Goal: Task Accomplishment & Management: Manage account settings

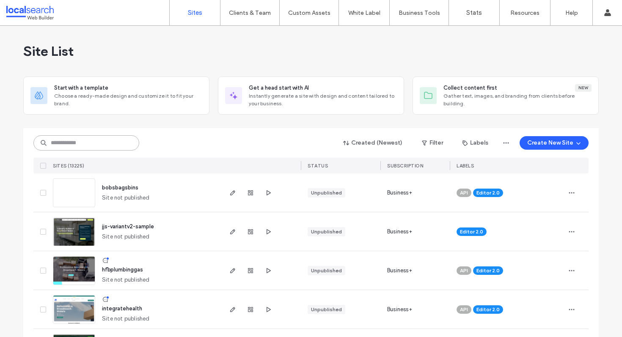
click at [103, 140] on input at bounding box center [86, 142] width 106 height 15
paste input "********"
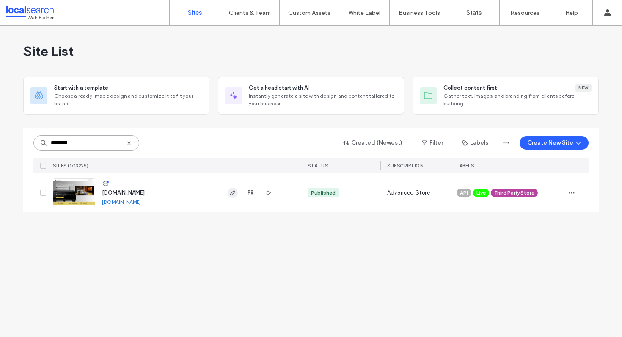
type input "********"
click at [233, 191] on use "button" at bounding box center [232, 192] width 5 height 5
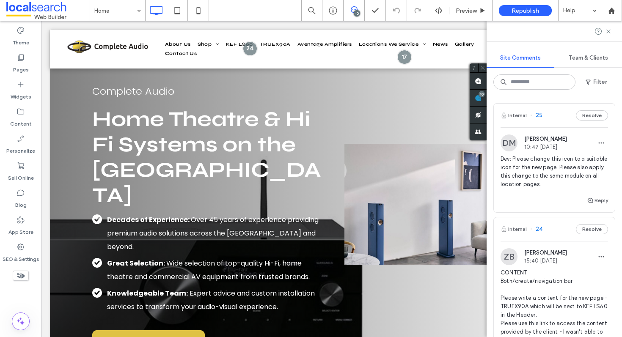
click at [546, 112] on div "Internal 25 Resolve" at bounding box center [554, 116] width 121 height 24
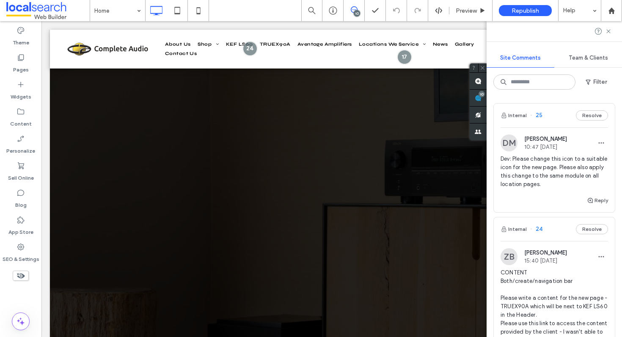
scroll to position [1398, 0]
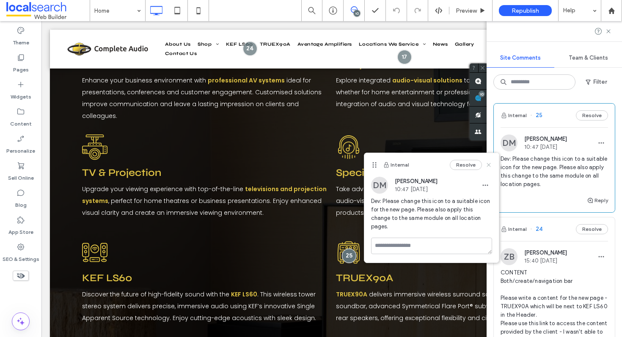
click at [489, 165] on use at bounding box center [489, 165] width 4 height 4
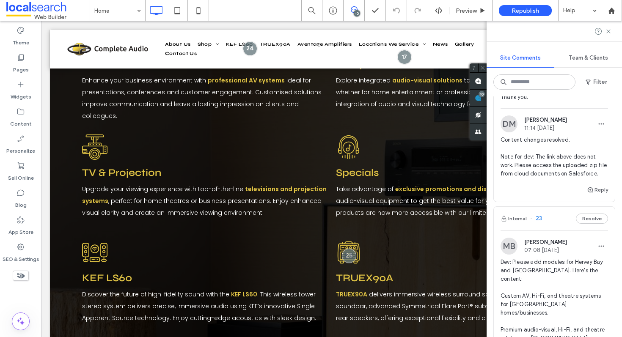
scroll to position [276, 0]
click at [518, 76] on link "security-au.m.mimecastprotect.com/ttpwp/#/checking?key=8meMY5DiD9q17c7yGNYXNQ3f…" at bounding box center [540, 73] width 57 height 6
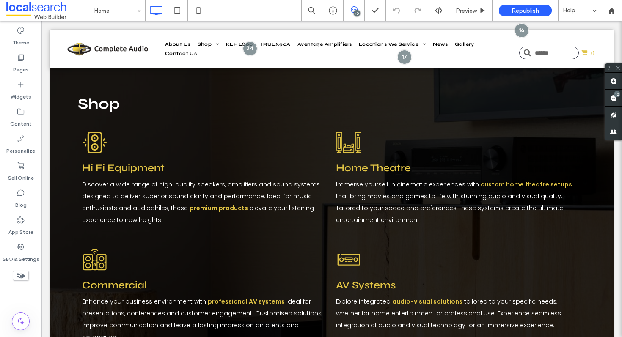
scroll to position [1393, 0]
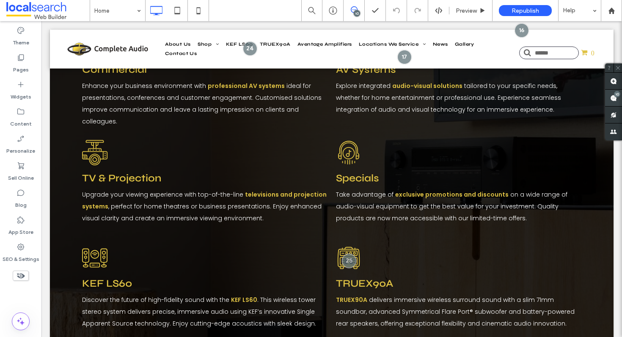
click at [613, 96] on use at bounding box center [613, 98] width 7 height 7
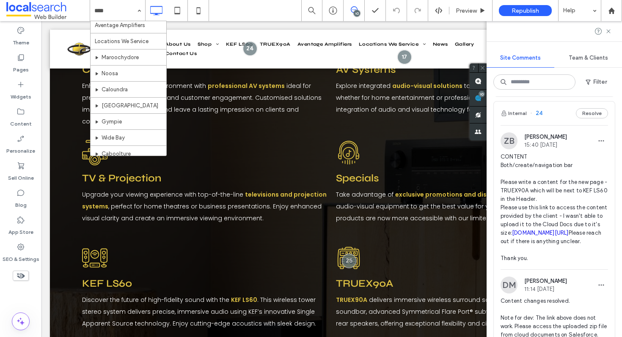
scroll to position [3, 0]
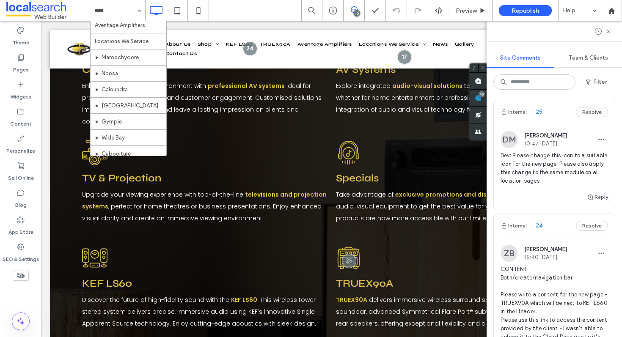
click at [555, 227] on div "Internal 24 Resolve" at bounding box center [554, 226] width 121 height 24
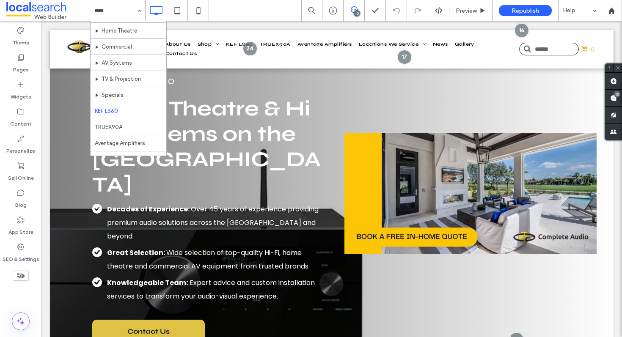
scroll to position [121, 0]
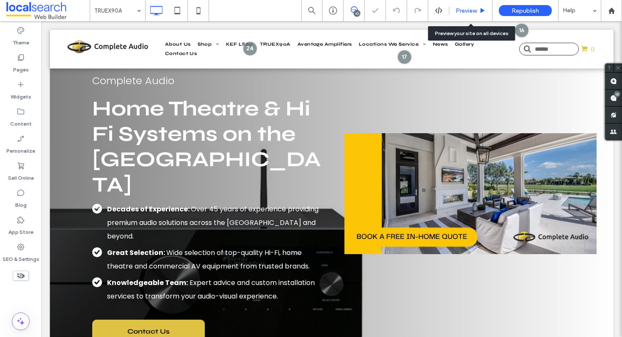
click at [462, 8] on span "Preview" at bounding box center [466, 10] width 21 height 7
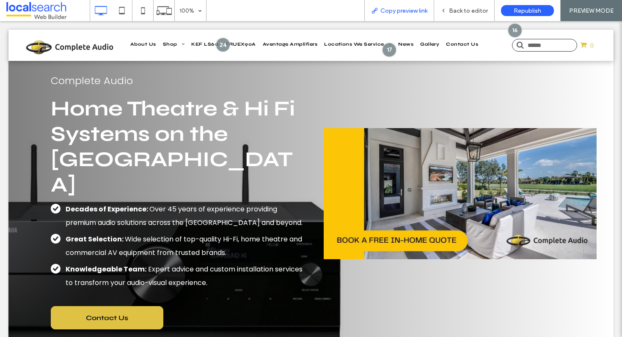
click at [387, 11] on span "Copy preview link" at bounding box center [403, 10] width 47 height 7
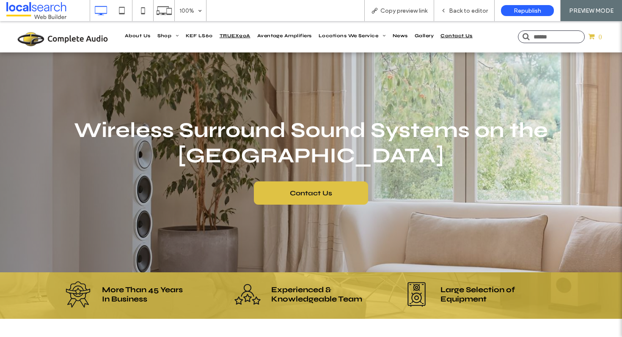
scroll to position [17, 0]
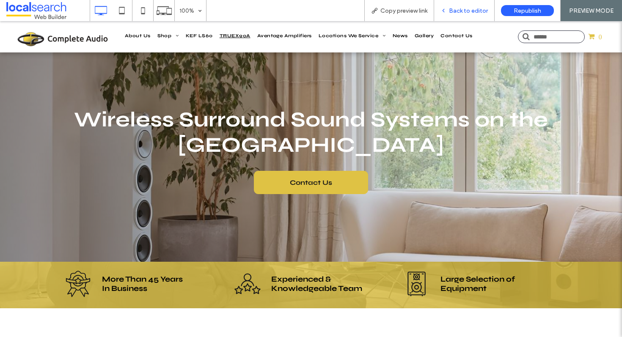
click at [457, 11] on span "Back to editor" at bounding box center [468, 10] width 39 height 7
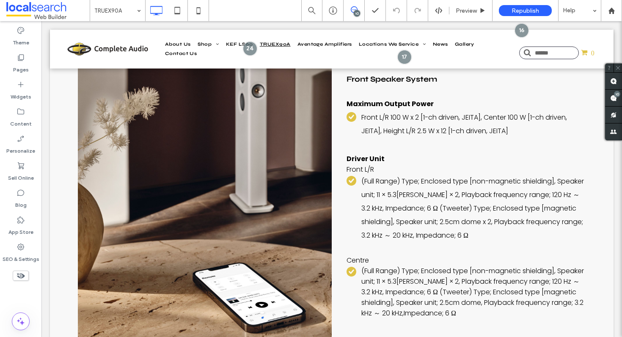
scroll to position [2973, 0]
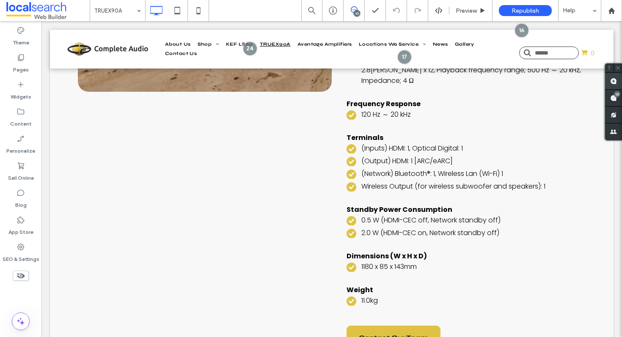
click at [616, 83] on use at bounding box center [613, 81] width 7 height 7
click at [614, 85] on span at bounding box center [613, 81] width 17 height 17
click at [351, 156] on li "(Output) HDMI: 1 [ARC/eARC]" at bounding box center [466, 161] width 239 height 11
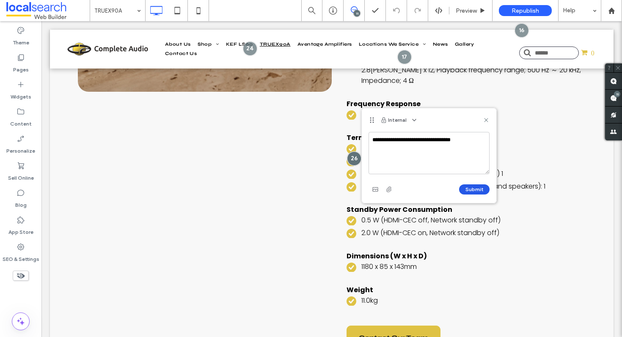
type textarea "**********"
click at [482, 188] on button "Submit" at bounding box center [474, 189] width 30 height 10
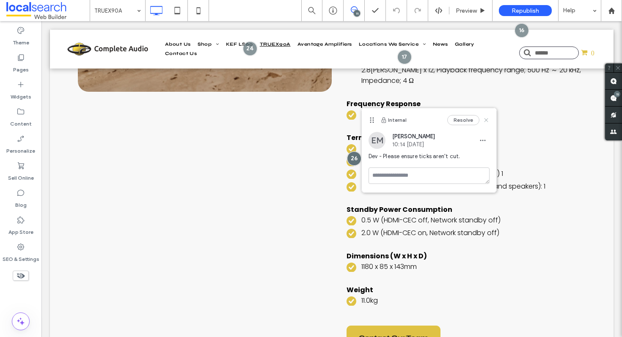
click at [489, 118] on icon at bounding box center [486, 120] width 7 height 7
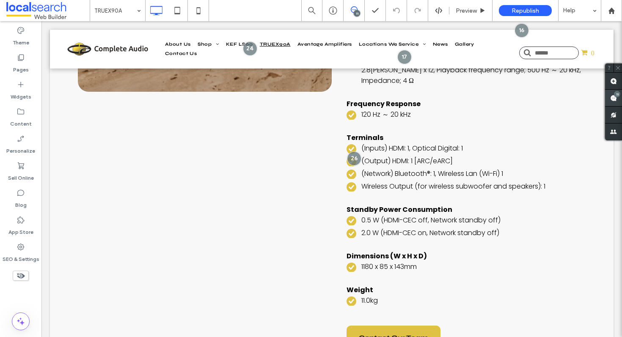
click at [612, 100] on use at bounding box center [613, 98] width 7 height 7
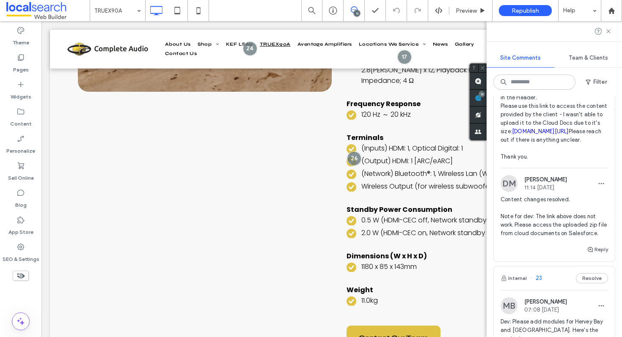
scroll to position [308, 0]
click at [611, 29] on icon at bounding box center [608, 31] width 7 height 7
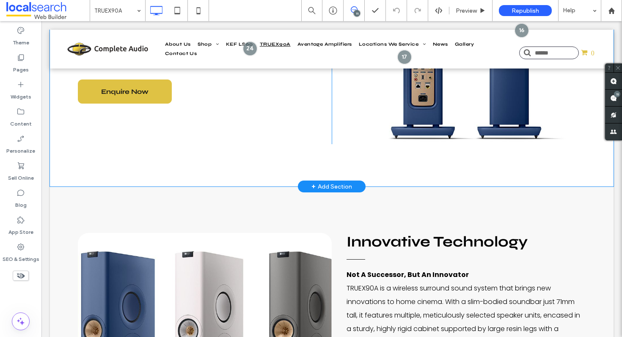
scroll to position [580, 0]
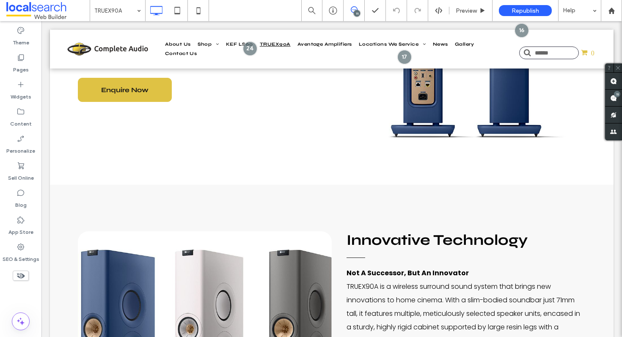
click at [357, 11] on div "11" at bounding box center [357, 13] width 6 height 6
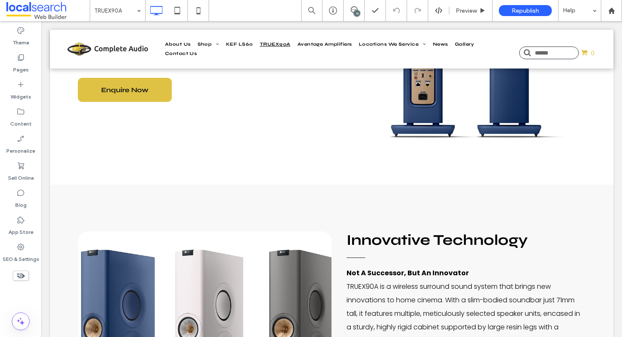
click at [354, 11] on div "11" at bounding box center [354, 9] width 21 height 7
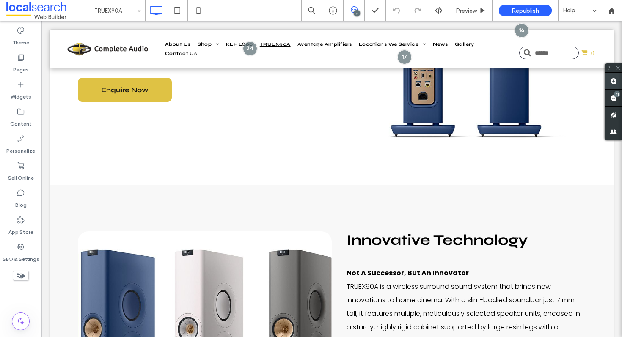
click at [617, 82] on span at bounding box center [613, 81] width 17 height 17
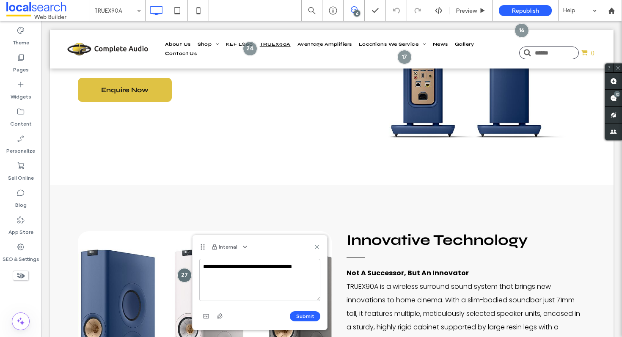
drag, startPoint x: 313, startPoint y: 268, endPoint x: 218, endPoint y: 269, distance: 94.8
click at [218, 269] on textarea "**********" at bounding box center [259, 280] width 121 height 42
type textarea "**********"
click at [301, 312] on button "Submit" at bounding box center [305, 316] width 30 height 10
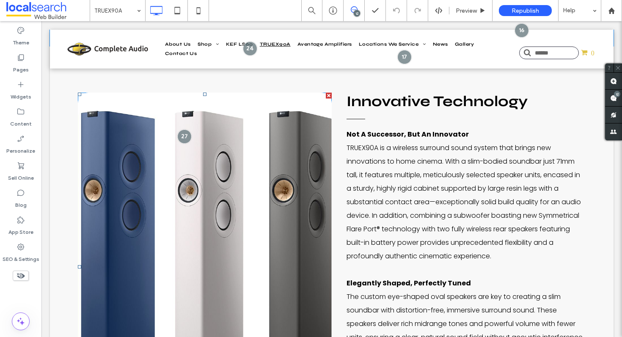
scroll to position [718, 0]
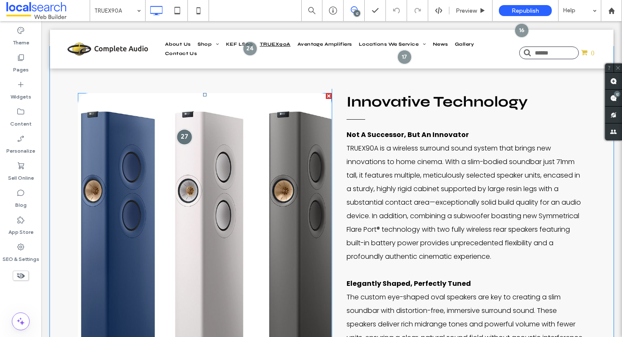
click at [182, 134] on div at bounding box center [185, 137] width 16 height 16
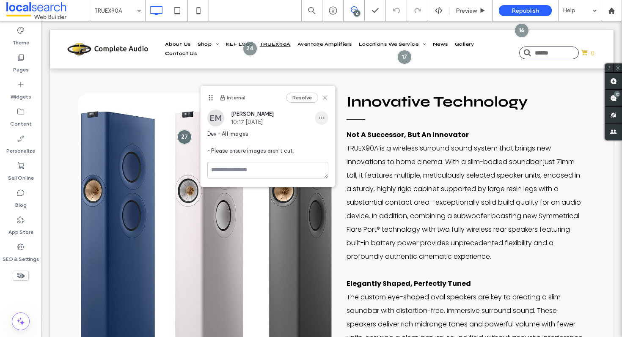
click at [322, 116] on icon "button" at bounding box center [321, 118] width 7 height 7
click at [323, 140] on span "Edit" at bounding box center [327, 140] width 11 height 8
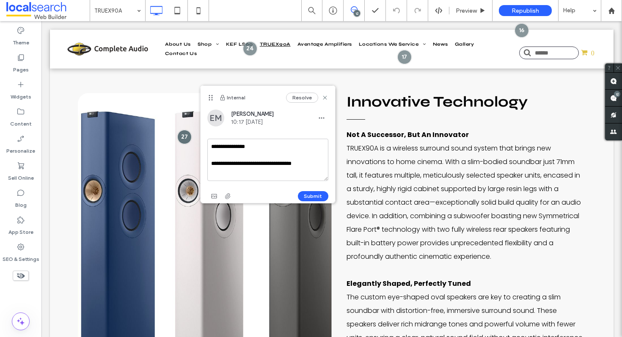
click at [256, 148] on textarea "**********" at bounding box center [267, 160] width 121 height 42
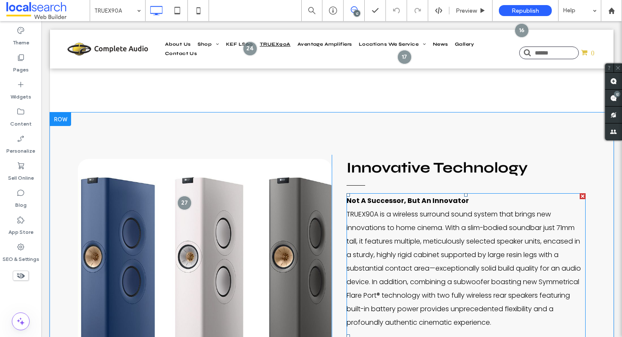
scroll to position [656, 0]
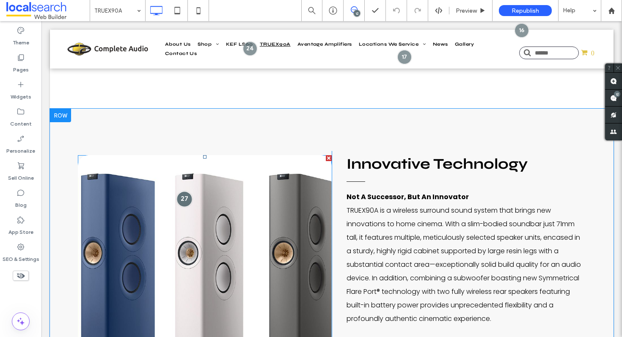
click at [183, 201] on div at bounding box center [185, 199] width 16 height 16
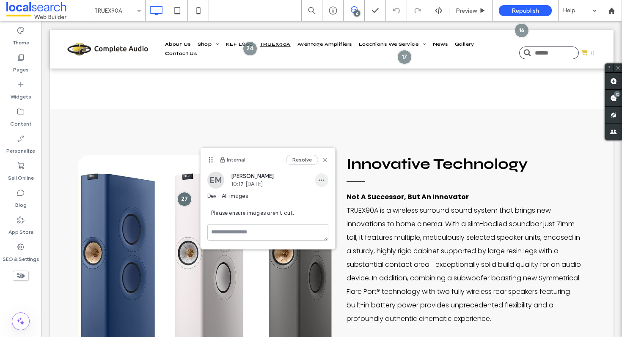
click at [326, 176] on span "button" at bounding box center [322, 180] width 14 height 14
click at [317, 196] on div "Edit" at bounding box center [352, 202] width 75 height 16
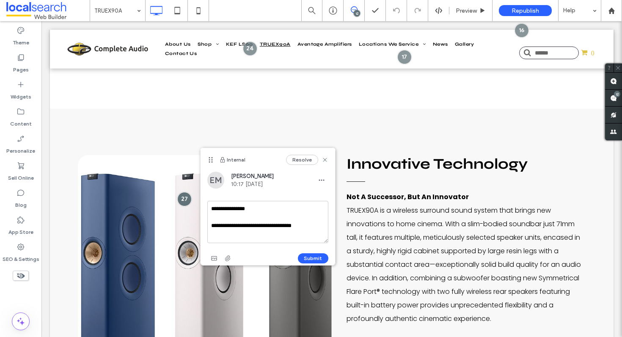
click at [269, 207] on textarea "**********" at bounding box center [267, 222] width 121 height 42
type textarea "**********"
click at [312, 259] on button "Submit" at bounding box center [313, 258] width 30 height 10
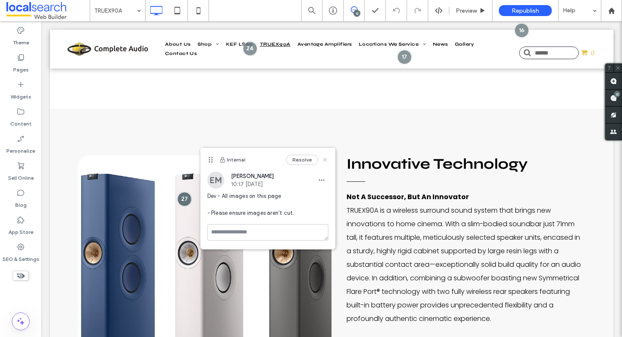
click at [322, 158] on icon at bounding box center [325, 160] width 7 height 7
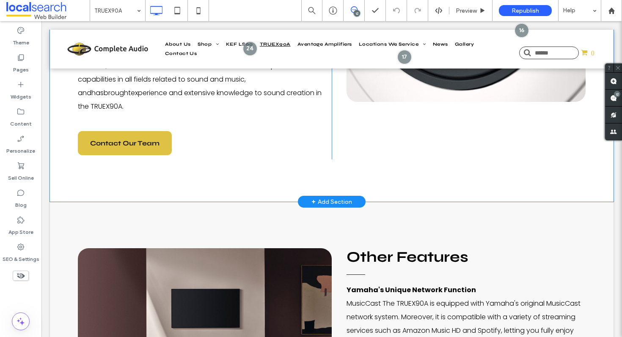
scroll to position [1506, 0]
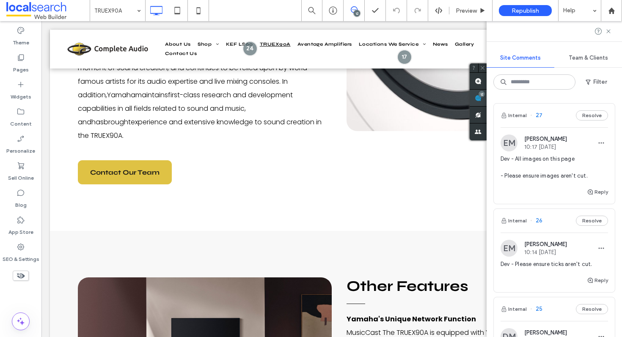
click at [482, 97] on use at bounding box center [478, 98] width 7 height 7
click at [599, 249] on use "button" at bounding box center [602, 248] width 6 height 1
click at [584, 266] on div "Edit" at bounding box center [563, 270] width 75 height 16
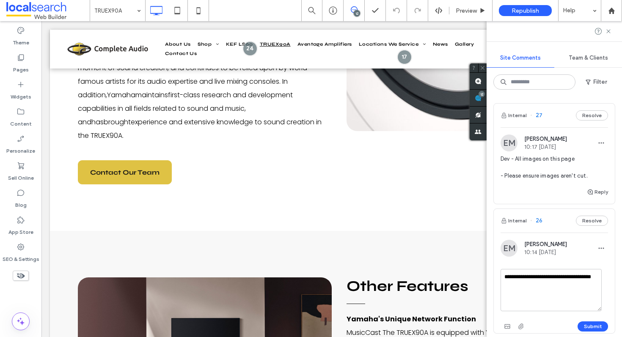
click at [517, 276] on textarea "**********" at bounding box center [551, 290] width 101 height 42
click at [533, 274] on textarea "**********" at bounding box center [551, 290] width 101 height 42
type textarea "**********"
click at [583, 328] on button "Submit" at bounding box center [593, 327] width 30 height 10
click at [598, 141] on icon "button" at bounding box center [601, 143] width 7 height 7
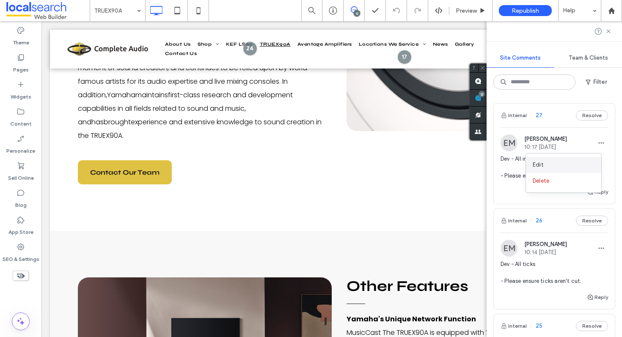
click at [581, 162] on div "Edit" at bounding box center [563, 165] width 75 height 16
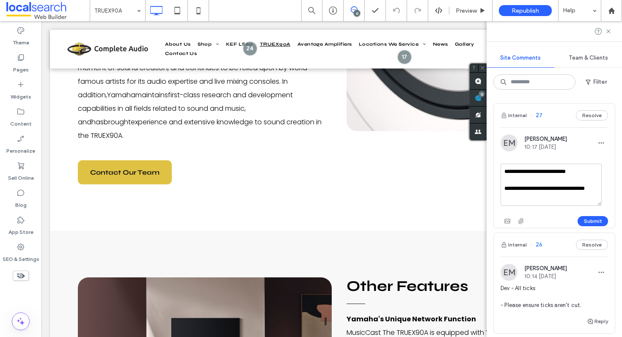
click at [584, 171] on textarea "**********" at bounding box center [551, 185] width 101 height 42
type textarea "**********"
click at [593, 222] on button "Submit" at bounding box center [593, 221] width 30 height 10
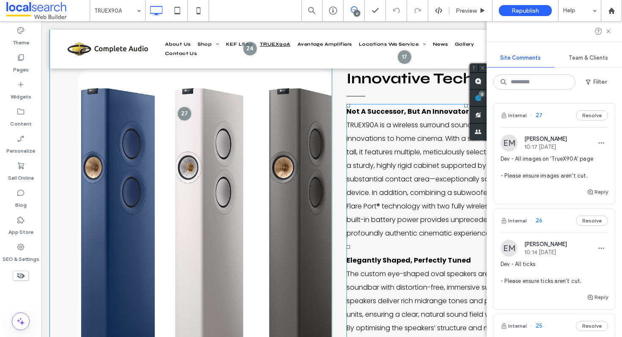
scroll to position [735, 0]
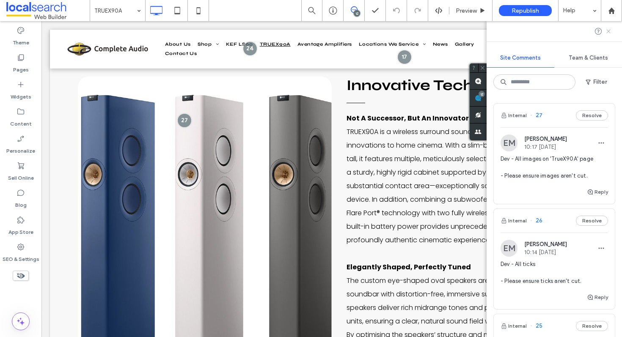
click at [607, 28] on icon at bounding box center [608, 31] width 7 height 7
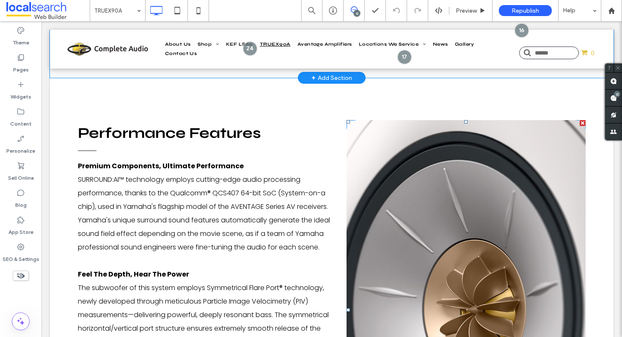
scroll to position [1137, 0]
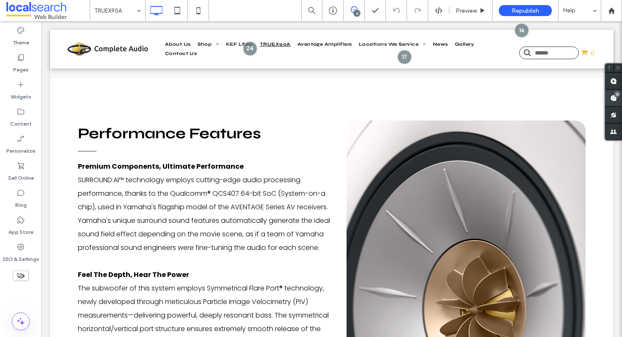
click at [615, 102] on span at bounding box center [613, 98] width 17 height 17
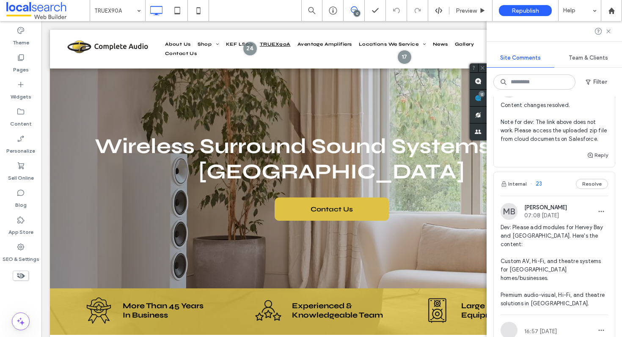
scroll to position [526, 0]
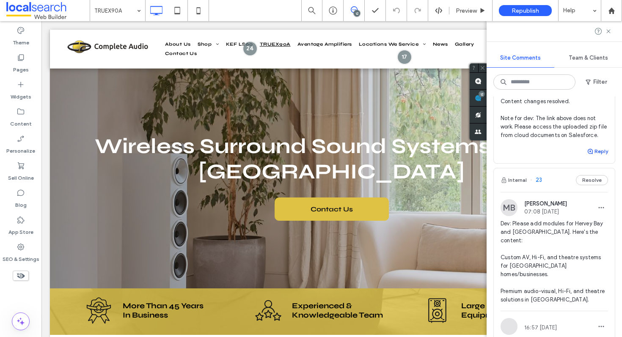
click at [596, 157] on button "Reply" at bounding box center [597, 151] width 21 height 10
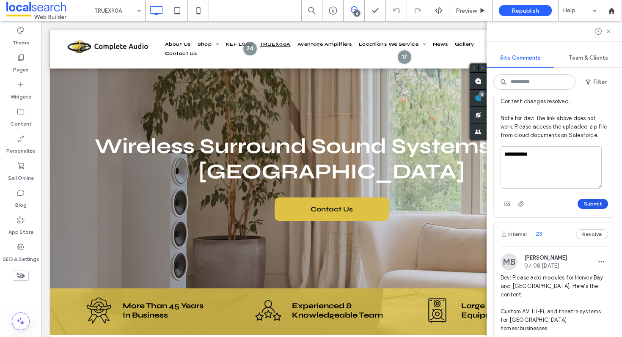
type textarea "**********"
click at [586, 209] on button "Submit" at bounding box center [593, 204] width 30 height 10
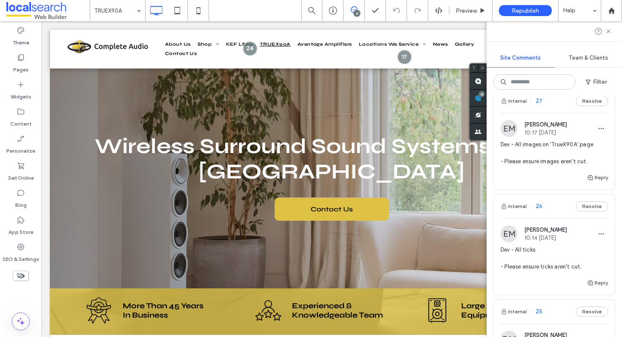
scroll to position [0, 0]
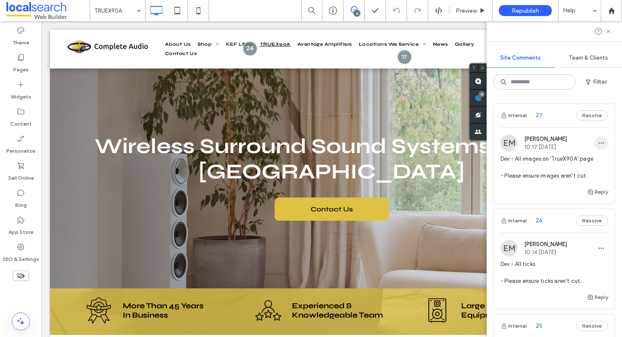
click at [598, 140] on icon "button" at bounding box center [601, 143] width 7 height 7
click at [575, 160] on div "Edit" at bounding box center [563, 165] width 75 height 16
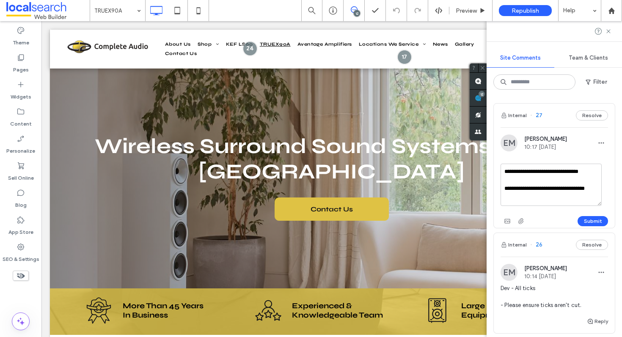
click at [597, 171] on textarea "**********" at bounding box center [551, 185] width 101 height 42
type textarea "**********"
click at [586, 221] on button "Submit" at bounding box center [593, 221] width 30 height 10
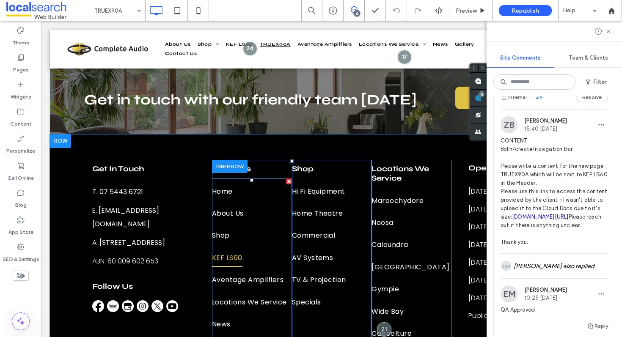
scroll to position [4838, 0]
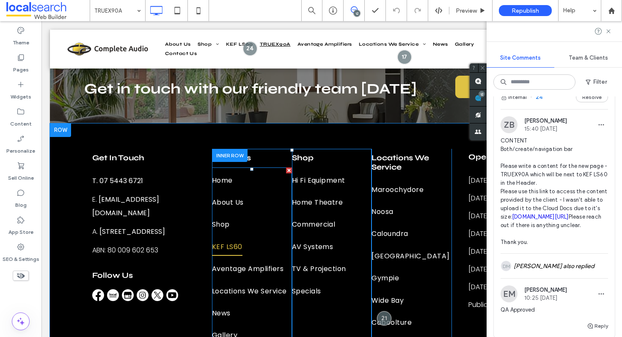
click at [250, 236] on link "KEF LS60" at bounding box center [252, 247] width 80 height 22
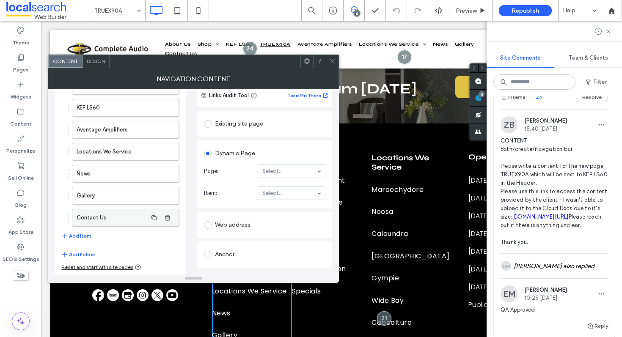
scroll to position [101, 0]
click at [83, 231] on button "Add Item" at bounding box center [76, 236] width 30 height 10
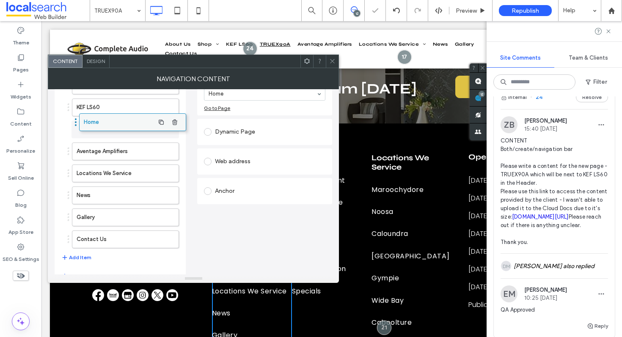
drag, startPoint x: 95, startPoint y: 233, endPoint x: 102, endPoint y: 116, distance: 117.4
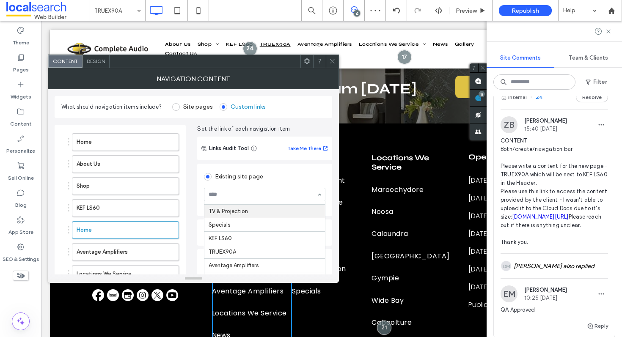
scroll to position [120, 0]
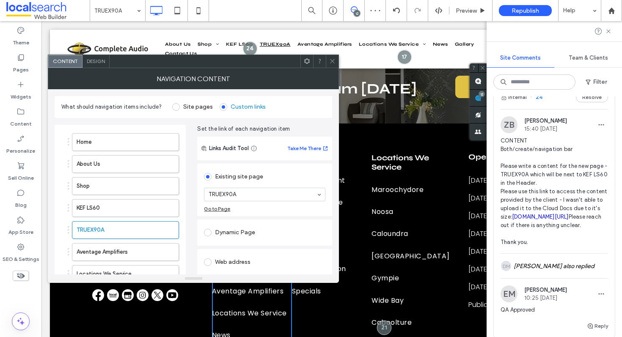
click at [333, 63] on icon at bounding box center [332, 61] width 6 height 6
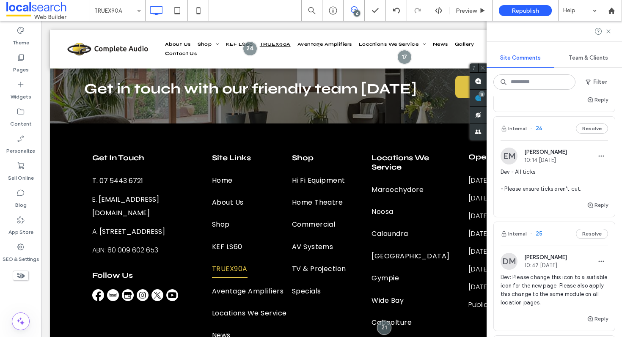
scroll to position [101, 0]
click at [556, 230] on div "Internal 25 Resolve" at bounding box center [554, 234] width 121 height 24
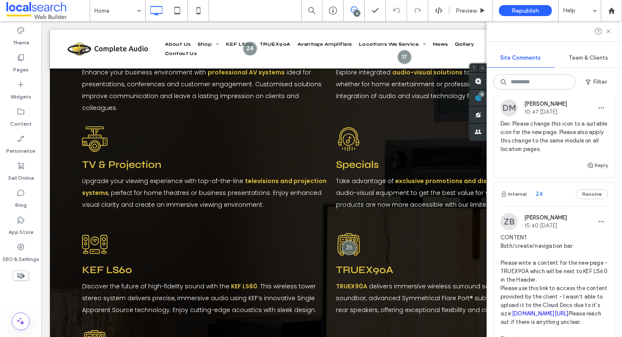
scroll to position [212, 0]
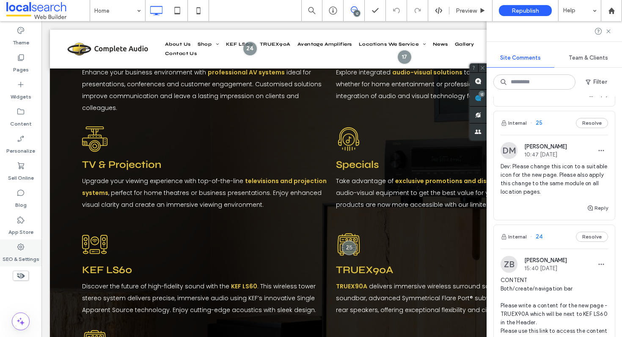
click at [26, 249] on div "SEO & Settings" at bounding box center [20, 252] width 41 height 27
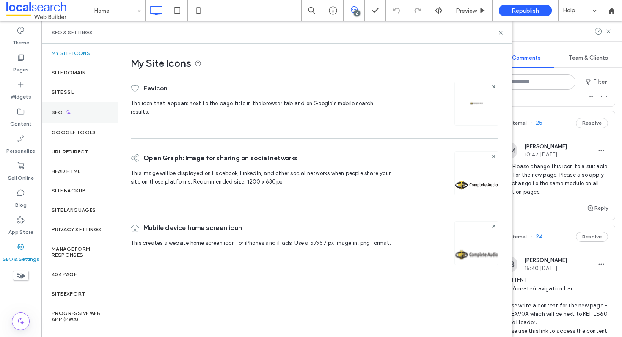
click at [65, 108] on div "SEO" at bounding box center [79, 112] width 76 height 21
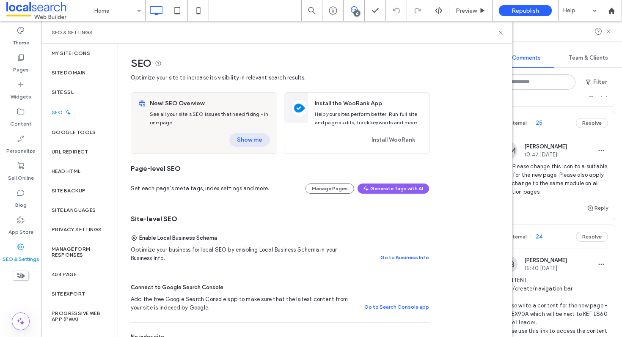
click at [250, 145] on button "Show me" at bounding box center [249, 140] width 41 height 14
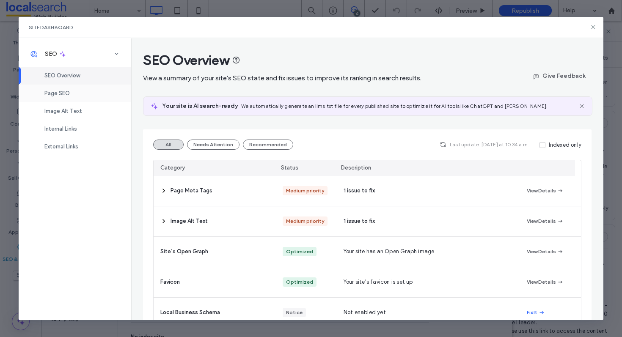
click at [75, 93] on div "Page SEO" at bounding box center [75, 94] width 113 height 18
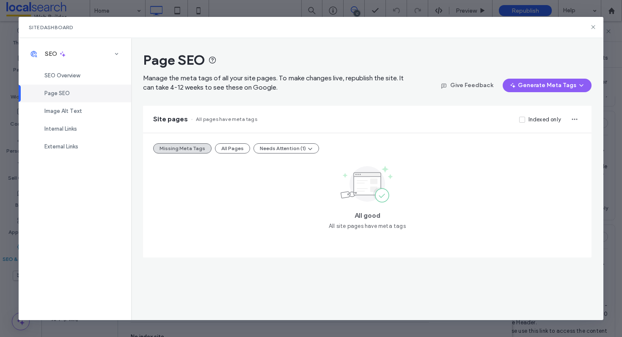
drag, startPoint x: 235, startPoint y: 146, endPoint x: 244, endPoint y: 162, distance: 17.6
click at [234, 146] on button "All Pages" at bounding box center [232, 148] width 35 height 10
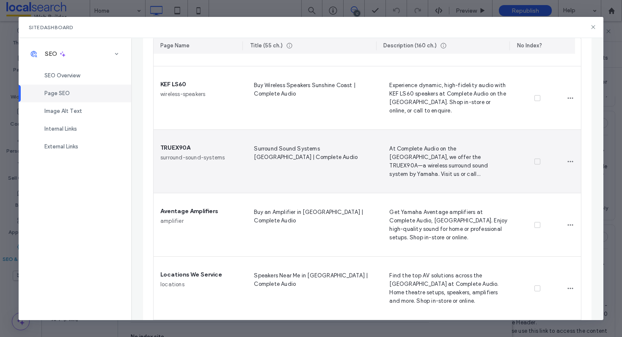
scroll to position [601, 0]
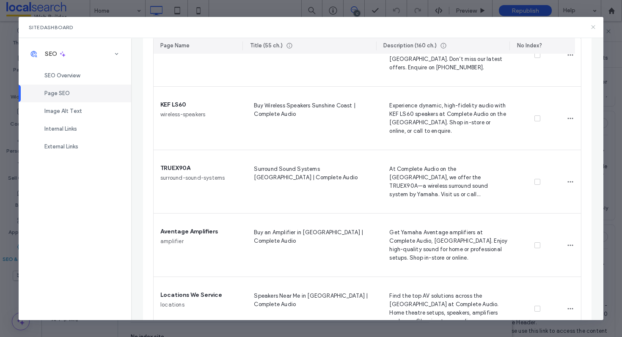
click at [593, 25] on icon at bounding box center [593, 27] width 7 height 7
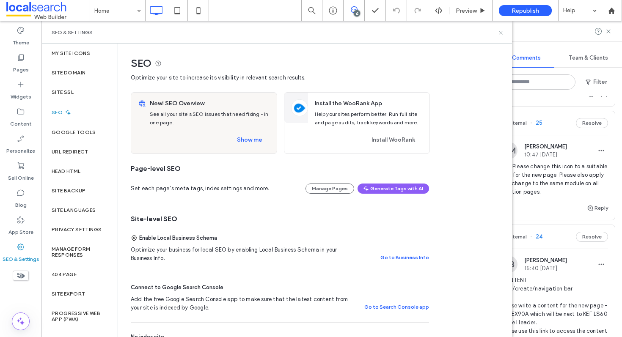
click at [503, 30] on icon at bounding box center [501, 33] width 6 height 6
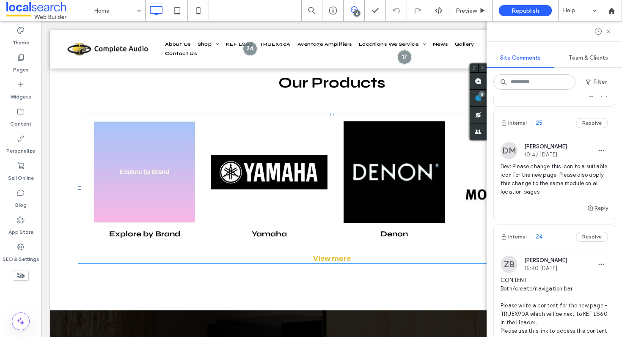
scroll to position [1456, 0]
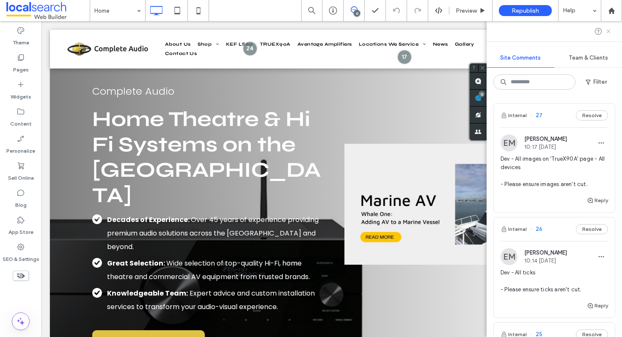
click at [607, 30] on use at bounding box center [608, 31] width 4 height 4
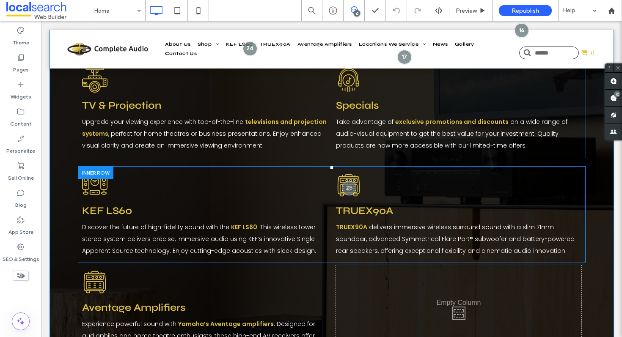
scroll to position [1474, 0]
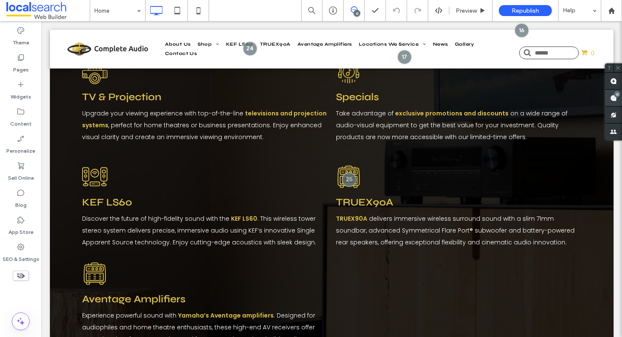
click at [611, 100] on use at bounding box center [613, 98] width 7 height 7
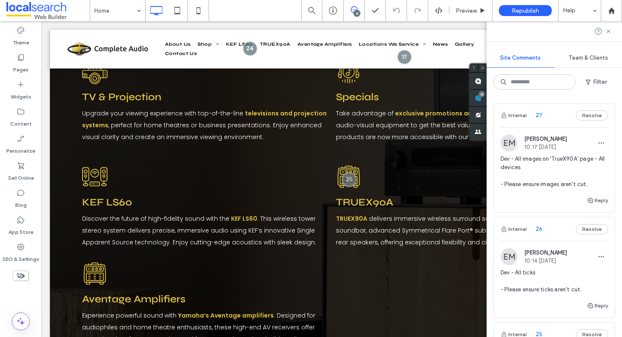
scroll to position [2, 0]
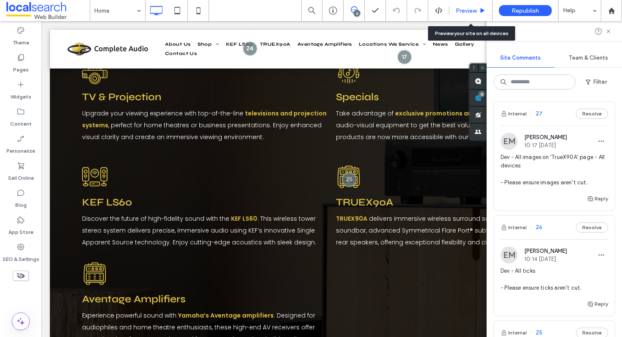
click at [462, 5] on div "Preview" at bounding box center [470, 10] width 43 height 21
click at [458, 11] on span "Preview" at bounding box center [466, 10] width 21 height 7
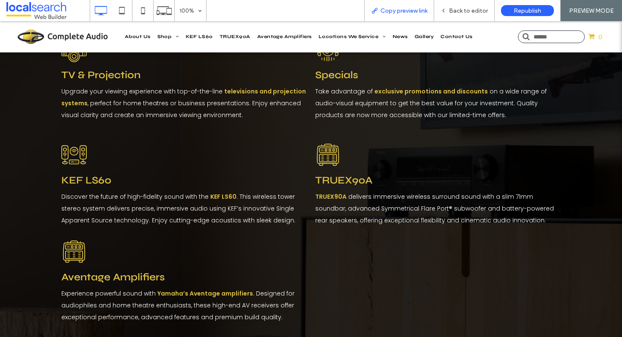
click at [405, 13] on span "Copy preview link" at bounding box center [403, 10] width 47 height 7
click at [455, 2] on div "Back to editor" at bounding box center [464, 10] width 61 height 21
click at [465, 11] on span "Back to editor" at bounding box center [468, 10] width 39 height 7
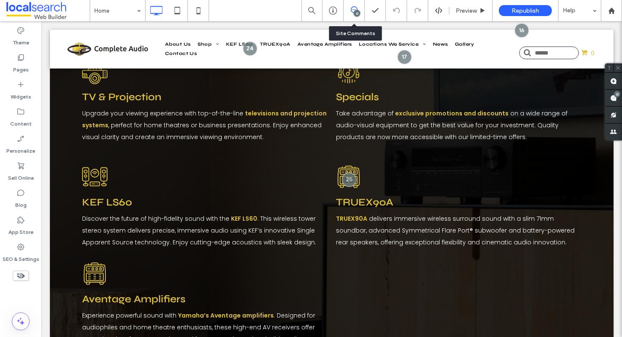
scroll to position [1488, 0]
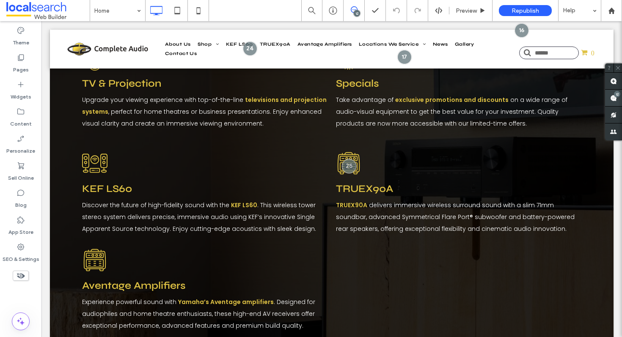
click at [612, 102] on span at bounding box center [613, 98] width 17 height 17
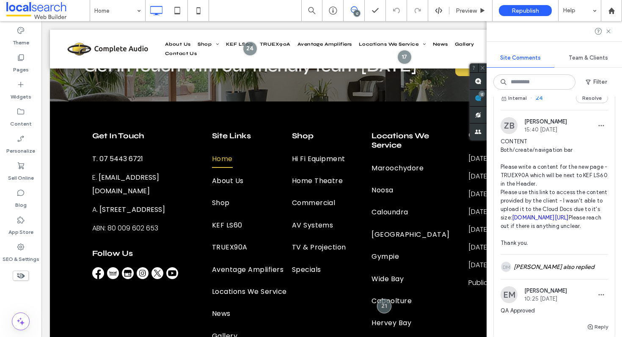
scroll to position [3549, 0]
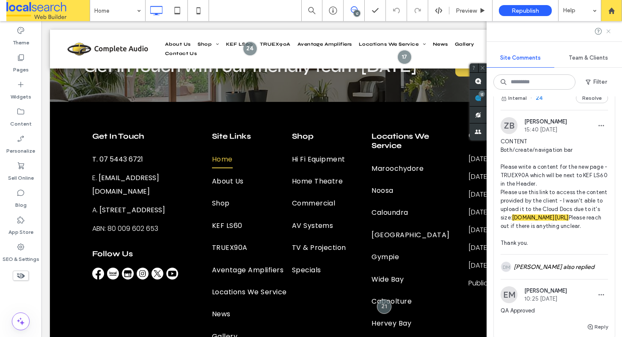
click at [609, 30] on icon at bounding box center [608, 31] width 7 height 7
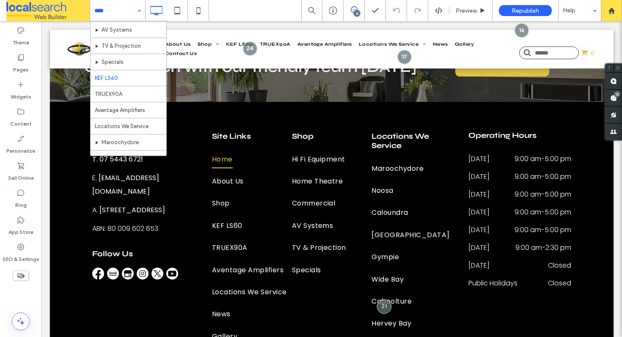
scroll to position [110, 0]
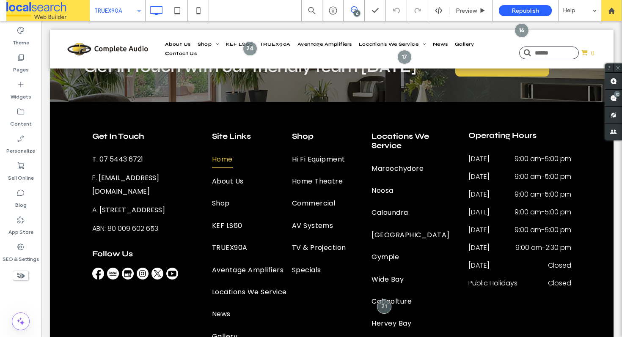
click at [358, 11] on div "12" at bounding box center [357, 13] width 6 height 6
click at [355, 8] on icon at bounding box center [354, 9] width 7 height 7
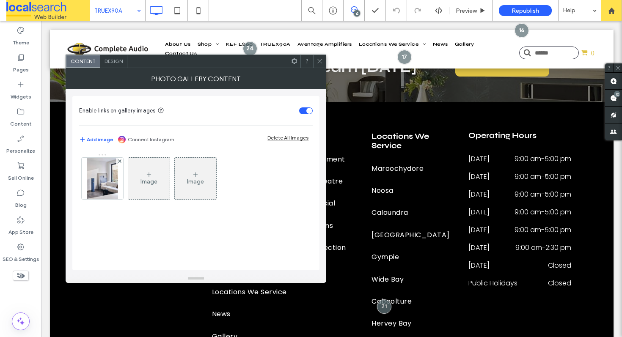
click at [318, 68] on div "Photo Gallery Content" at bounding box center [196, 78] width 261 height 21
click at [320, 63] on icon at bounding box center [320, 61] width 6 height 6
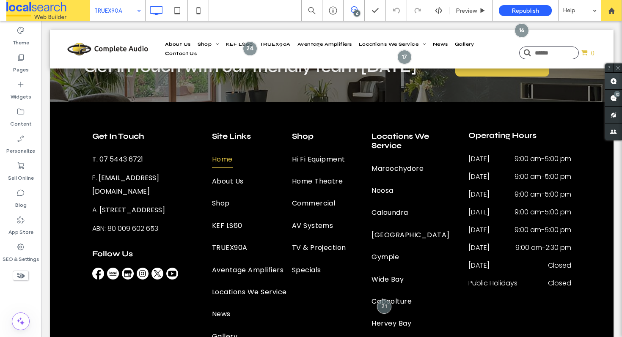
click at [609, 82] on span at bounding box center [613, 81] width 17 height 17
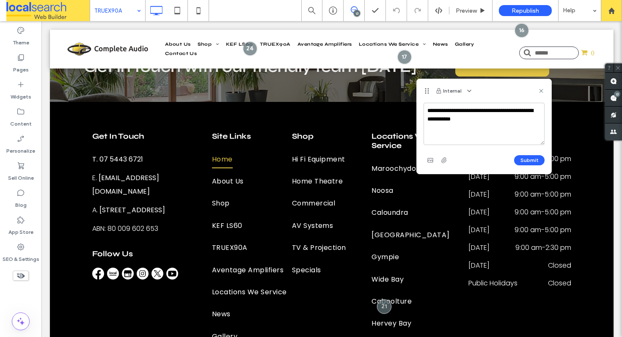
type textarea "**********"
click at [498, 120] on textarea "**********" at bounding box center [484, 124] width 121 height 42
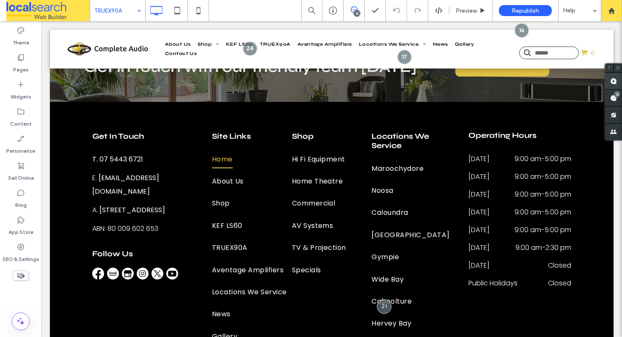
click at [614, 83] on use at bounding box center [613, 81] width 7 height 7
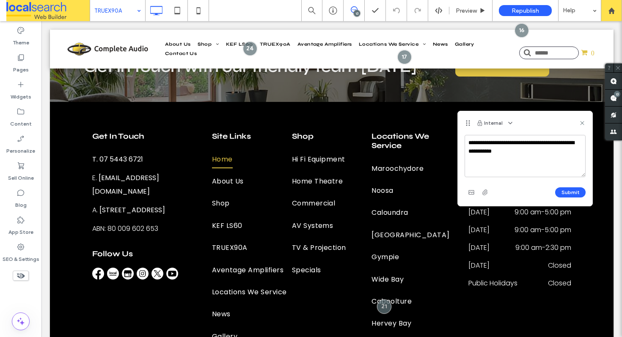
drag, startPoint x: 536, startPoint y: 152, endPoint x: 567, endPoint y: 143, distance: 33.0
click at [567, 143] on textarea "**********" at bounding box center [525, 156] width 121 height 42
type textarea "**********"
click at [577, 188] on button "Submit" at bounding box center [570, 192] width 30 height 10
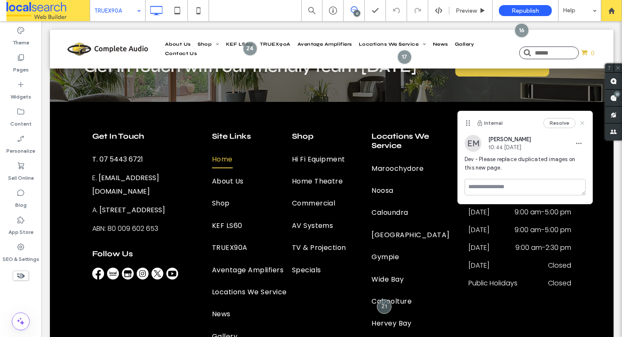
click at [583, 126] on icon at bounding box center [582, 123] width 7 height 7
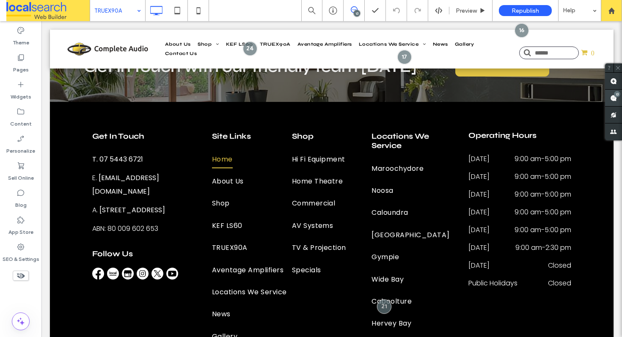
click at [615, 94] on div "13" at bounding box center [617, 94] width 6 height 6
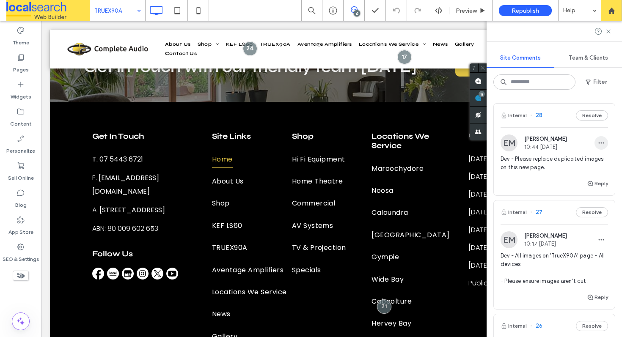
click at [598, 142] on icon "button" at bounding box center [601, 143] width 7 height 7
click at [578, 160] on div "Edit" at bounding box center [563, 165] width 75 height 16
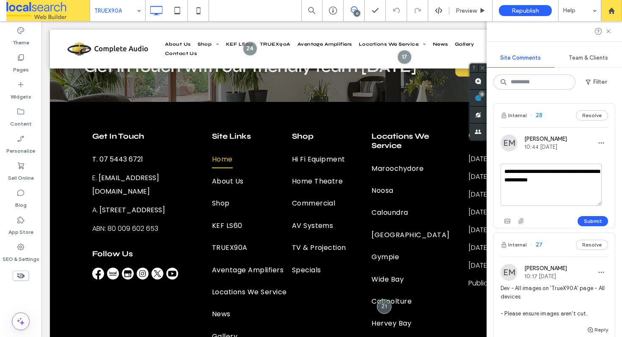
click at [580, 183] on textarea "**********" at bounding box center [551, 185] width 101 height 42
drag, startPoint x: 590, startPoint y: 188, endPoint x: 573, endPoint y: 189, distance: 17.4
click at [573, 189] on textarea "**********" at bounding box center [551, 185] width 101 height 42
type textarea "**********"
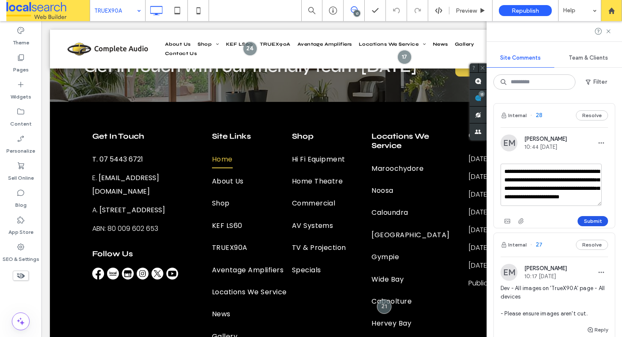
click at [581, 221] on button "Submit" at bounding box center [593, 221] width 30 height 10
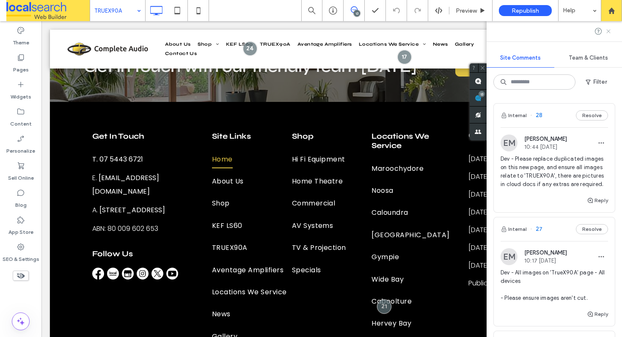
click at [607, 30] on use at bounding box center [608, 31] width 4 height 4
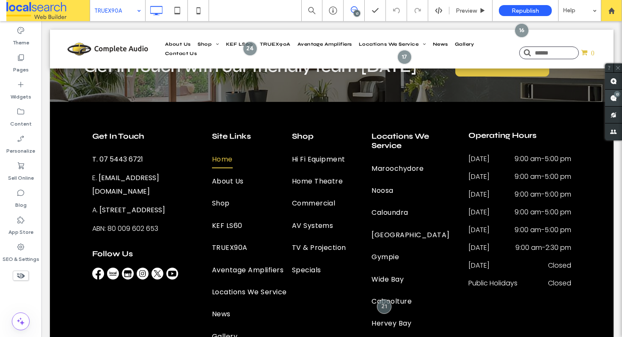
click at [611, 93] on span at bounding box center [613, 98] width 17 height 17
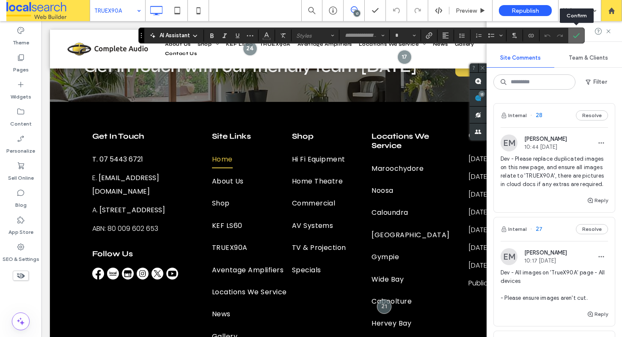
click at [575, 34] on icon "Confirm" at bounding box center [576, 35] width 7 height 7
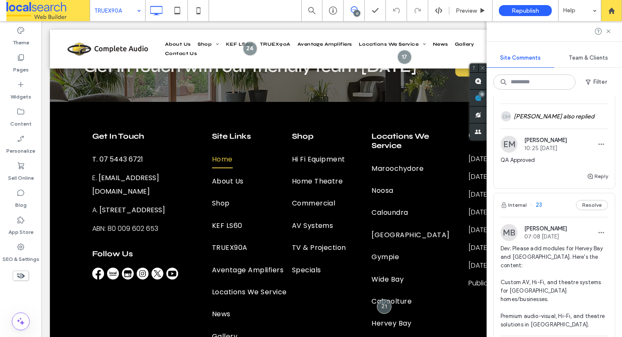
scroll to position [613, 0]
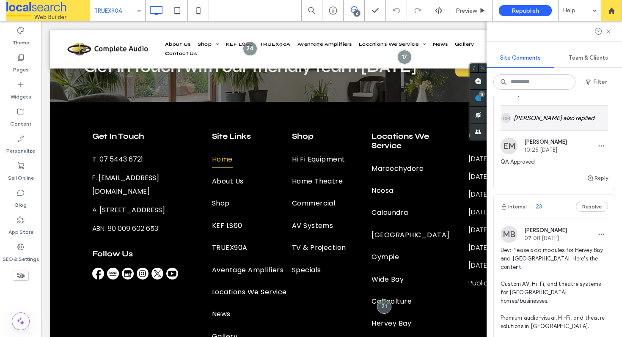
click at [547, 130] on div "DM David Miso also replied" at bounding box center [554, 118] width 107 height 25
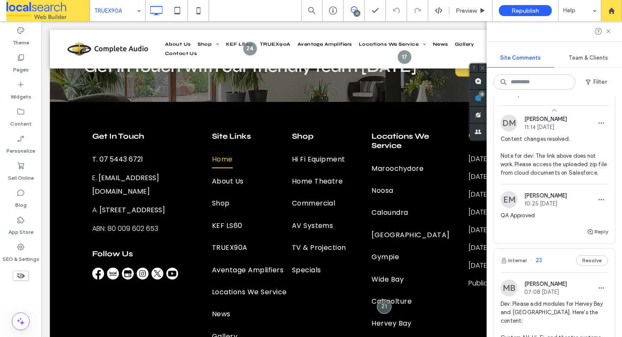
scroll to position [0, 0]
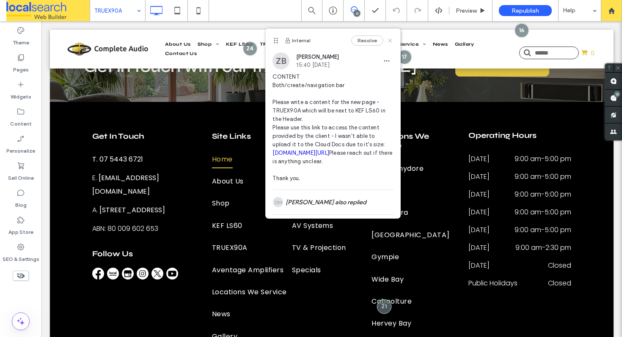
click at [387, 41] on icon at bounding box center [390, 40] width 7 height 7
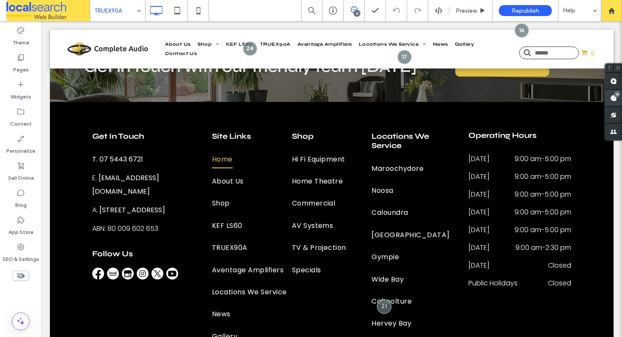
click at [615, 95] on div "13" at bounding box center [617, 94] width 6 height 6
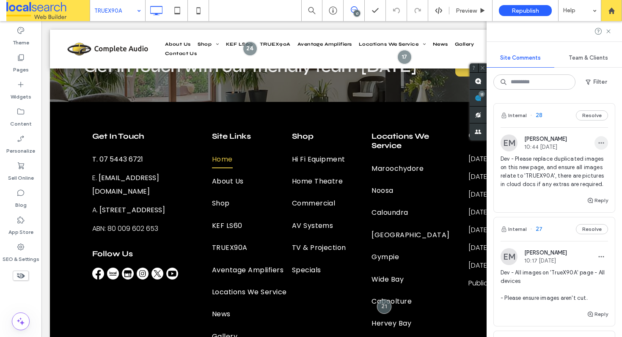
click at [599, 143] on use "button" at bounding box center [602, 143] width 6 height 1
click at [574, 162] on div "Edit" at bounding box center [563, 165] width 75 height 16
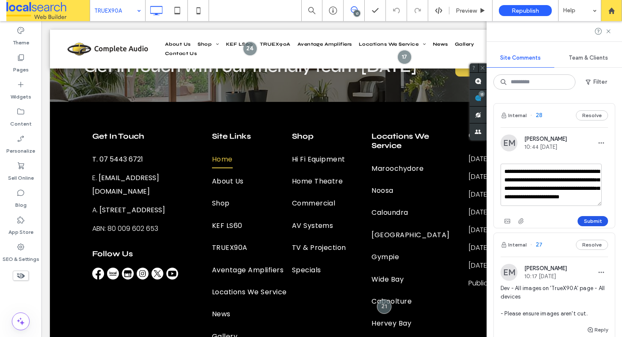
click at [583, 222] on button "Submit" at bounding box center [593, 221] width 30 height 10
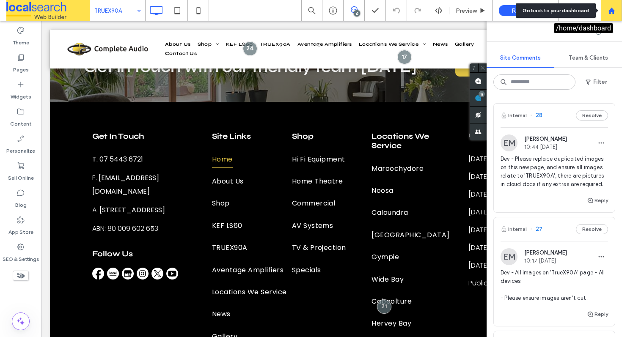
click at [607, 9] on div at bounding box center [611, 10] width 20 height 7
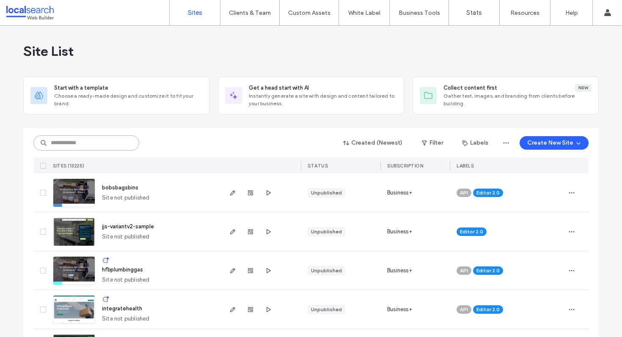
click at [90, 145] on input at bounding box center [86, 142] width 106 height 15
paste input "********"
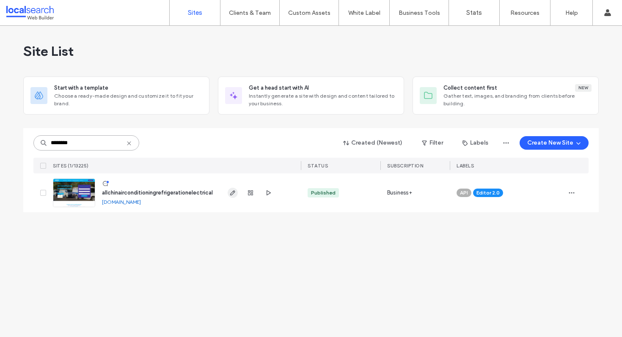
type input "********"
click at [235, 193] on icon "button" at bounding box center [232, 193] width 7 height 7
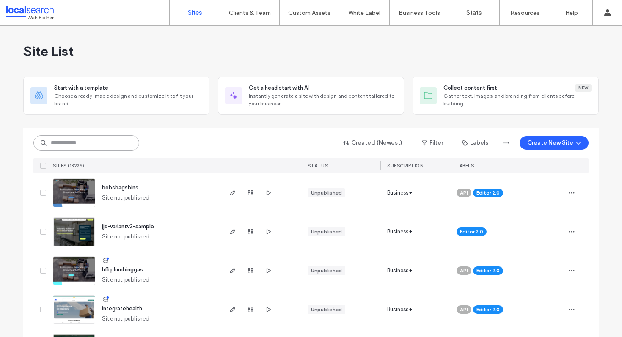
click at [126, 145] on input at bounding box center [86, 142] width 106 height 15
paste input "********"
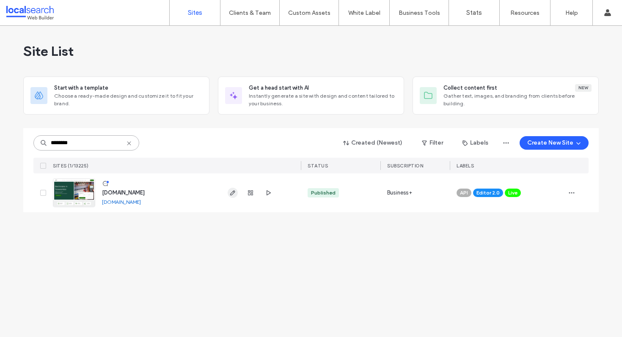
type input "********"
click at [232, 190] on icon "button" at bounding box center [232, 193] width 7 height 7
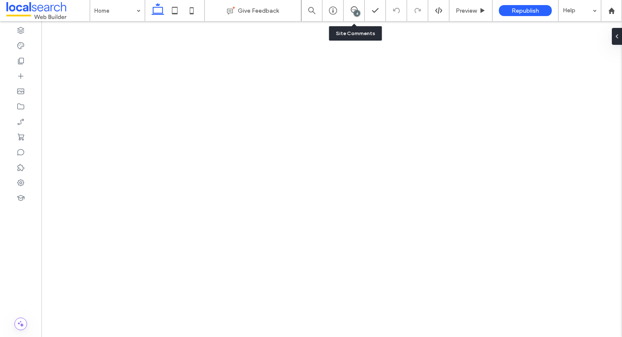
click at [359, 18] on div "4" at bounding box center [354, 10] width 21 height 21
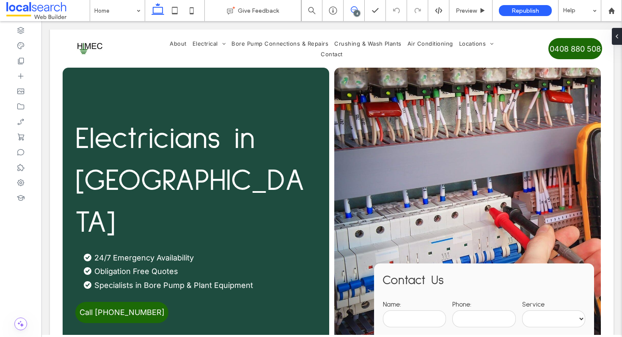
click at [352, 11] on icon at bounding box center [354, 9] width 7 height 7
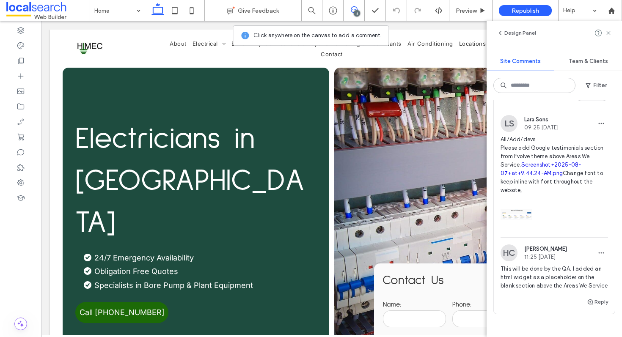
scroll to position [571, 0]
click at [548, 176] on link "Screenshot+2025-08-07+at+9.44.24-AM.png" at bounding box center [541, 168] width 80 height 15
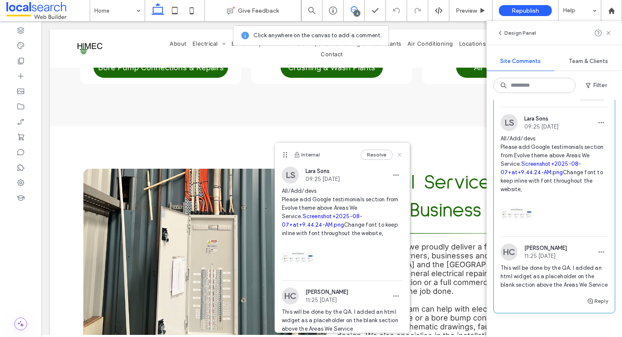
click at [396, 151] on icon at bounding box center [399, 154] width 7 height 7
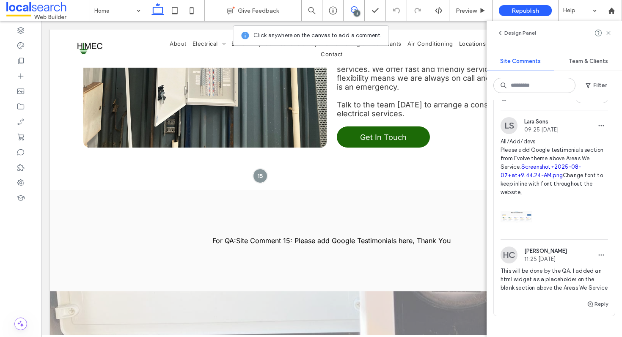
scroll to position [569, 0]
click at [453, 5] on div "Preview" at bounding box center [470, 10] width 43 height 21
click at [475, 11] on span "Preview" at bounding box center [466, 10] width 21 height 7
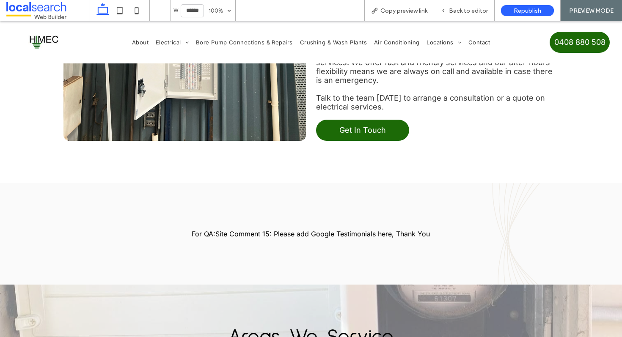
scroll to position [1622, 0]
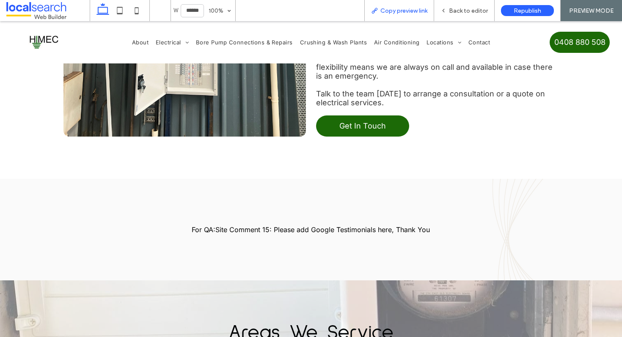
click at [397, 13] on span "Copy preview link" at bounding box center [403, 10] width 47 height 7
click at [476, 11] on span "Back to editor" at bounding box center [468, 10] width 39 height 7
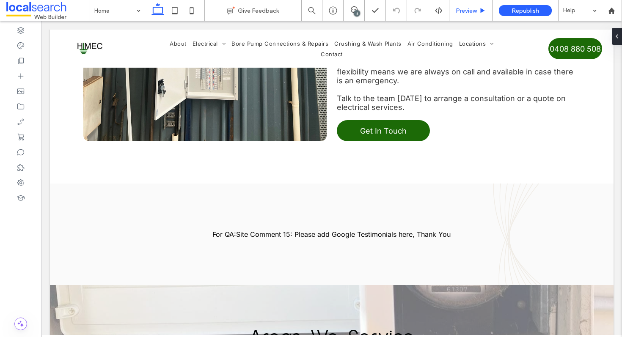
scroll to position [1616, 0]
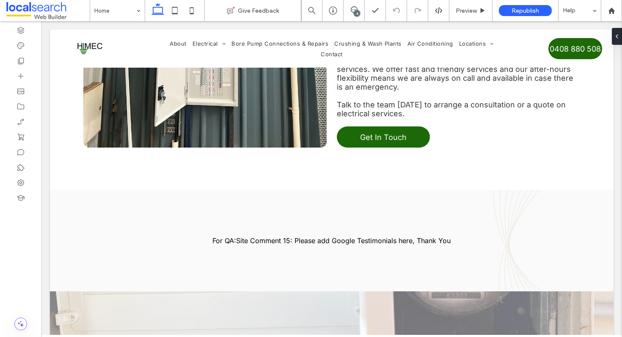
click at [354, 14] on div "4" at bounding box center [357, 13] width 6 height 6
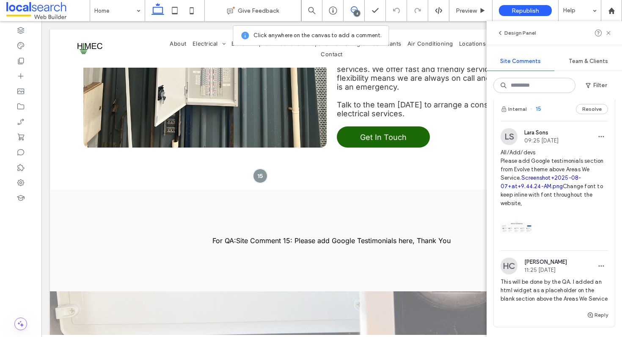
scroll to position [580, 0]
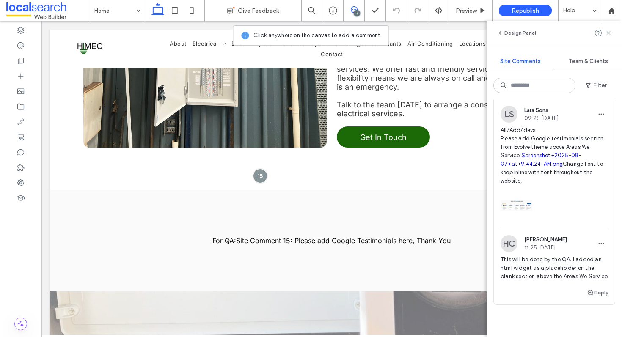
click at [548, 167] on link "Screenshot+2025-08-07+at+9.44.24-AM.png" at bounding box center [541, 159] width 80 height 15
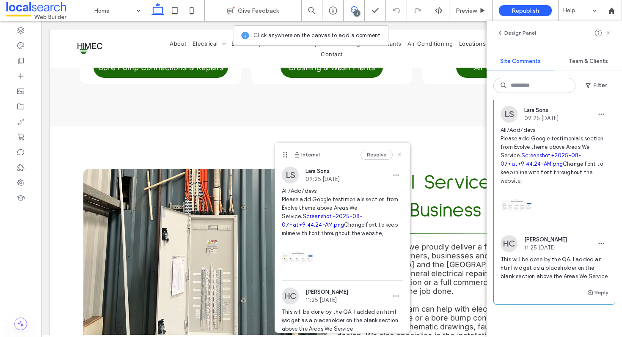
click at [397, 154] on use at bounding box center [399, 155] width 4 height 4
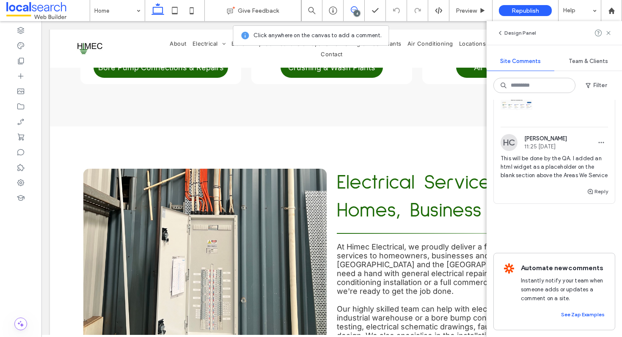
scroll to position [724, 0]
click at [566, 135] on span "[PERSON_NAME]" at bounding box center [545, 138] width 43 height 6
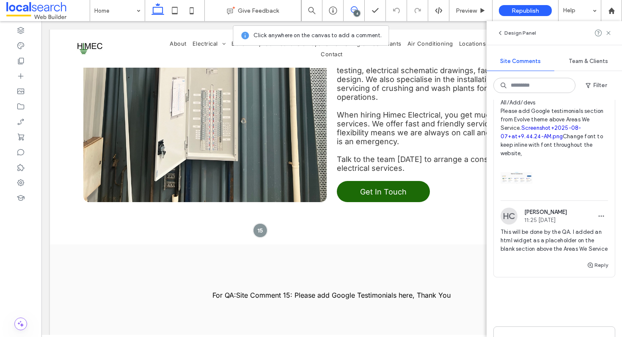
scroll to position [583, 0]
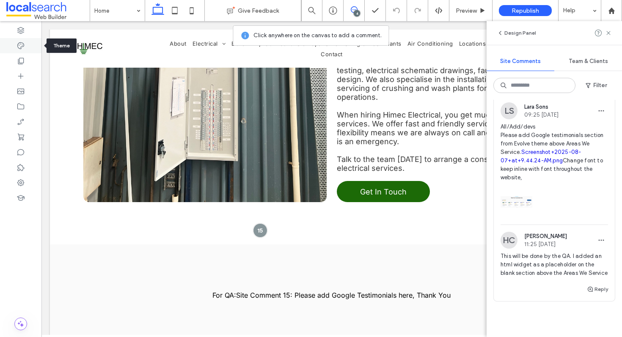
click at [27, 48] on div at bounding box center [20, 45] width 41 height 15
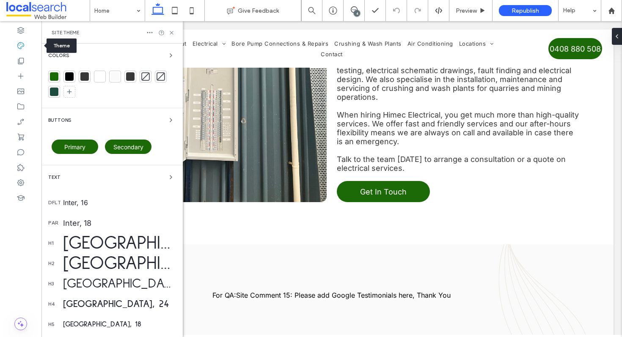
scroll to position [0, 0]
click at [55, 74] on div at bounding box center [54, 76] width 8 height 8
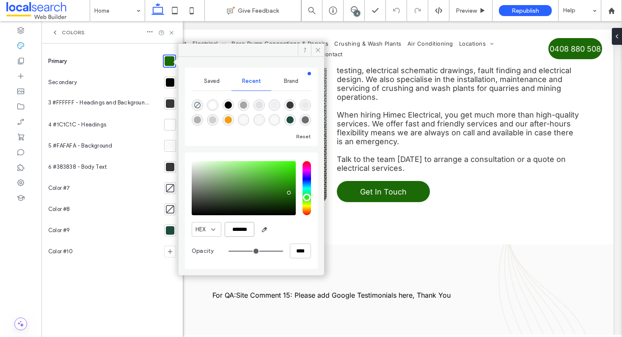
click at [240, 226] on input "*******" at bounding box center [240, 229] width 30 height 15
drag, startPoint x: 315, startPoint y: 49, endPoint x: 278, endPoint y: 7, distance: 56.3
click at [315, 49] on icon at bounding box center [318, 50] width 6 height 6
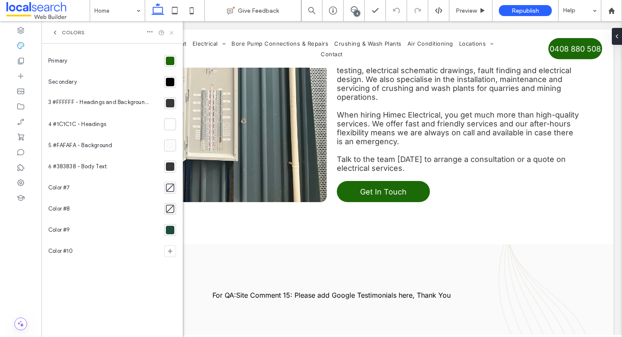
click at [173, 30] on icon at bounding box center [171, 33] width 6 height 6
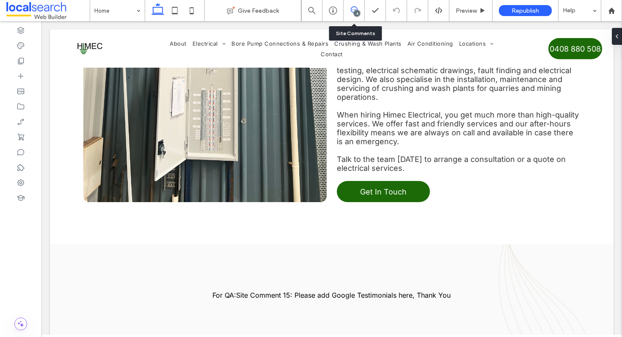
click at [352, 6] on icon at bounding box center [354, 9] width 7 height 7
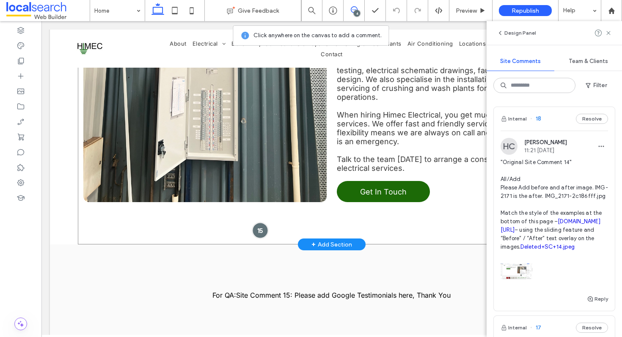
click at [256, 223] on div at bounding box center [260, 231] width 16 height 16
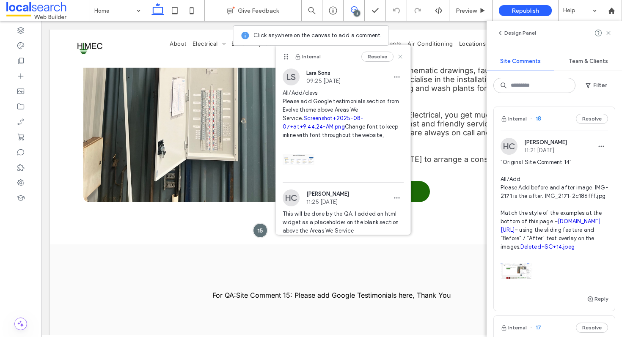
click at [397, 55] on icon at bounding box center [400, 56] width 7 height 7
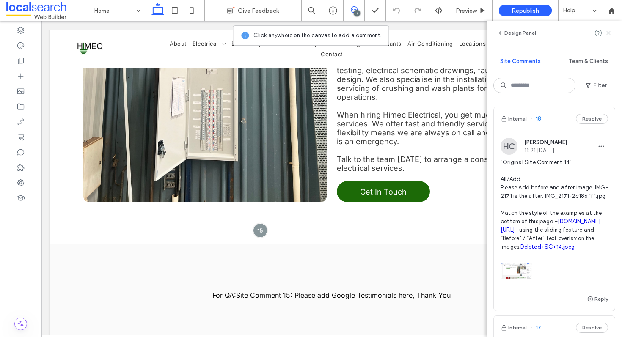
click at [607, 35] on use at bounding box center [608, 33] width 4 height 4
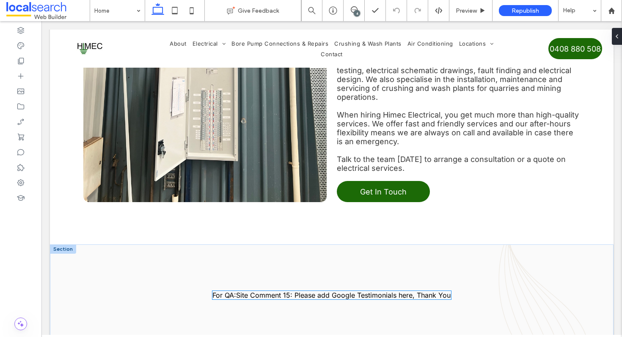
click at [344, 291] on span "For QA:Site Comment 15: Please add Google Testimonials here, Thank You" at bounding box center [331, 295] width 238 height 8
click at [344, 291] on div "For QA:Site Comment 15: Please add Google Testimonials here, Thank You" at bounding box center [331, 295] width 239 height 8
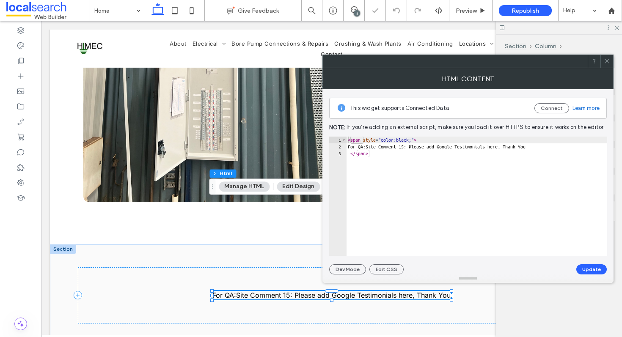
click at [407, 172] on div "< span style = "color:black;" > For QA:Site Comment 15: Please add Google Testi…" at bounding box center [476, 203] width 261 height 133
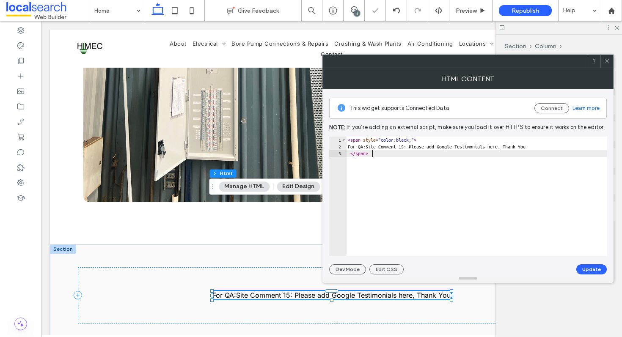
click at [407, 172] on div "< span style = "color:black;" > For QA:Site Comment 15: Please add Google Testi…" at bounding box center [476, 203] width 261 height 133
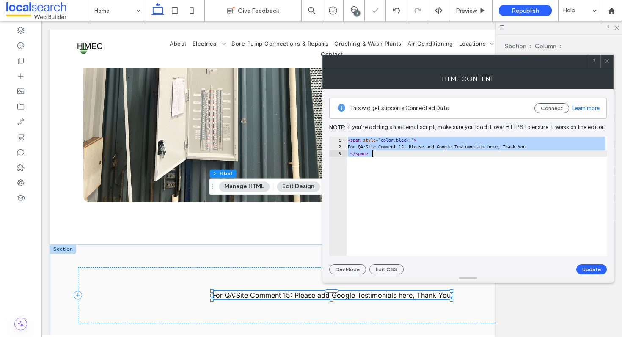
paste textarea "**********"
type textarea "**********"
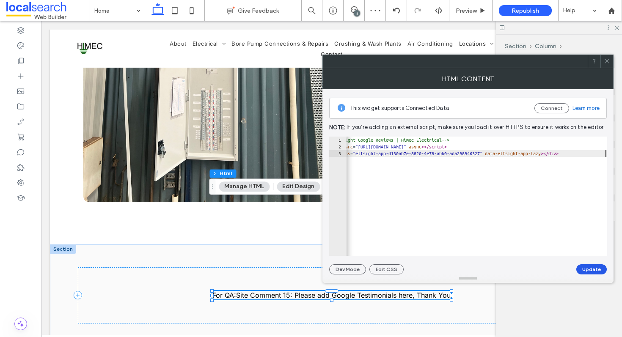
click at [586, 265] on button "Update" at bounding box center [591, 269] width 30 height 10
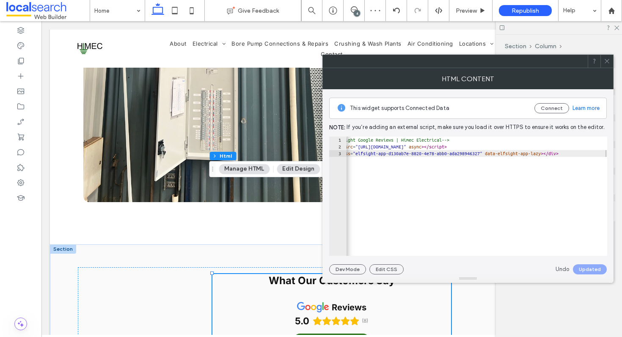
click at [607, 62] on icon at bounding box center [607, 61] width 6 height 6
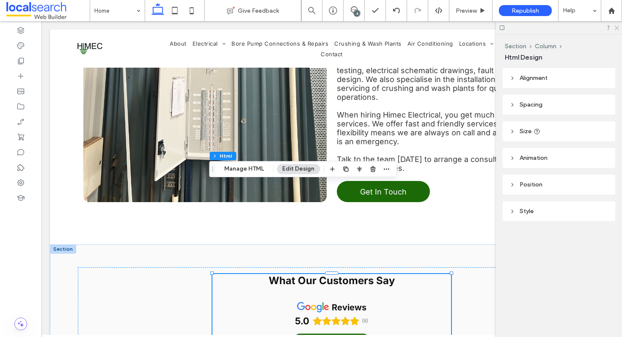
click at [617, 29] on icon at bounding box center [617, 28] width 6 height 6
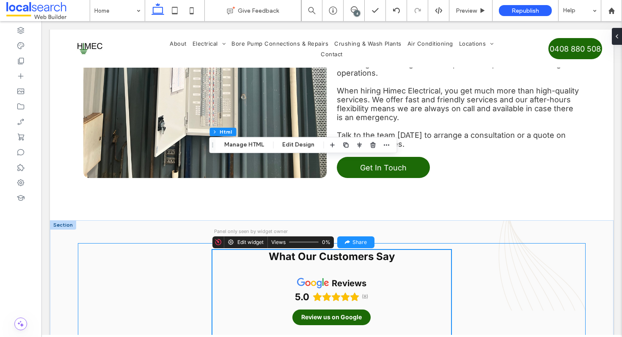
scroll to position [1657, 0]
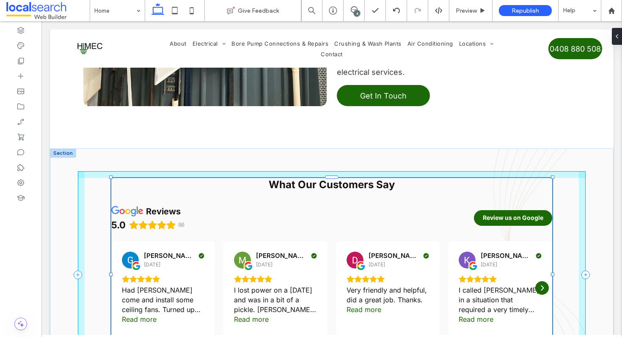
drag, startPoint x: 449, startPoint y: 184, endPoint x: 550, endPoint y: 185, distance: 101.1
click at [551, 273] on div at bounding box center [552, 274] width 3 height 3
type input "**"
type input "****"
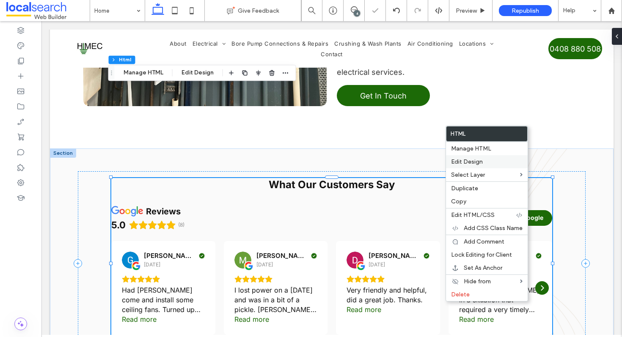
click at [479, 165] on span "Edit Design" at bounding box center [467, 161] width 32 height 7
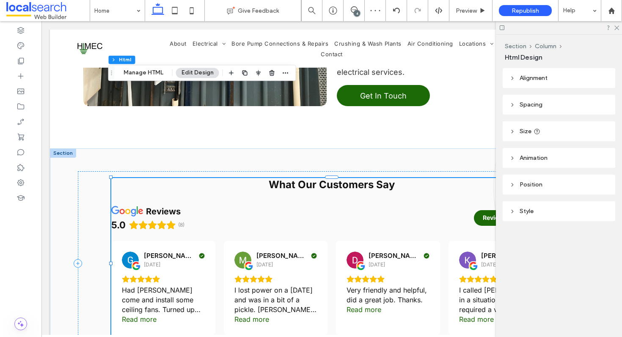
click at [541, 109] on header "Spacing" at bounding box center [559, 105] width 113 height 20
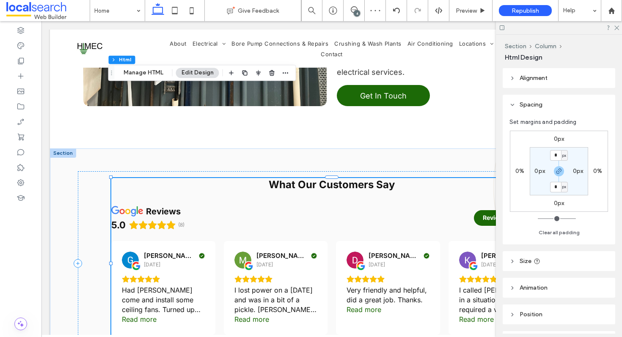
click at [551, 110] on header "Spacing" at bounding box center [559, 105] width 113 height 20
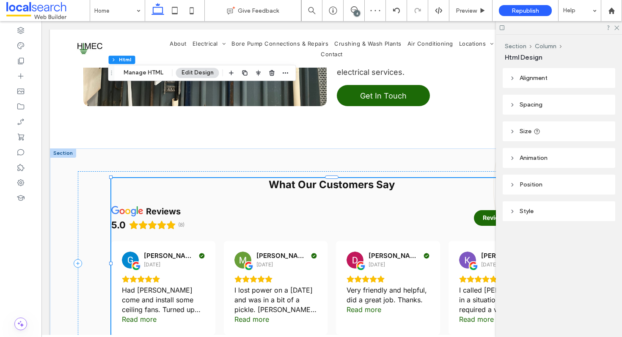
click at [556, 140] on header "Size" at bounding box center [559, 131] width 113 height 20
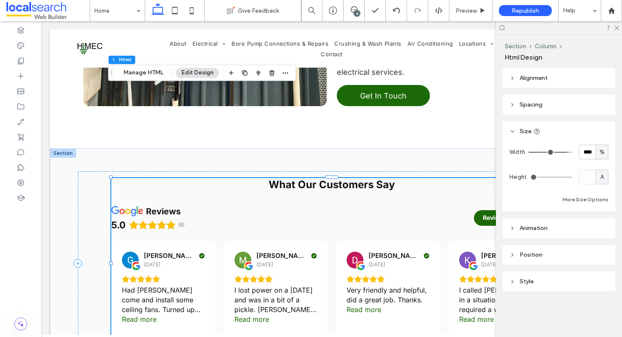
click at [602, 154] on span "%" at bounding box center [602, 152] width 5 height 8
click at [598, 225] on div "A" at bounding box center [602, 226] width 12 height 15
type input "*"
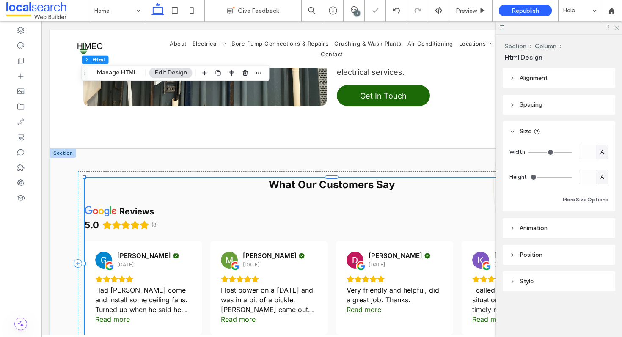
click at [614, 27] on icon at bounding box center [617, 28] width 6 height 6
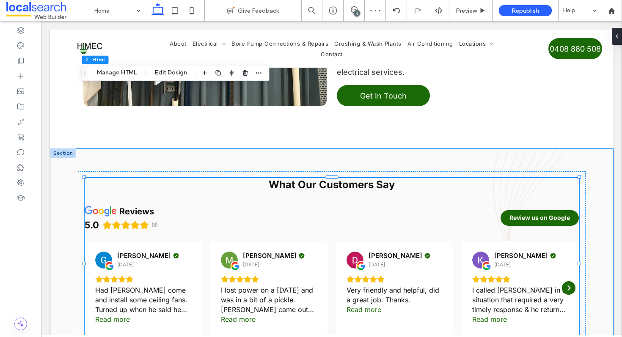
click at [68, 149] on div "What Our Customers Say reviews 5.0 (8) Review us on Google Graham Price 1 year …" at bounding box center [332, 264] width 564 height 230
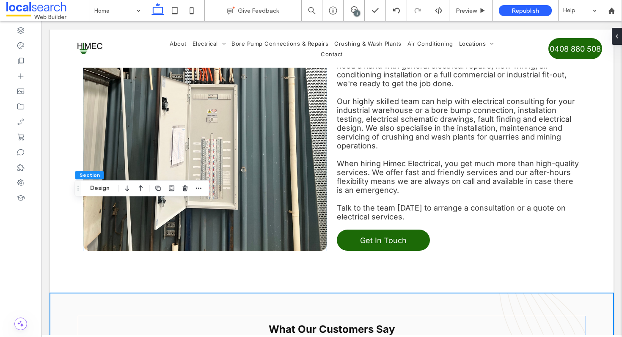
scroll to position [1613, 0]
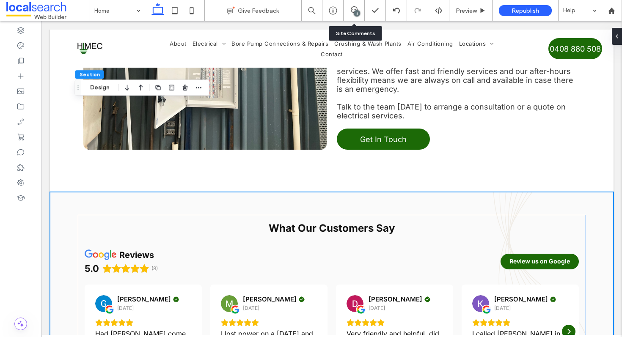
click at [350, 13] on div "4" at bounding box center [354, 10] width 21 height 8
click at [358, 10] on div "4" at bounding box center [357, 13] width 6 height 6
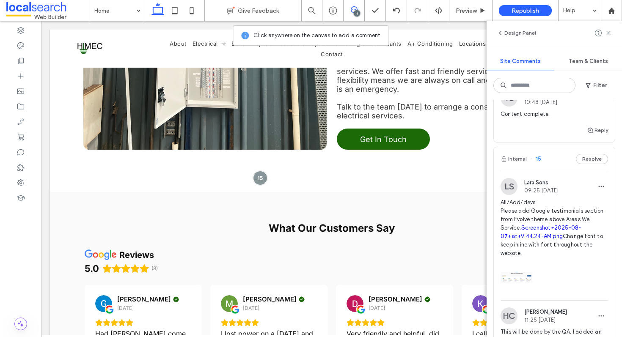
scroll to position [619, 0]
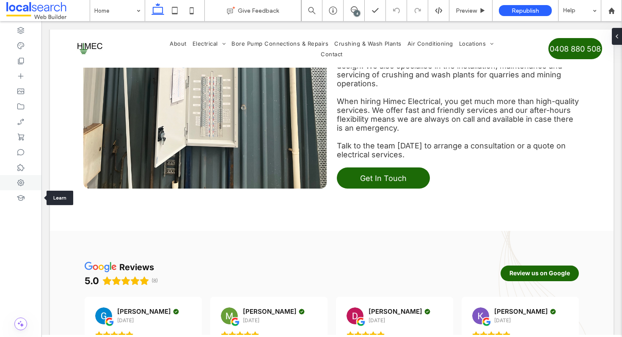
click at [16, 181] on div at bounding box center [20, 182] width 41 height 15
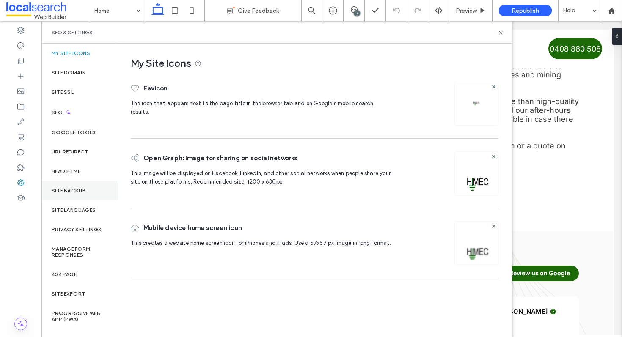
click at [96, 194] on div "Site Backup" at bounding box center [79, 190] width 76 height 19
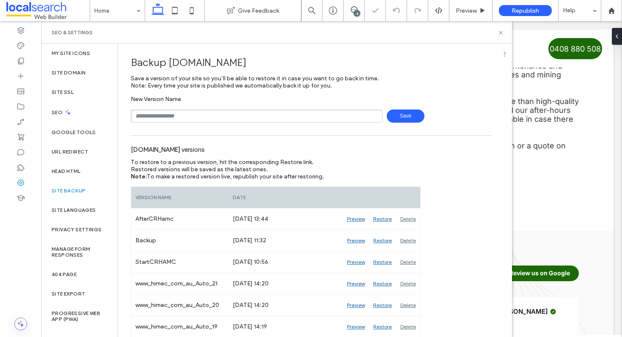
click at [195, 112] on input "text" at bounding box center [257, 116] width 252 height 13
type input "**********"
click at [404, 119] on span "Save" at bounding box center [406, 116] width 38 height 13
click at [503, 33] on icon at bounding box center [501, 33] width 6 height 6
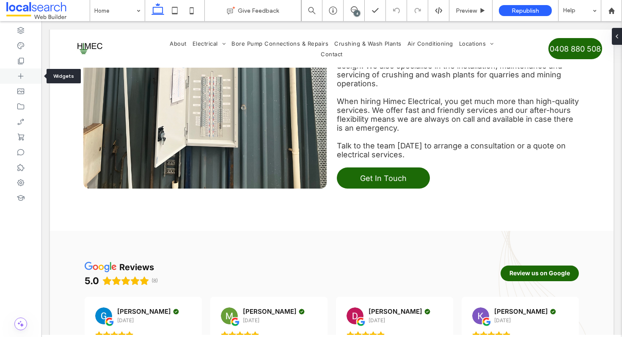
click at [16, 79] on div at bounding box center [20, 76] width 41 height 15
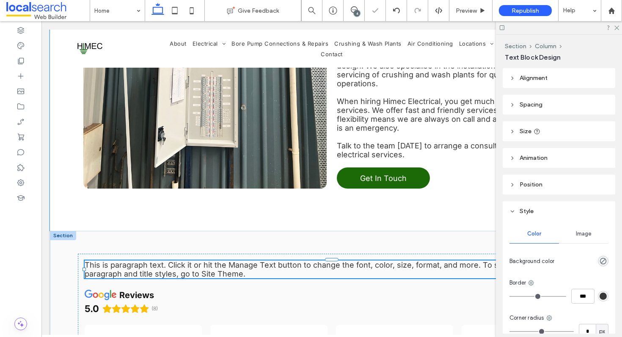
type input "*****"
type input "**"
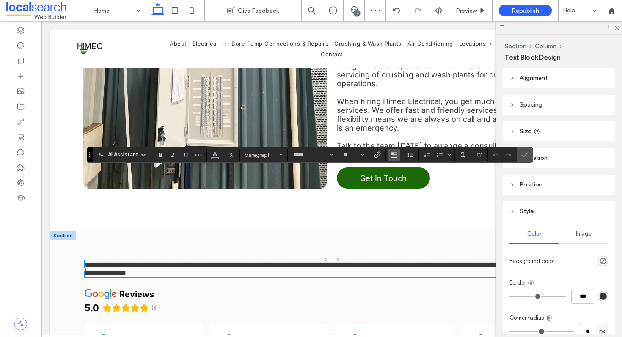
click at [394, 157] on use "Alignment" at bounding box center [394, 155] width 6 height 6
click at [401, 184] on label "ui.textEditor.alignment.center" at bounding box center [403, 181] width 30 height 12
click at [523, 151] on span "Confirm" at bounding box center [523, 154] width 4 height 15
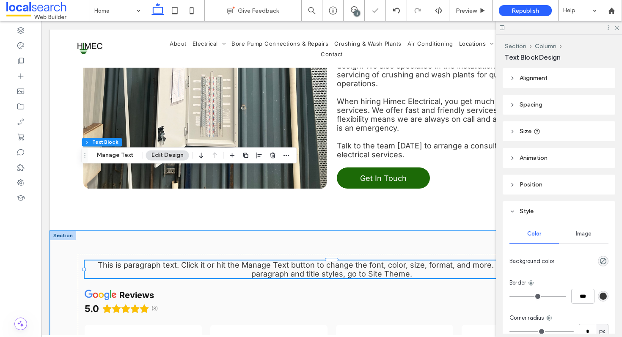
click at [372, 261] on span "This is paragraph text. Click it or hit the Manage Text button to change the fo…" at bounding box center [332, 270] width 468 height 18
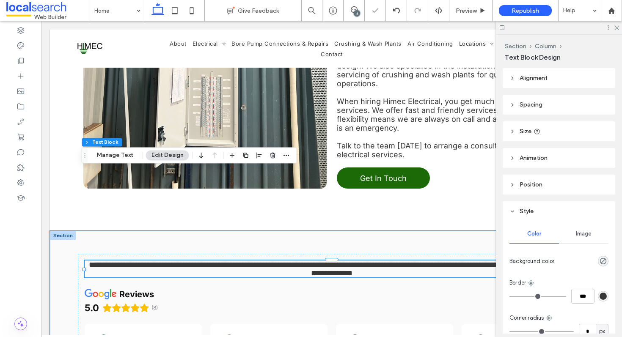
click at [372, 261] on span "**********" at bounding box center [333, 269] width 489 height 16
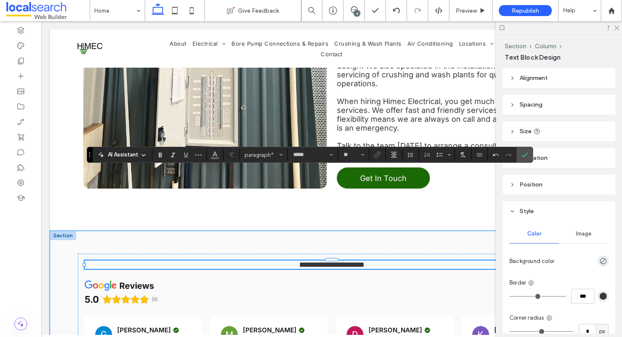
click at [523, 154] on icon "Confirm" at bounding box center [524, 154] width 7 height 7
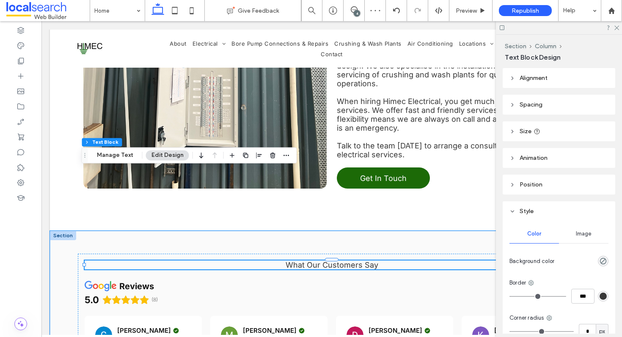
click at [303, 261] on span "What Our Customers Say" at bounding box center [332, 265] width 93 height 9
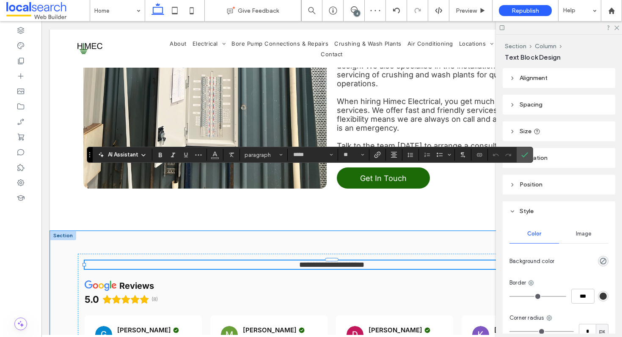
click at [303, 261] on span "**********" at bounding box center [331, 265] width 65 height 8
click at [352, 155] on input "**" at bounding box center [351, 154] width 17 height 7
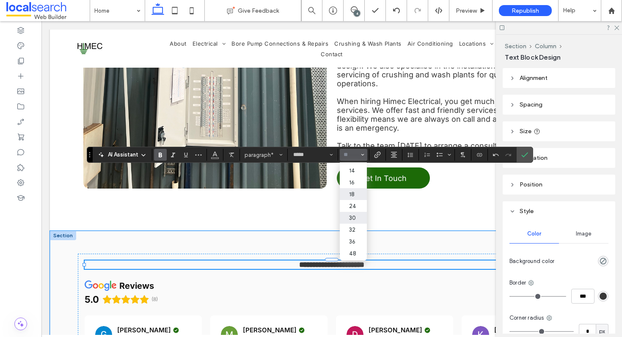
click at [351, 223] on label "30" at bounding box center [353, 218] width 27 height 12
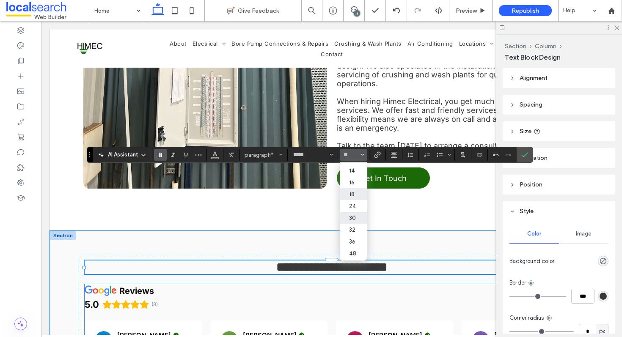
type input "**"
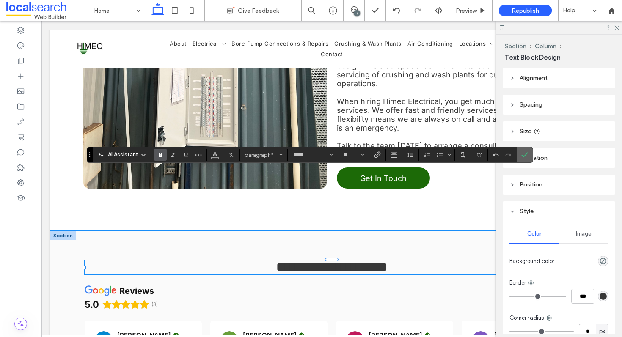
click at [522, 155] on use "Confirm" at bounding box center [524, 155] width 7 height 5
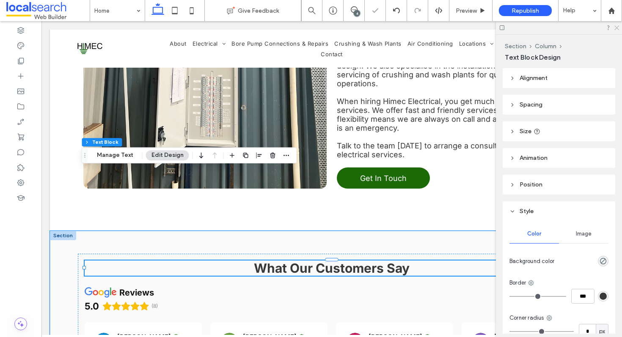
click at [617, 27] on icon at bounding box center [617, 28] width 6 height 6
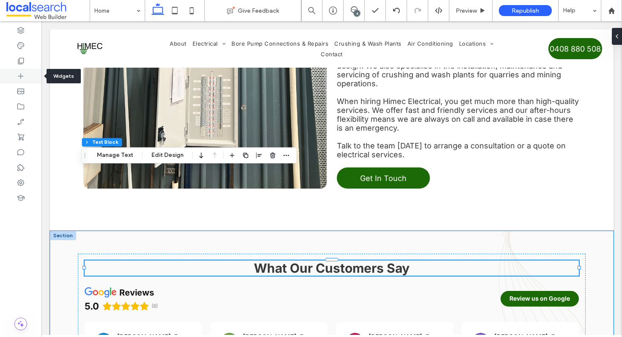
click at [14, 71] on div at bounding box center [20, 76] width 41 height 15
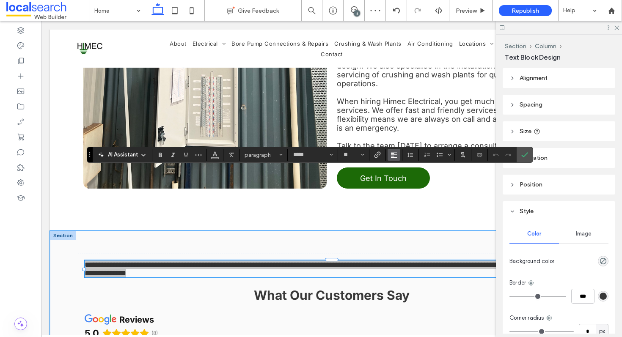
click at [395, 156] on icon "Alignment" at bounding box center [394, 154] width 7 height 7
click at [402, 182] on icon "ui.textEditor.alignment.center" at bounding box center [400, 181] width 7 height 7
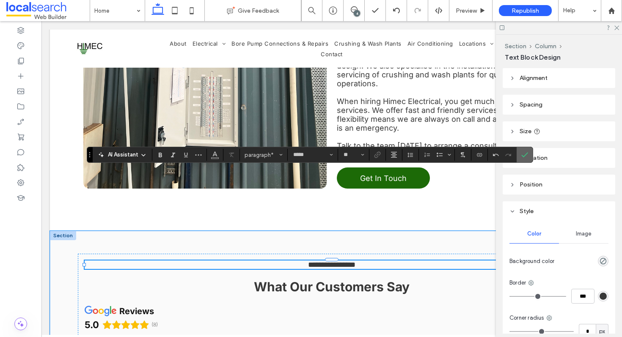
click at [527, 154] on use "Confirm" at bounding box center [524, 155] width 7 height 5
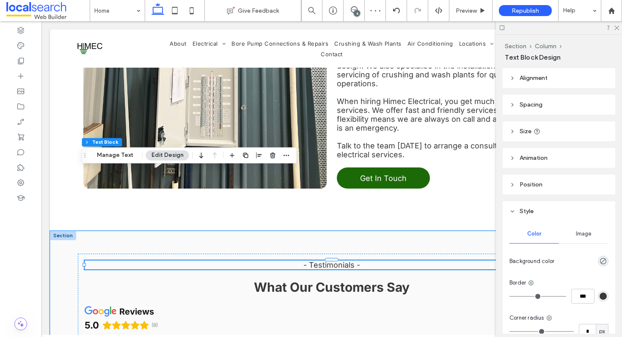
click at [358, 261] on p "- Testimonials -" at bounding box center [332, 265] width 494 height 9
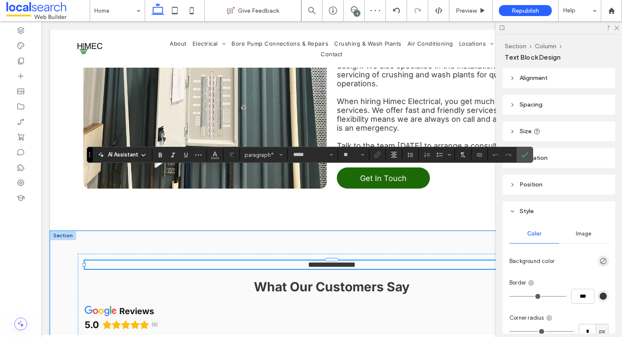
click at [331, 261] on span "**********" at bounding box center [331, 265] width 47 height 8
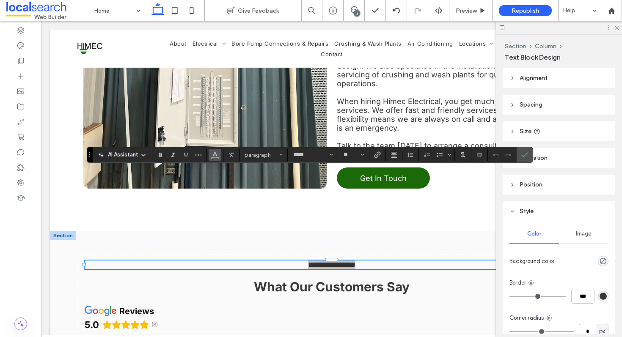
click at [216, 156] on icon "Color" at bounding box center [215, 154] width 7 height 7
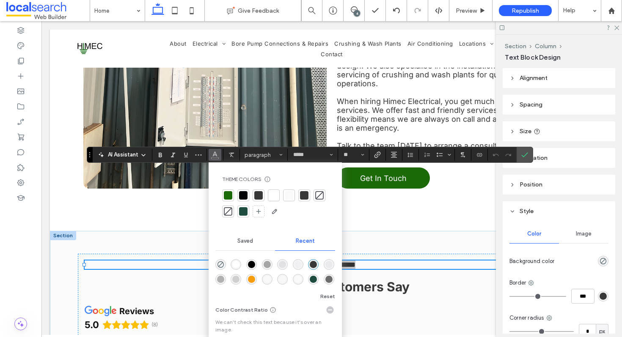
click at [226, 197] on div at bounding box center [228, 195] width 8 height 8
click at [525, 152] on icon "Confirm" at bounding box center [524, 154] width 7 height 7
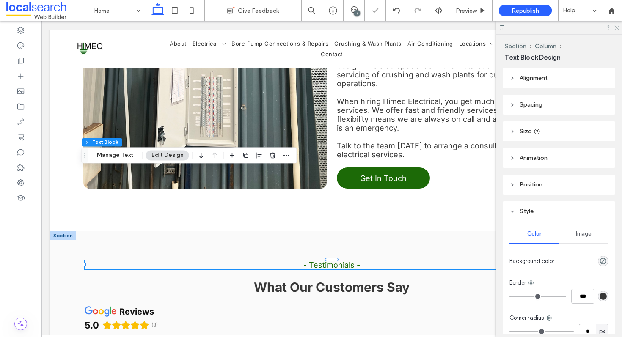
click at [616, 27] on icon at bounding box center [617, 28] width 6 height 6
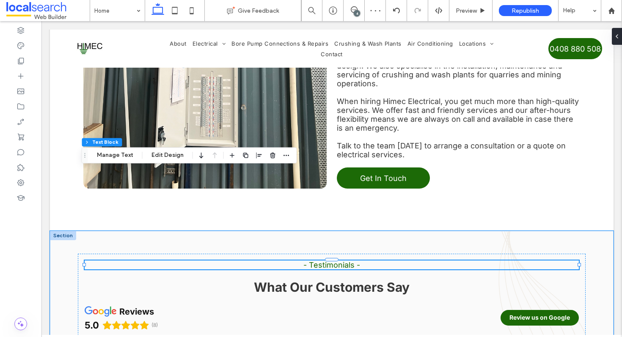
click at [317, 261] on span "- Testimonials -" at bounding box center [331, 265] width 57 height 9
click at [317, 261] on span "**********" at bounding box center [331, 265] width 47 height 8
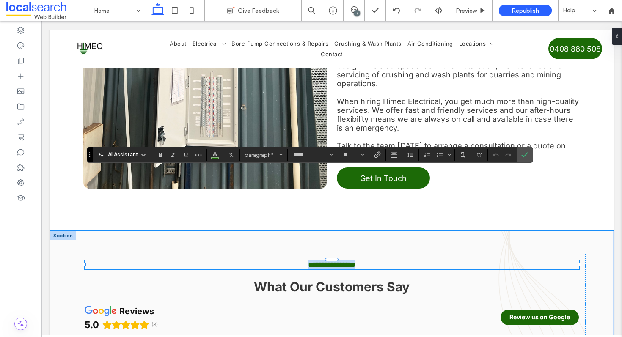
click at [297, 261] on p "**********" at bounding box center [332, 265] width 494 height 8
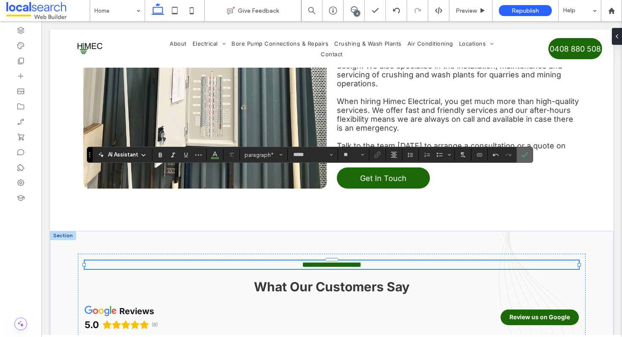
click at [526, 154] on icon "Confirm" at bounding box center [524, 154] width 7 height 7
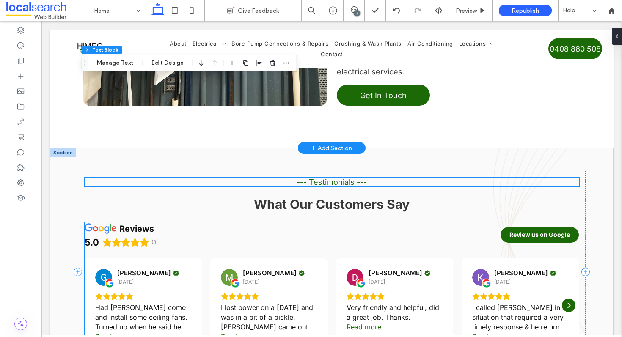
scroll to position [1645, 0]
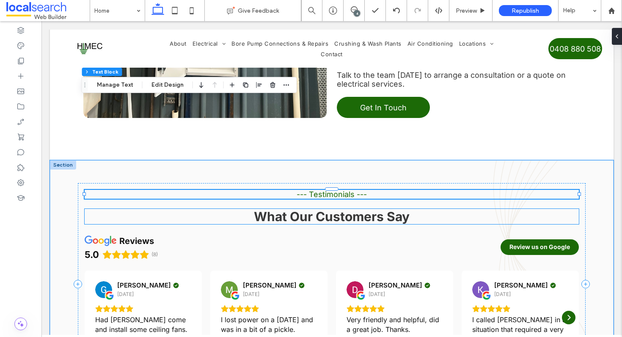
click at [317, 209] on strong "What Our Customers Say" at bounding box center [332, 216] width 156 height 15
click at [317, 209] on div "What Our Customers Say" at bounding box center [332, 216] width 494 height 15
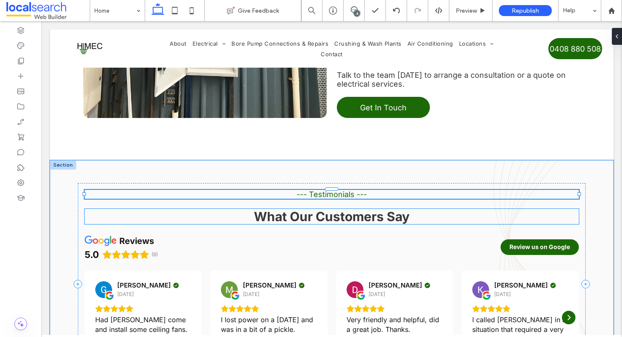
type input "*****"
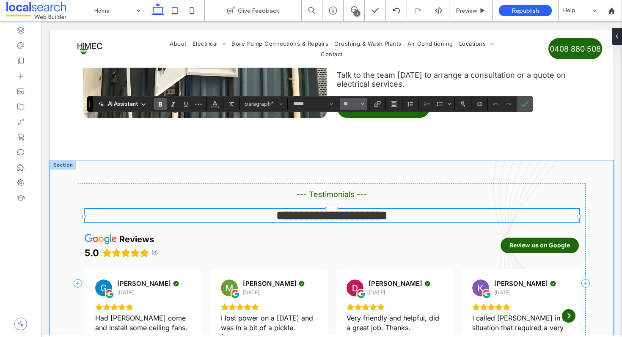
click at [361, 102] on button "**" at bounding box center [354, 104] width 28 height 12
click at [356, 154] on label "36" at bounding box center [353, 157] width 27 height 12
type input "**"
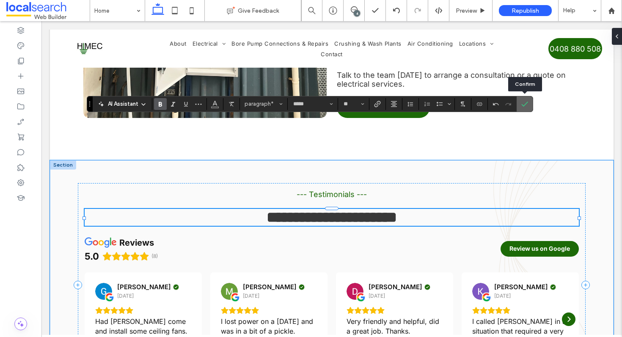
click at [524, 99] on span "Confirm" at bounding box center [523, 103] width 4 height 15
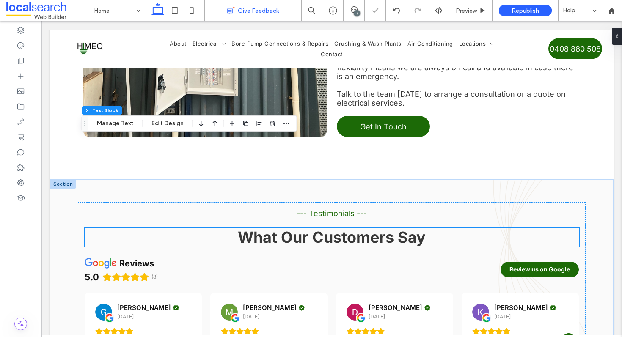
scroll to position [1626, 0]
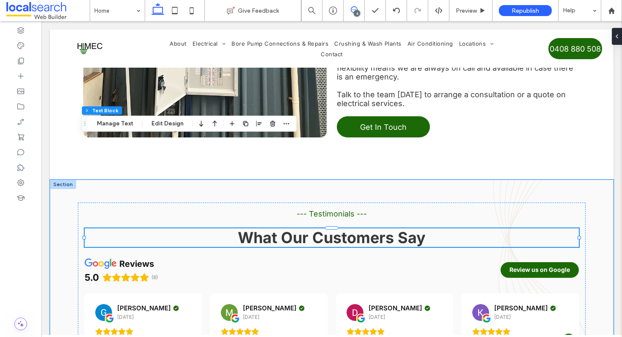
click at [353, 13] on icon at bounding box center [354, 9] width 7 height 7
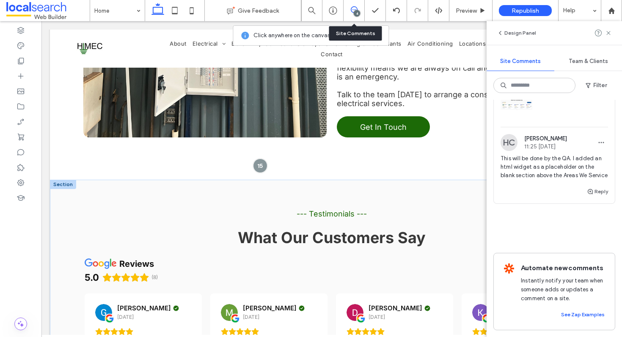
scroll to position [607, 0]
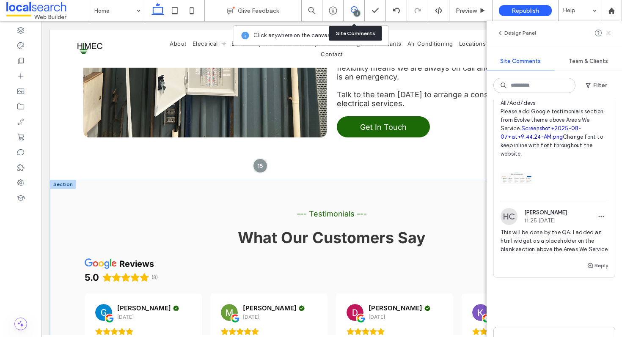
click at [610, 33] on icon at bounding box center [608, 33] width 7 height 7
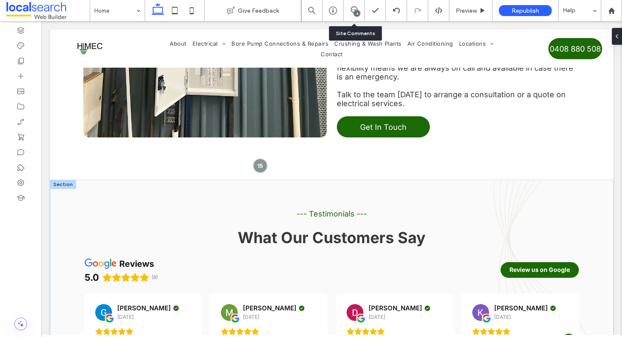
scroll to position [0, 0]
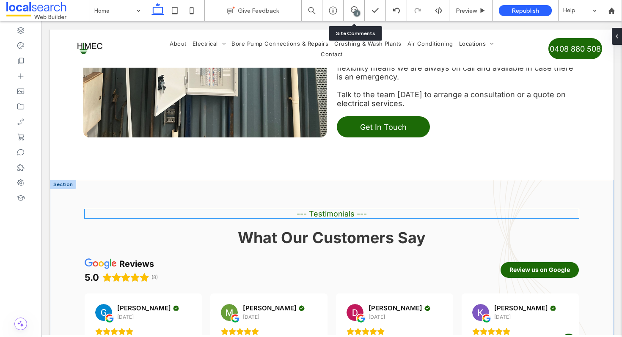
click at [302, 209] on span "--- Testimonials ---" at bounding box center [332, 213] width 70 height 9
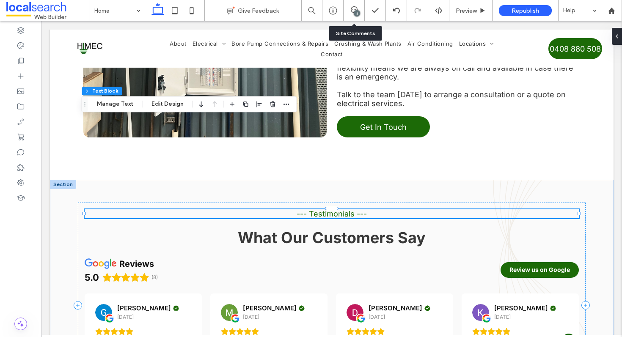
click at [302, 209] on div "--- Testimonials ---" at bounding box center [332, 213] width 494 height 9
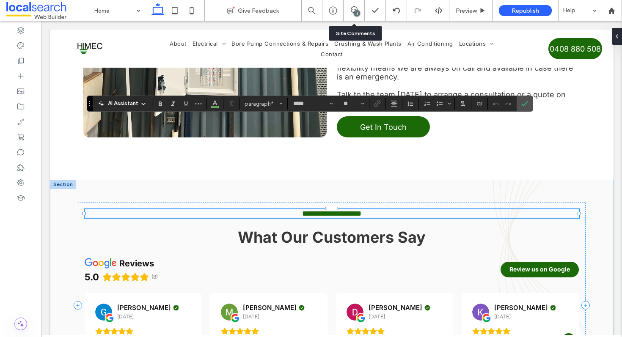
click at [302, 210] on span "**********" at bounding box center [331, 214] width 59 height 8
click at [523, 107] on span "Confirm" at bounding box center [523, 103] width 4 height 15
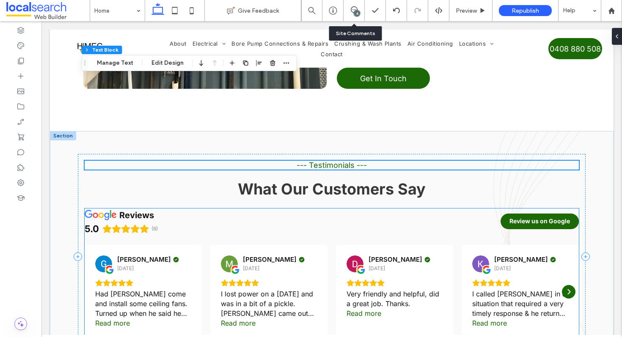
scroll to position [1675, 0]
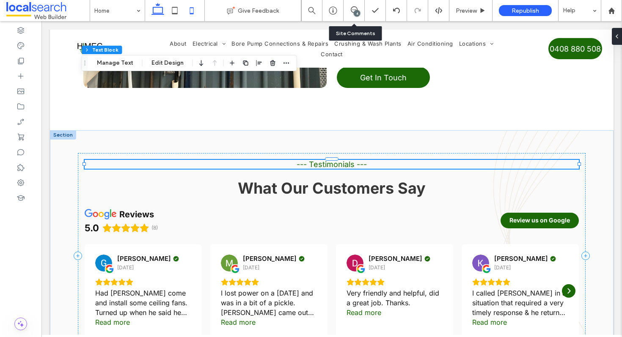
click at [193, 9] on use at bounding box center [192, 10] width 4 height 7
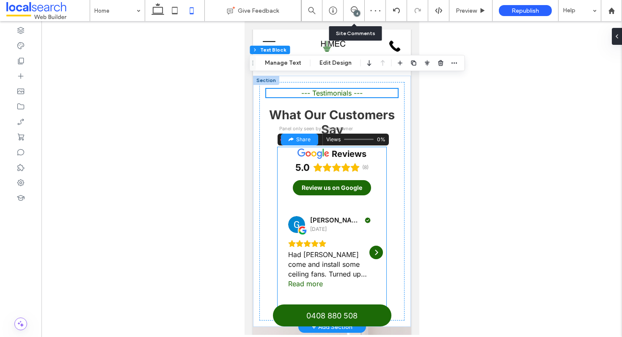
scroll to position [2040, 0]
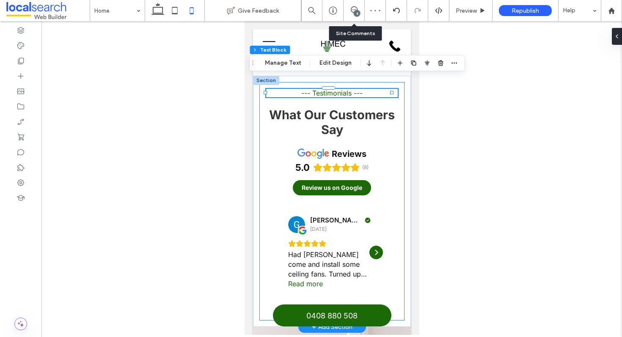
click at [385, 170] on div "--- Testimonials --- What Our Customers Say reviews 5.0 (8) Review us on Google…" at bounding box center [331, 201] width 145 height 239
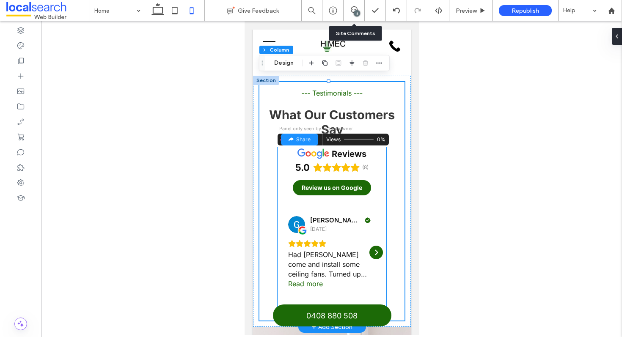
click at [360, 171] on div "reviews 5.0 (8) Review us on Google Graham Price 1 year ago Had Clive come and …" at bounding box center [331, 230] width 109 height 167
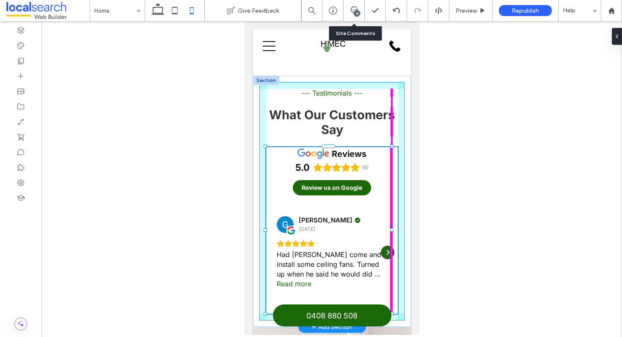
drag, startPoint x: 381, startPoint y: 198, endPoint x: 398, endPoint y: 198, distance: 16.5
click at [398, 198] on div "--- Testimonials --- What Our Customers Say reviews 5.0 (8) Review us on Google…" at bounding box center [332, 201] width 158 height 251
type input "***"
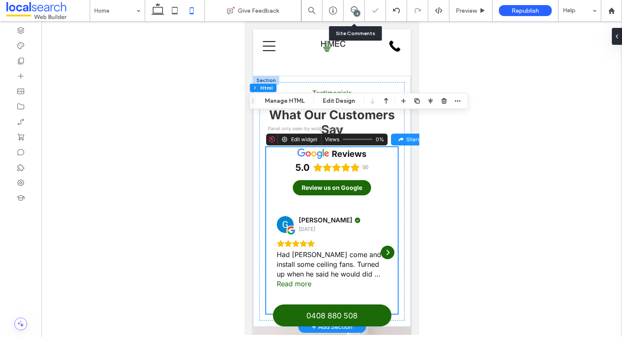
scroll to position [1949, 0]
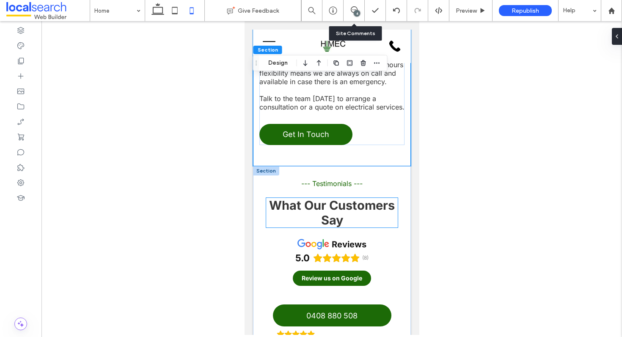
click at [328, 198] on strong "What Our Customers Say" at bounding box center [332, 213] width 126 height 30
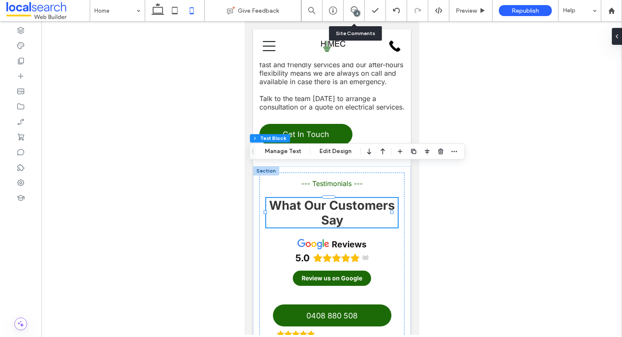
click at [328, 198] on div "What Our Customers Say" at bounding box center [332, 213] width 132 height 30
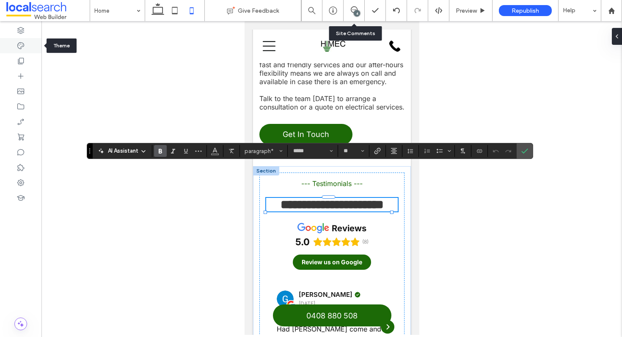
click at [20, 51] on div at bounding box center [20, 45] width 41 height 15
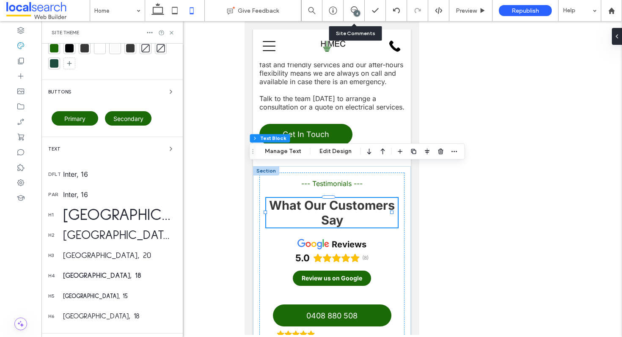
scroll to position [47, 0]
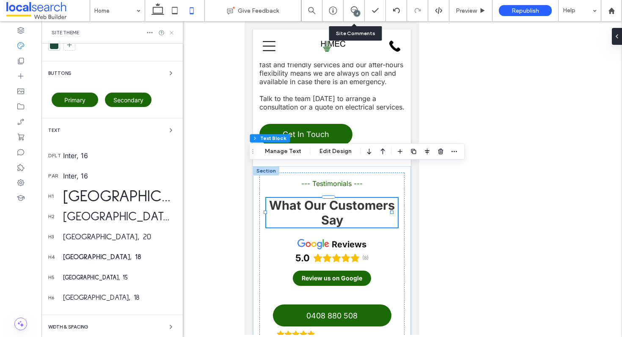
click at [173, 33] on icon at bounding box center [171, 33] width 6 height 6
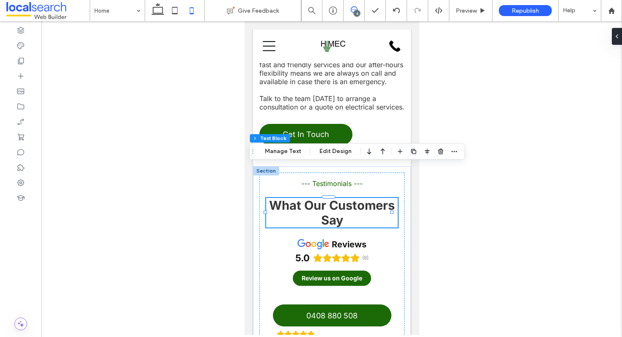
click at [353, 10] on icon at bounding box center [354, 9] width 7 height 7
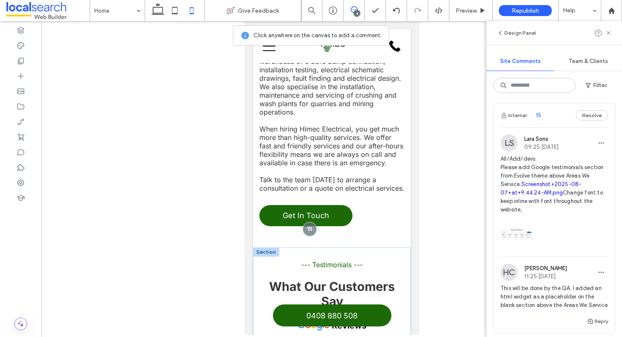
scroll to position [1917, 0]
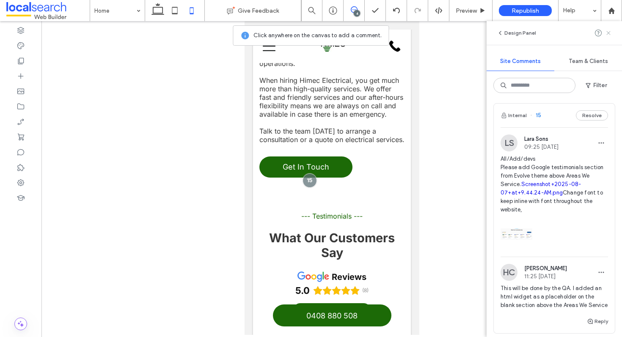
click at [608, 30] on icon at bounding box center [608, 33] width 7 height 7
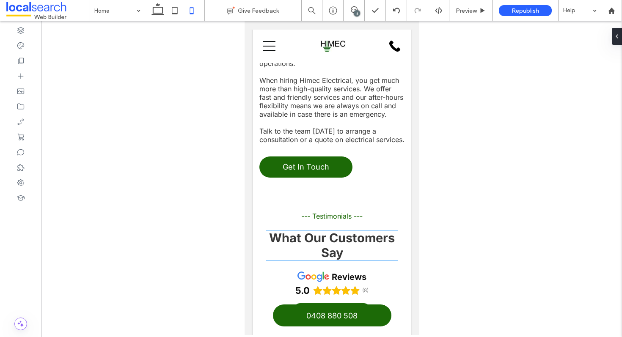
click at [318, 231] on strong "What Our Customers Say" at bounding box center [332, 246] width 126 height 30
click at [318, 231] on div "What Our Customers Say" at bounding box center [332, 246] width 132 height 30
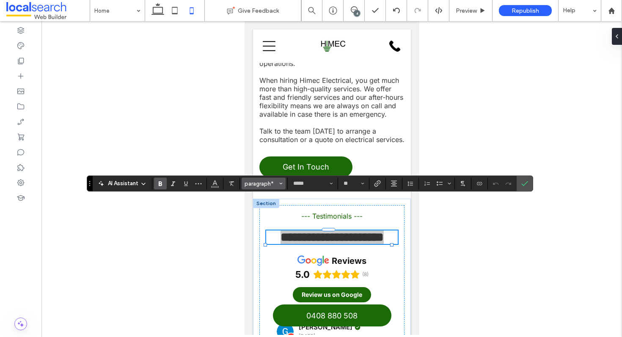
click at [277, 182] on span "paragraph*" at bounding box center [261, 184] width 33 height 6
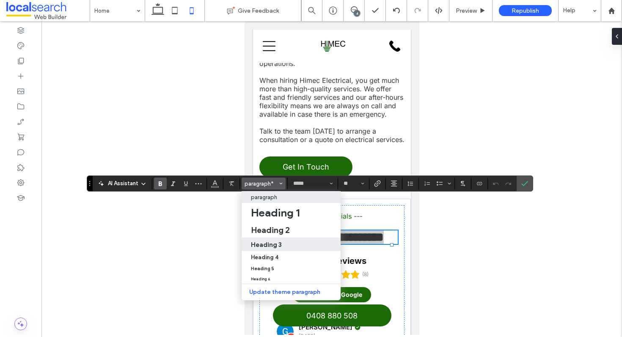
click at [276, 248] on h3 "Heading 3" at bounding box center [266, 245] width 31 height 8
type input "**********"
type input "**"
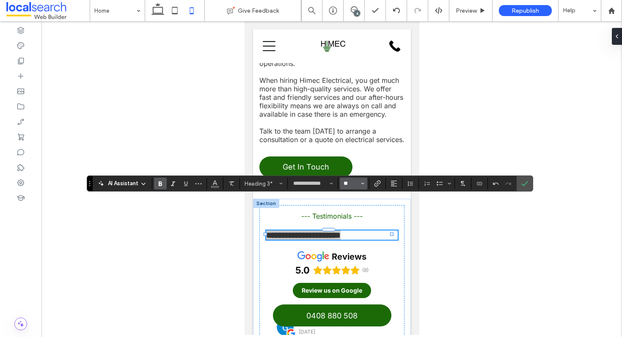
click at [353, 183] on input "**" at bounding box center [351, 183] width 17 height 7
type input "**"
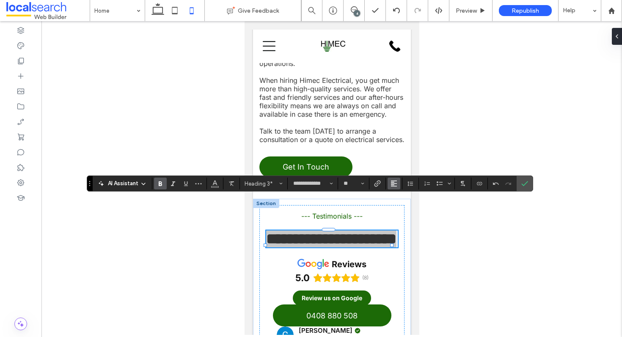
click at [393, 183] on use "Alignment" at bounding box center [394, 184] width 6 height 6
click at [400, 212] on use "ui.textEditor.alignment.center" at bounding box center [400, 210] width 6 height 6
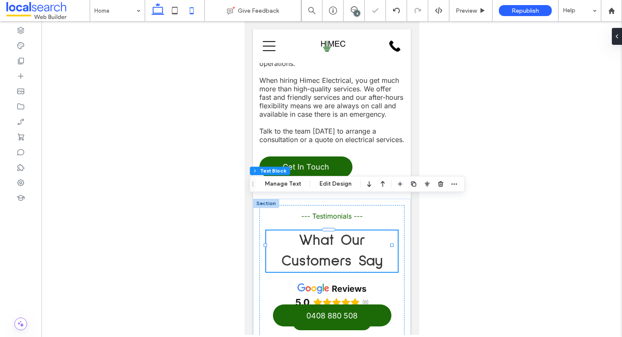
click at [158, 8] on icon at bounding box center [157, 10] width 17 height 17
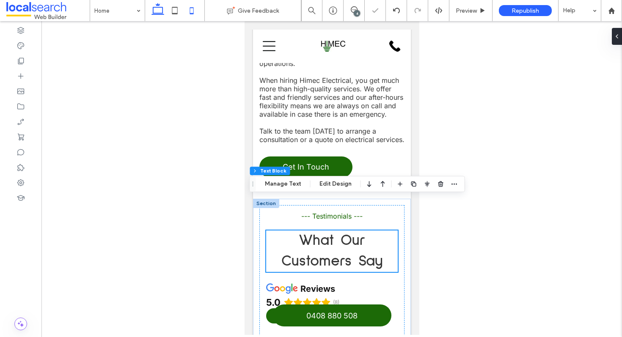
scroll to position [1648, 0]
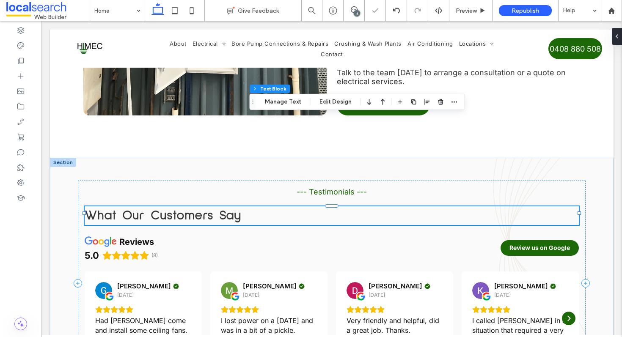
click at [302, 206] on h3 "What Our Customers Say" at bounding box center [332, 215] width 494 height 19
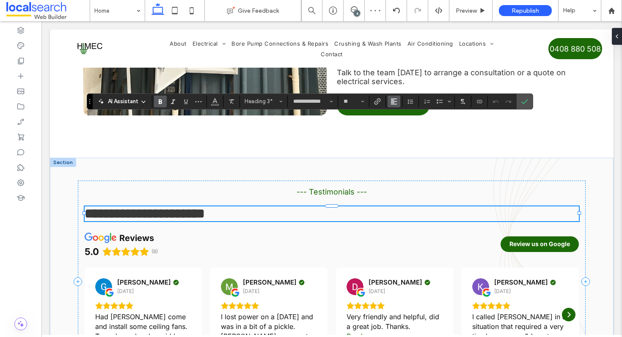
click at [391, 104] on icon "Alignment" at bounding box center [394, 101] width 7 height 7
click at [399, 129] on use "ui.textEditor.alignment.center" at bounding box center [400, 127] width 6 height 6
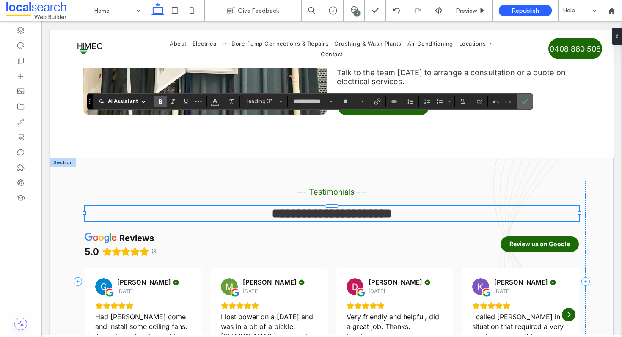
click at [528, 99] on label "Confirm" at bounding box center [524, 101] width 13 height 15
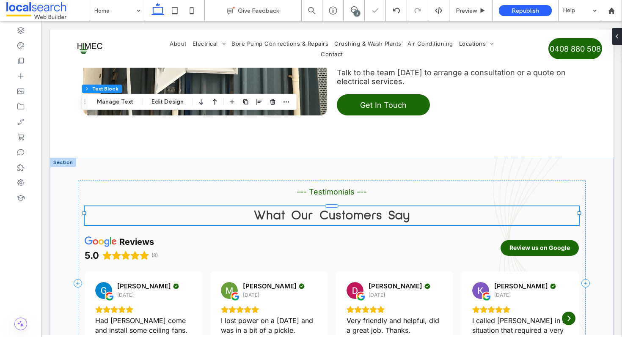
click at [369, 209] on strong "What Our Customers Say" at bounding box center [331, 216] width 157 height 14
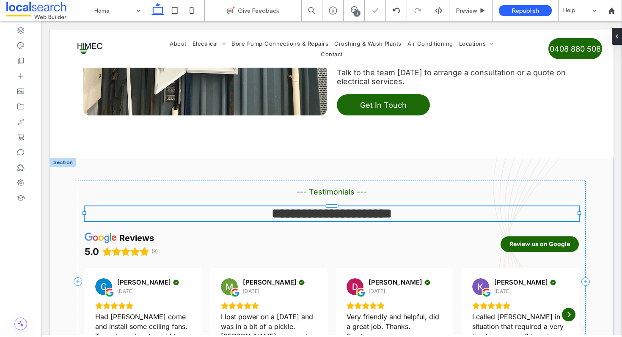
type input "**********"
type input "**"
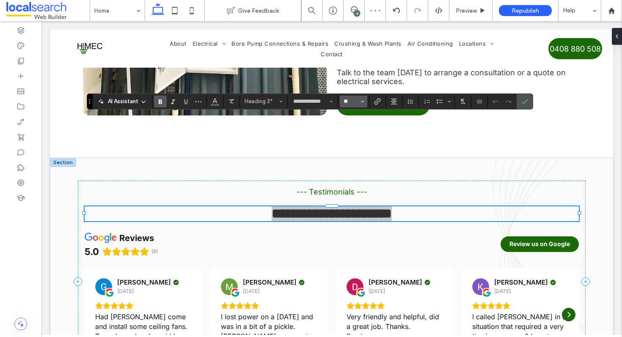
click at [353, 104] on input "**" at bounding box center [351, 101] width 17 height 7
click at [358, 149] on label "36" at bounding box center [353, 154] width 27 height 12
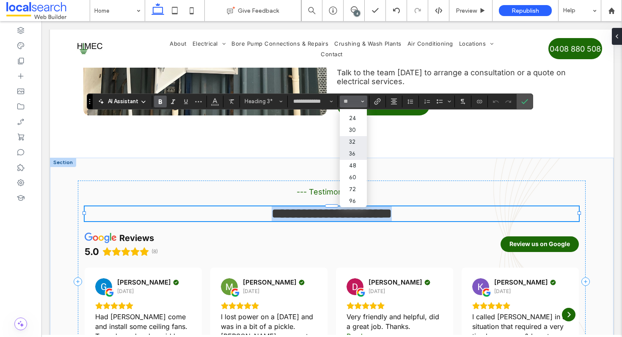
type input "**"
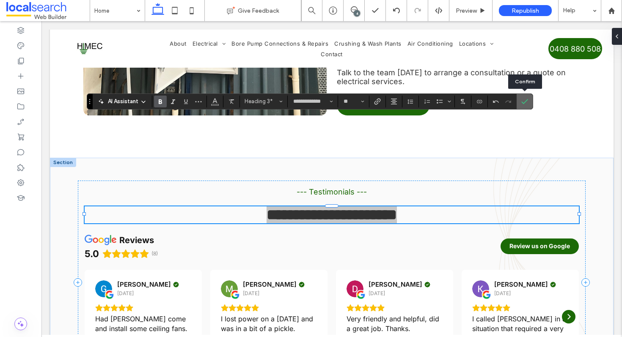
click at [524, 99] on icon "Confirm" at bounding box center [524, 101] width 7 height 7
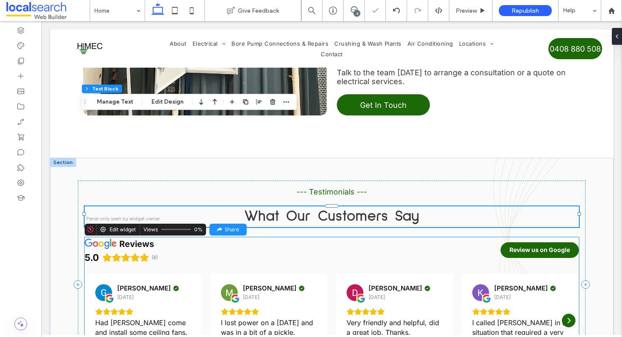
click at [338, 237] on div "reviews 5.0 (8) Review us on Google" at bounding box center [332, 251] width 494 height 28
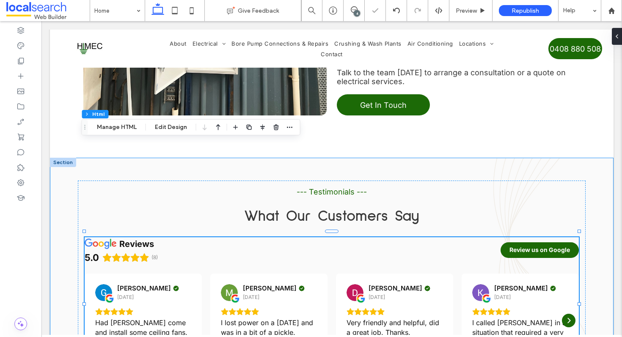
click at [384, 158] on div "--- Testimonials --- What Our Customers Say reviews 5.0 (8) Review us on Google…" at bounding box center [332, 284] width 508 height 253
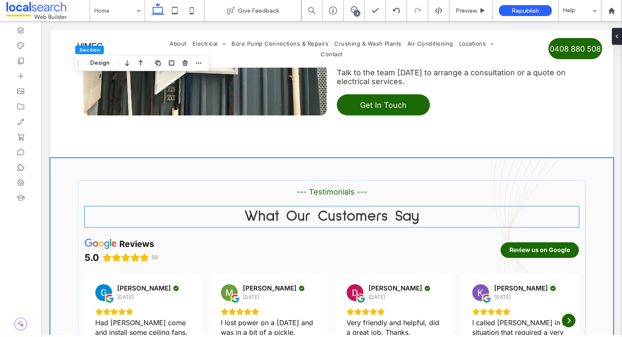
click at [329, 209] on strong "What Our Customers Say" at bounding box center [331, 216] width 175 height 15
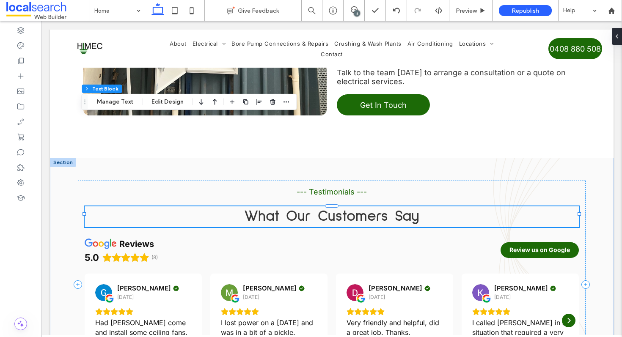
click at [329, 209] on strong "What Our Customers Say" at bounding box center [331, 216] width 175 height 15
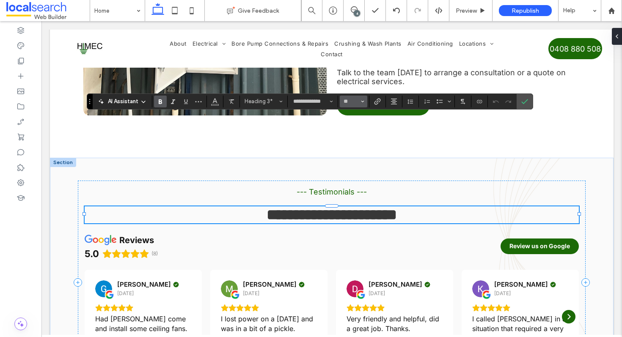
click at [362, 102] on icon "Size" at bounding box center [362, 101] width 3 height 3
type input "**"
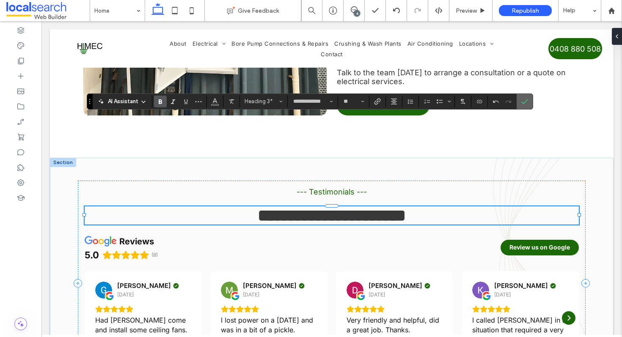
click at [524, 101] on icon "Confirm" at bounding box center [524, 101] width 7 height 7
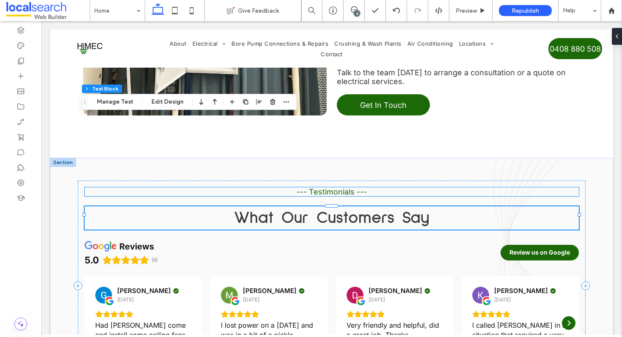
click at [331, 187] on span "--- Testimonials ---" at bounding box center [332, 191] width 70 height 9
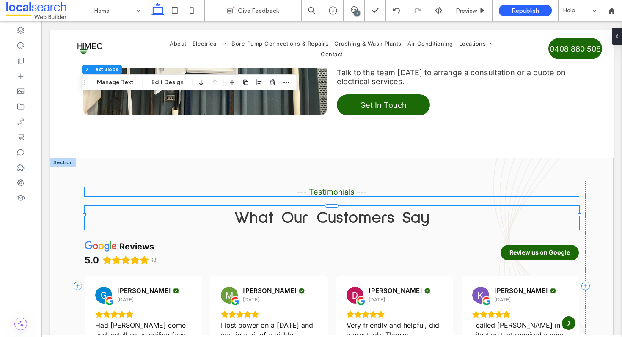
click at [331, 187] on span "--- Testimonials ---" at bounding box center [332, 191] width 70 height 9
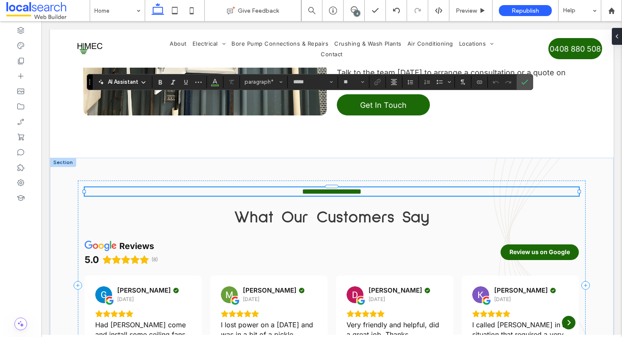
click at [331, 188] on span "**********" at bounding box center [331, 192] width 59 height 8
click at [330, 188] on span "**********" at bounding box center [331, 192] width 59 height 8
click at [341, 188] on span "**********" at bounding box center [331, 192] width 59 height 8
drag, startPoint x: 352, startPoint y: 102, endPoint x: 343, endPoint y: 102, distance: 8.9
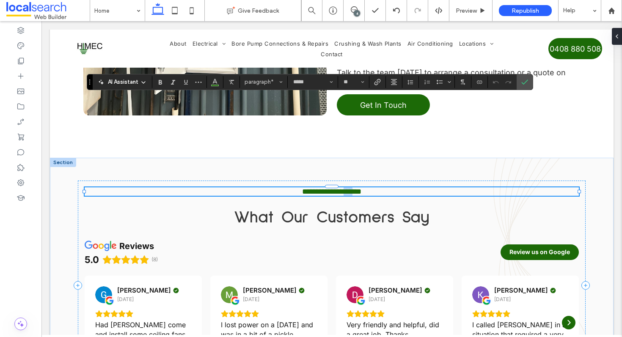
click at [343, 188] on span "**********" at bounding box center [331, 192] width 59 height 8
click at [344, 188] on span "**********" at bounding box center [331, 192] width 59 height 8
drag, startPoint x: 352, startPoint y: 102, endPoint x: 311, endPoint y: 99, distance: 40.7
click at [311, 188] on span "**********" at bounding box center [331, 192] width 59 height 8
click at [529, 82] on label "Confirm" at bounding box center [524, 81] width 13 height 15
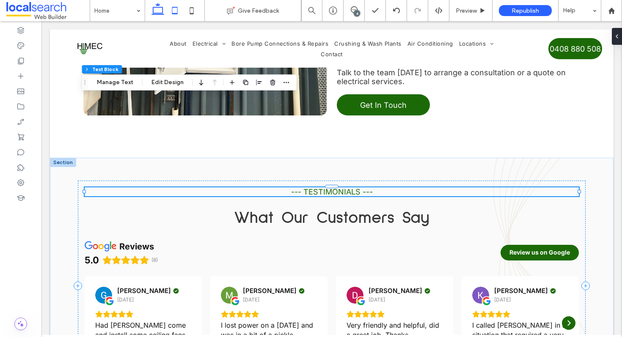
click at [174, 15] on icon at bounding box center [174, 10] width 17 height 17
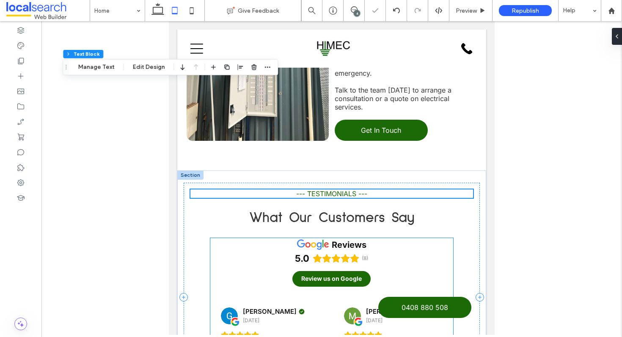
scroll to position [1572, 0]
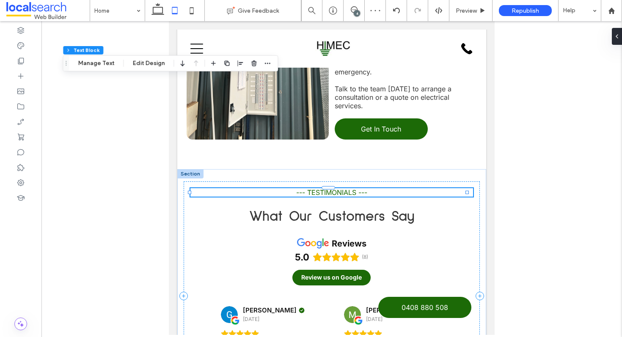
click at [204, 12] on div at bounding box center [175, 10] width 60 height 21
click at [193, 9] on icon at bounding box center [191, 10] width 17 height 17
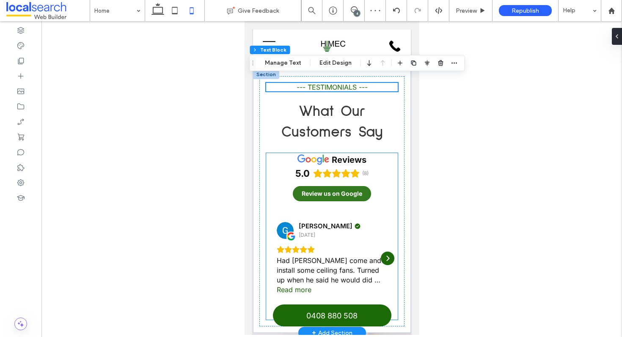
scroll to position [2046, 0]
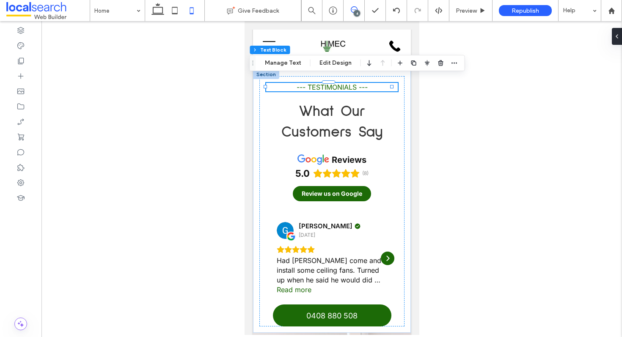
click at [352, 9] on use at bounding box center [354, 9] width 7 height 7
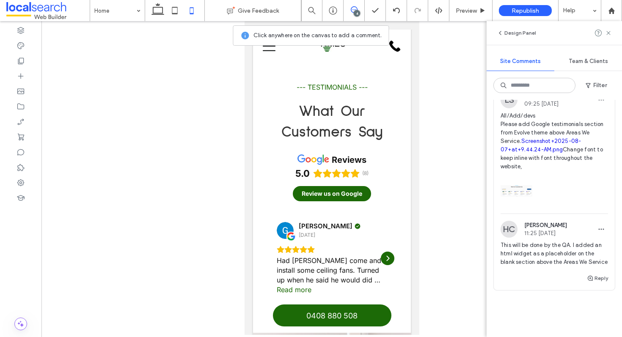
scroll to position [617, 0]
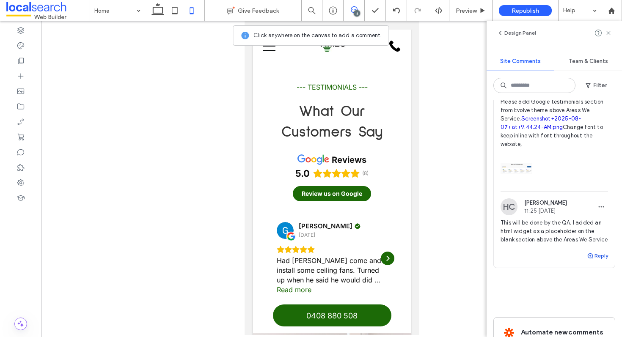
click at [593, 261] on button "Reply" at bounding box center [597, 256] width 21 height 10
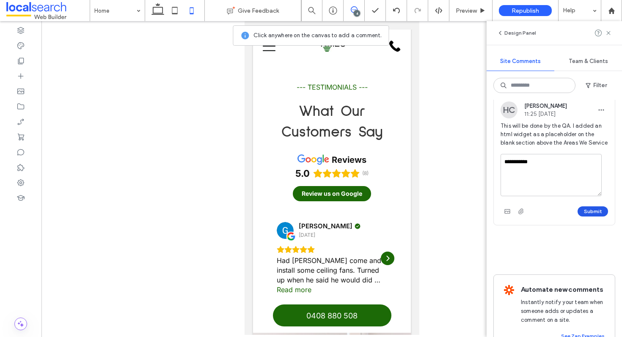
type textarea "**********"
click at [588, 217] on button "Submit" at bounding box center [593, 211] width 30 height 10
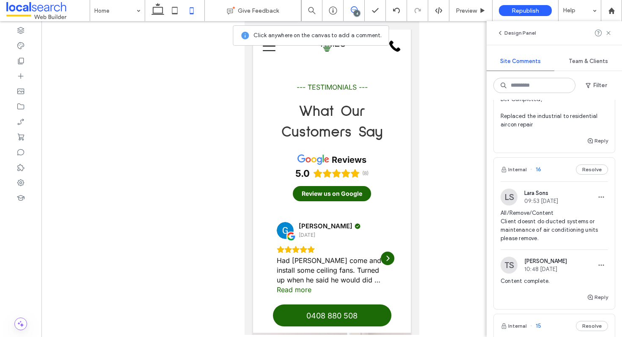
scroll to position [338, 0]
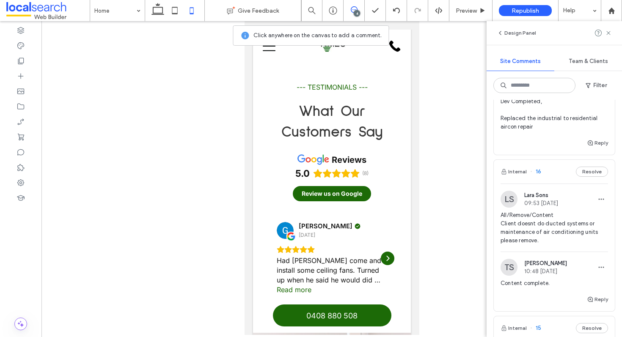
click at [552, 184] on div "Internal 16 Resolve" at bounding box center [554, 172] width 121 height 24
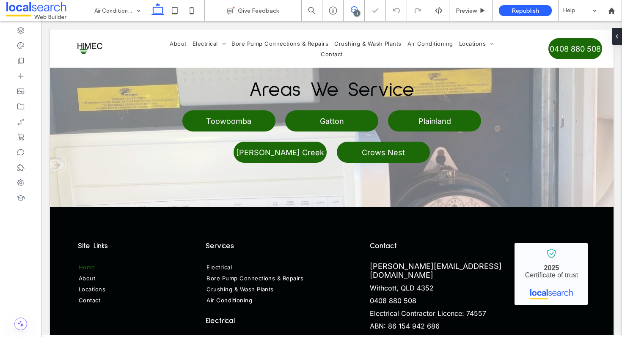
click at [352, 13] on icon at bounding box center [354, 9] width 7 height 7
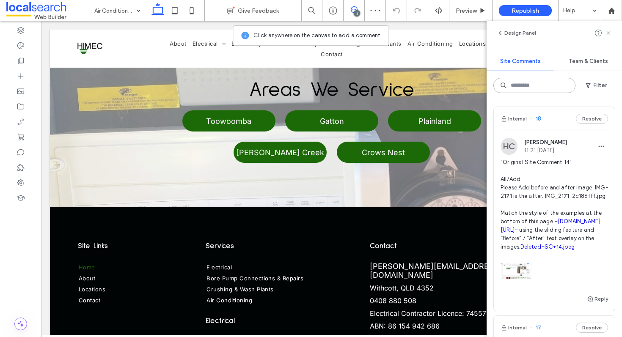
click at [526, 84] on input at bounding box center [534, 85] width 82 height 15
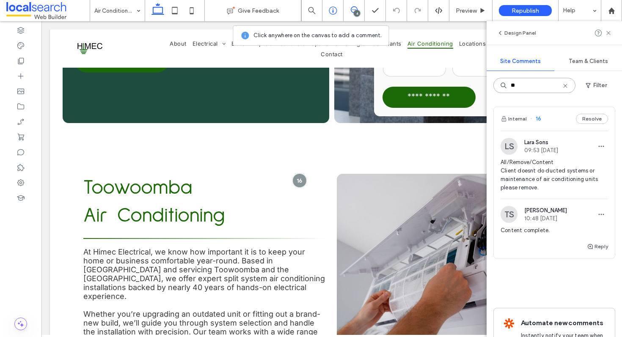
type input "**"
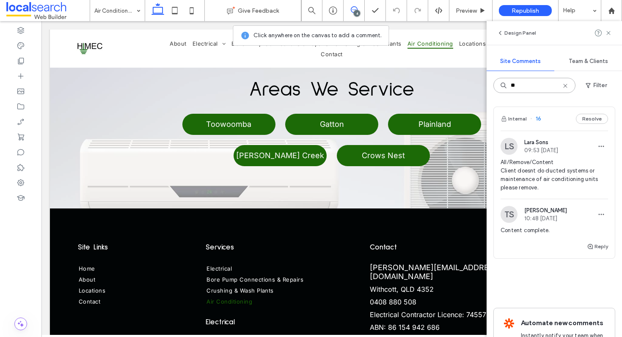
scroll to position [1389, 0]
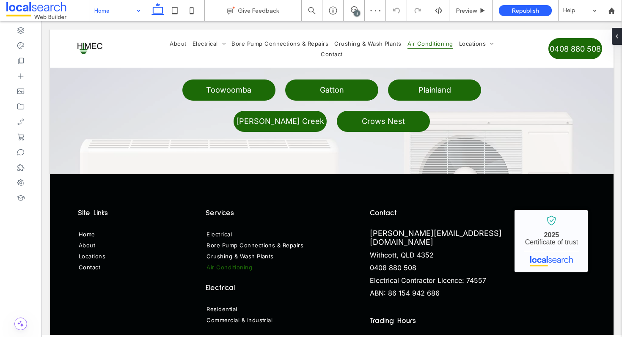
type input "*****"
type input "**"
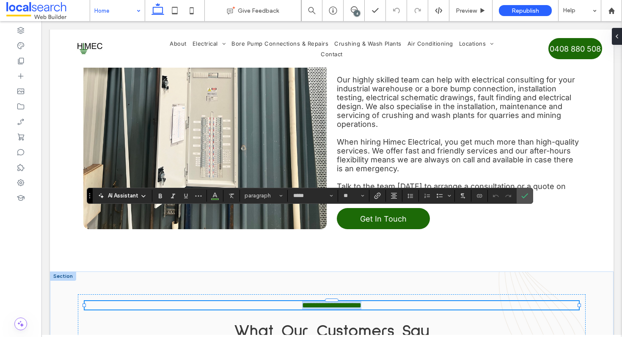
click at [376, 301] on p "**********" at bounding box center [332, 305] width 494 height 8
click at [305, 302] on span "**********" at bounding box center [331, 306] width 53 height 8
click at [523, 197] on icon "Confirm" at bounding box center [524, 196] width 7 height 7
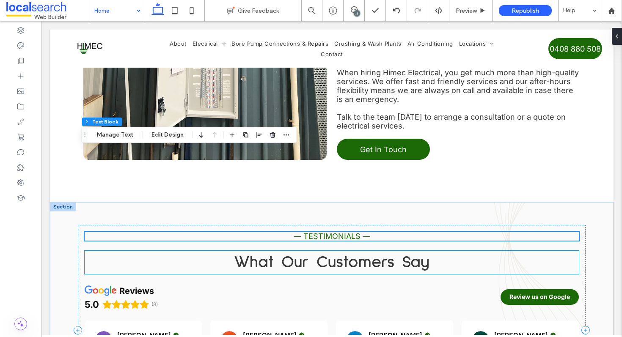
scroll to position [1613, 0]
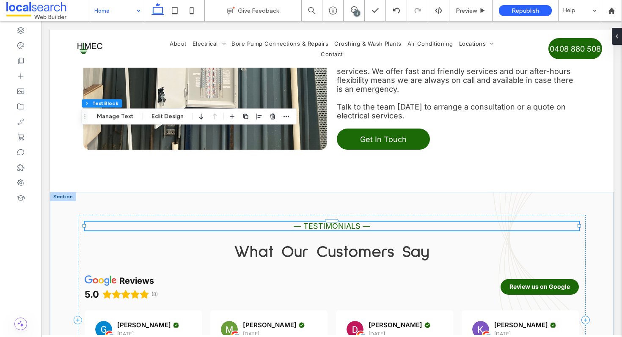
click at [300, 222] on span "— TESTIMONIALS —" at bounding box center [332, 226] width 77 height 9
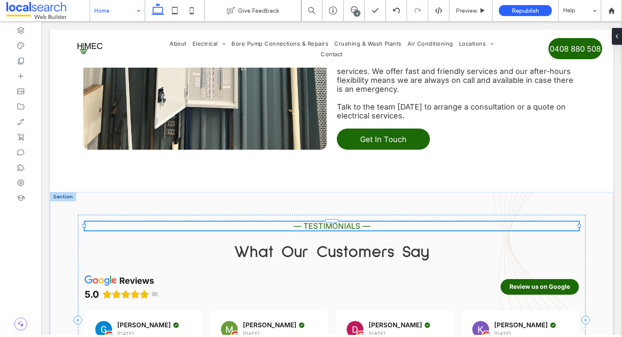
type input "*****"
type input "**"
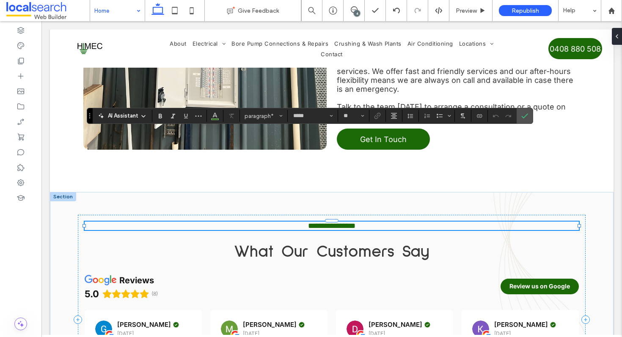
click at [308, 222] on span "**********" at bounding box center [331, 226] width 47 height 8
click at [385, 222] on p "**********" at bounding box center [332, 226] width 494 height 8
click at [525, 116] on icon "Confirm" at bounding box center [524, 116] width 7 height 7
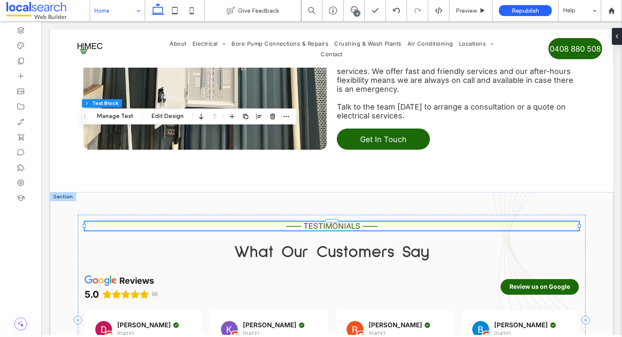
click at [315, 222] on span "—— TESTIMONIALS ——" at bounding box center [332, 226] width 92 height 9
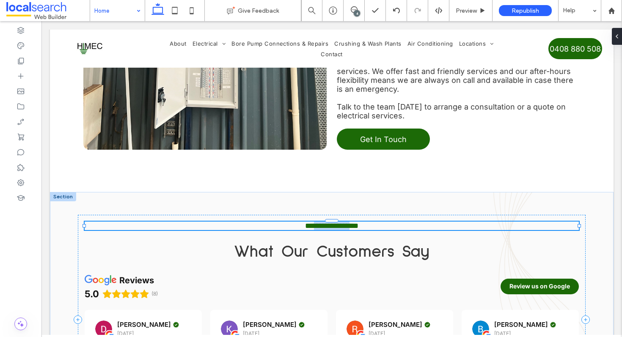
type input "*****"
type input "**"
click at [315, 222] on span "**********" at bounding box center [331, 226] width 53 height 8
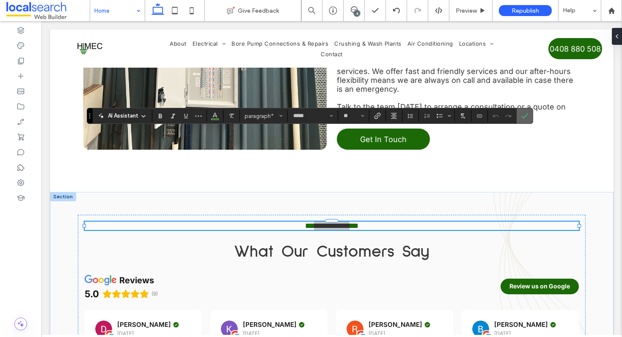
click at [527, 116] on icon "Confirm" at bounding box center [524, 116] width 7 height 7
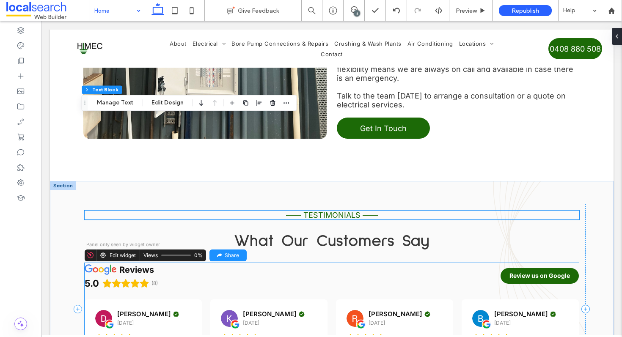
scroll to position [1638, 0]
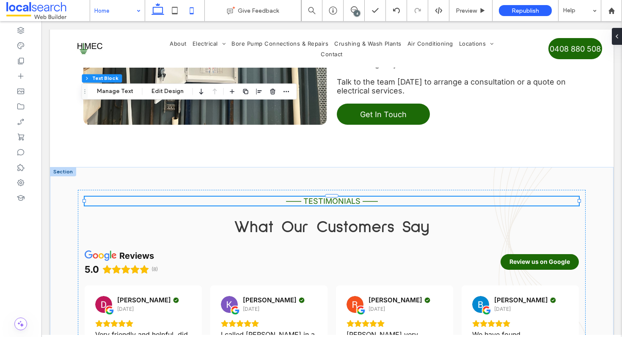
click at [184, 7] on icon at bounding box center [191, 10] width 17 height 17
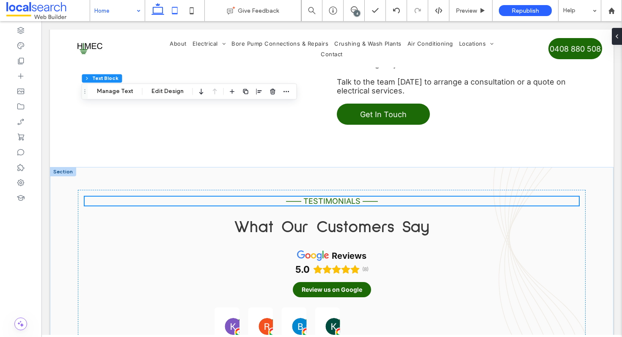
scroll to position [1926, 0]
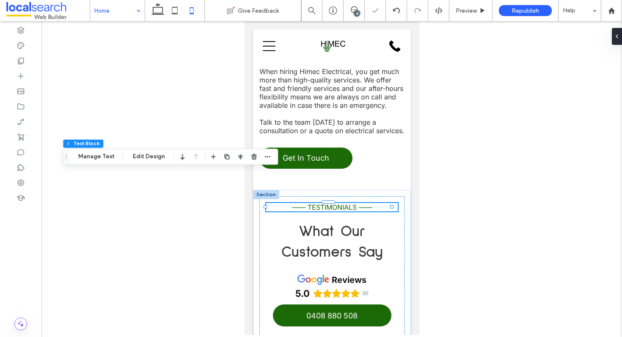
click at [195, 9] on icon at bounding box center [191, 10] width 17 height 17
click at [154, 6] on icon at bounding box center [157, 10] width 17 height 17
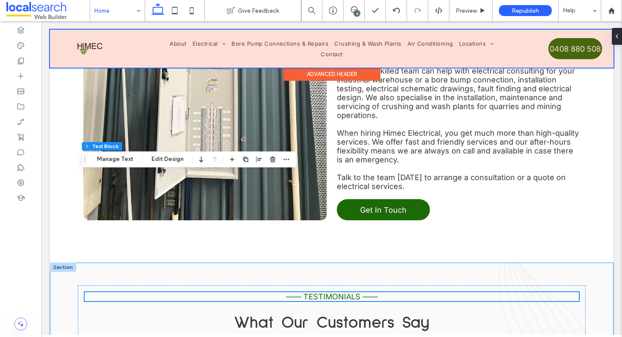
scroll to position [1419, 0]
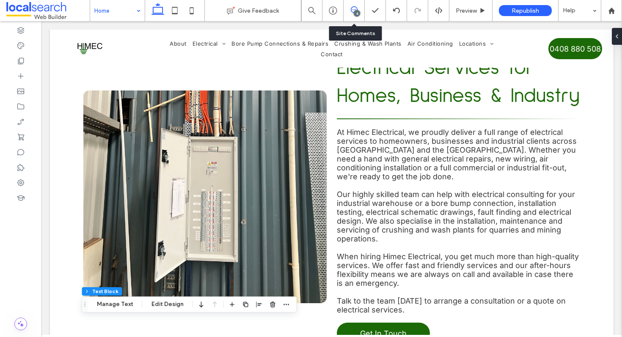
click at [353, 10] on icon at bounding box center [354, 9] width 7 height 7
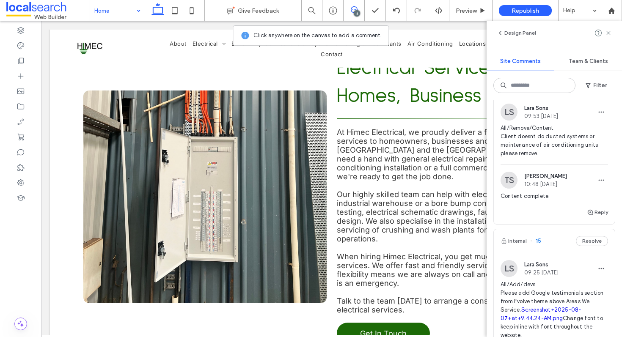
scroll to position [423, 0]
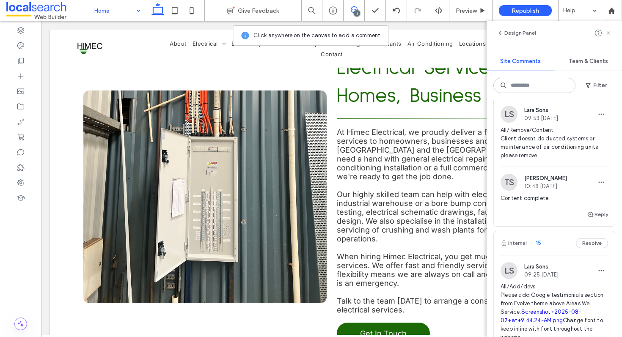
click at [550, 99] on div "Internal 16 Resolve" at bounding box center [554, 87] width 121 height 24
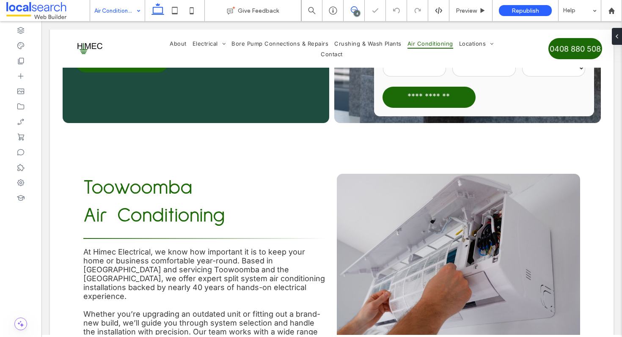
click at [353, 11] on icon at bounding box center [354, 9] width 7 height 7
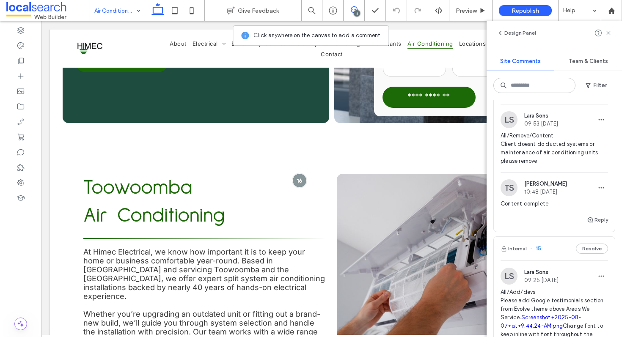
scroll to position [416, 0]
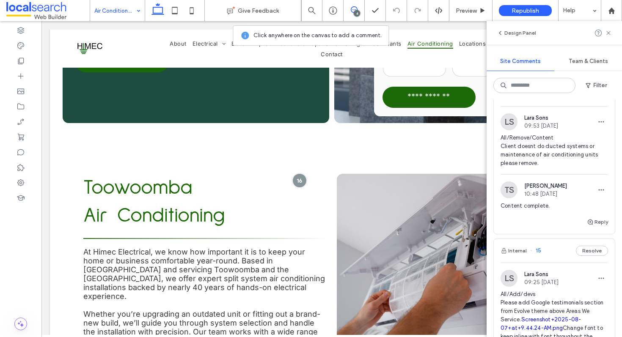
click at [556, 106] on div "Internal 16 Resolve" at bounding box center [554, 95] width 121 height 24
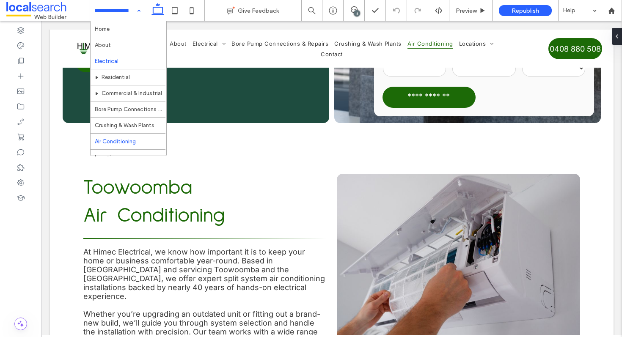
scroll to position [12, 0]
click at [354, 10] on use at bounding box center [354, 9] width 7 height 7
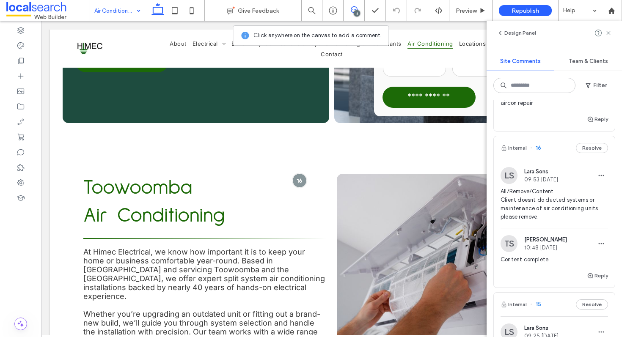
scroll to position [362, 0]
click at [11, 181] on div at bounding box center [20, 182] width 41 height 15
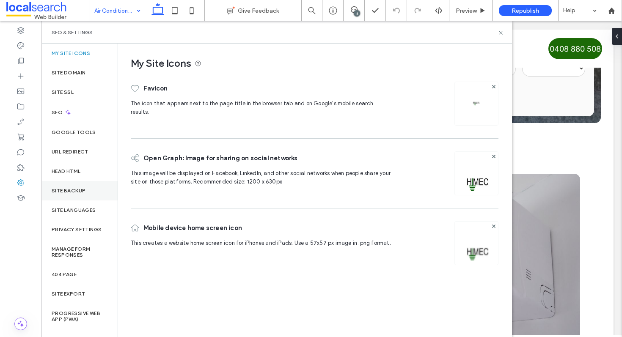
click at [89, 196] on div "Site Backup" at bounding box center [79, 190] width 76 height 19
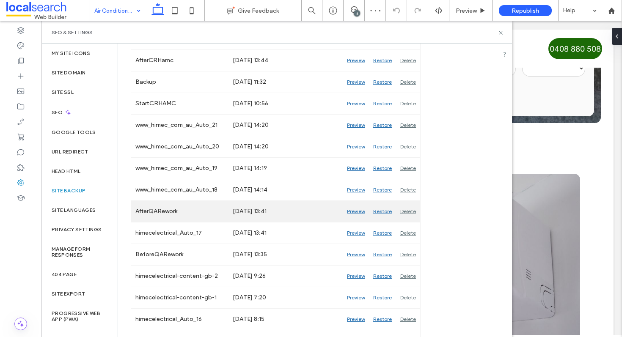
scroll to position [180, 0]
click at [350, 211] on div "Preview" at bounding box center [356, 211] width 26 height 21
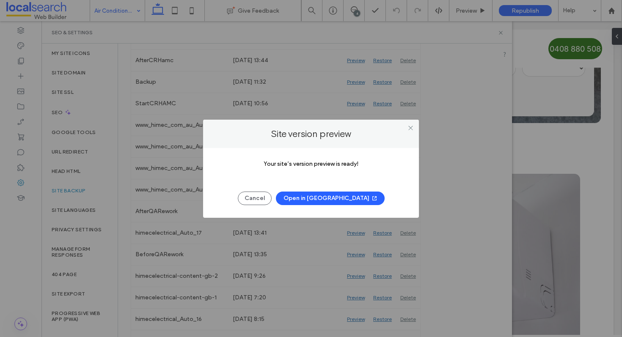
click at [328, 197] on button "Open in New Tab" at bounding box center [330, 199] width 109 height 14
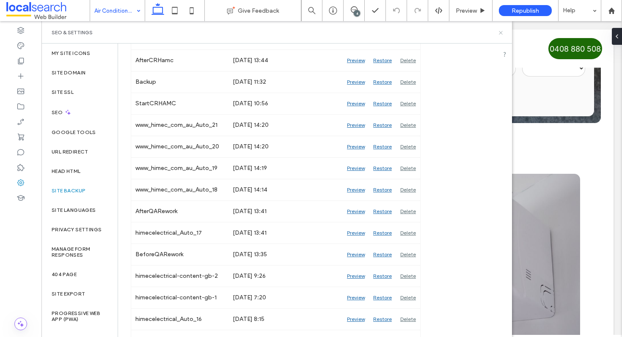
click at [503, 30] on icon at bounding box center [501, 33] width 6 height 6
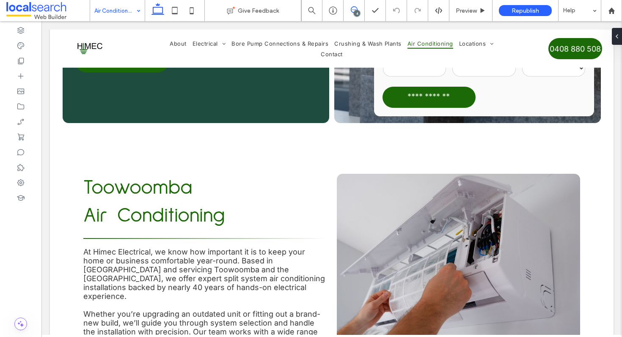
click at [352, 8] on use at bounding box center [354, 9] width 7 height 7
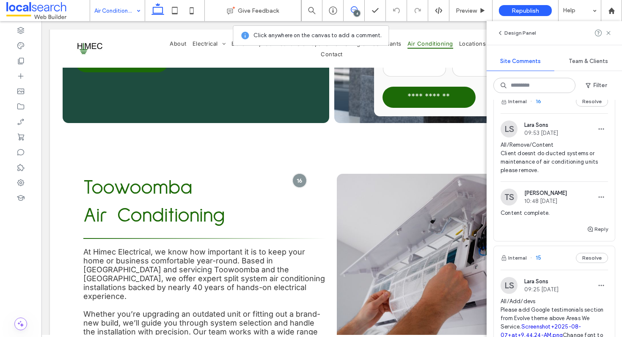
scroll to position [406, 0]
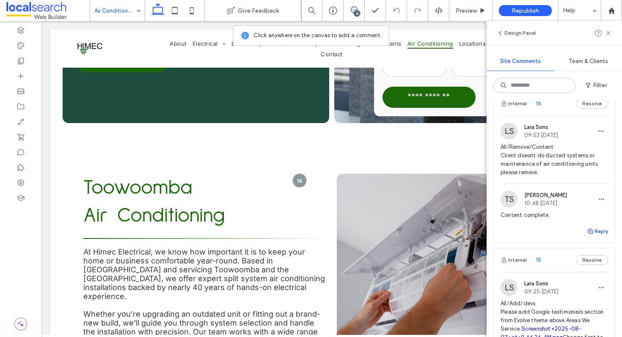
click at [588, 237] on button "Reply" at bounding box center [597, 231] width 21 height 10
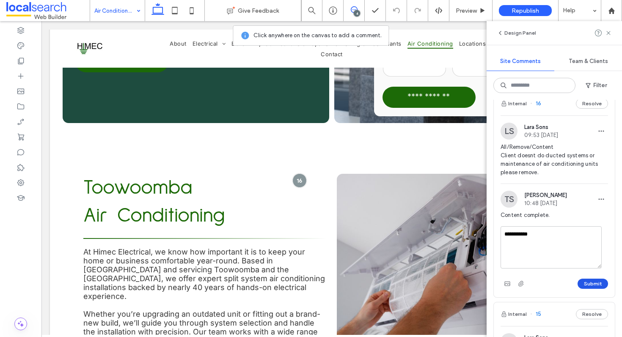
type textarea "**********"
drag, startPoint x: 581, startPoint y: 306, endPoint x: 408, endPoint y: 154, distance: 230.6
click at [581, 289] on button "Submit" at bounding box center [593, 284] width 30 height 10
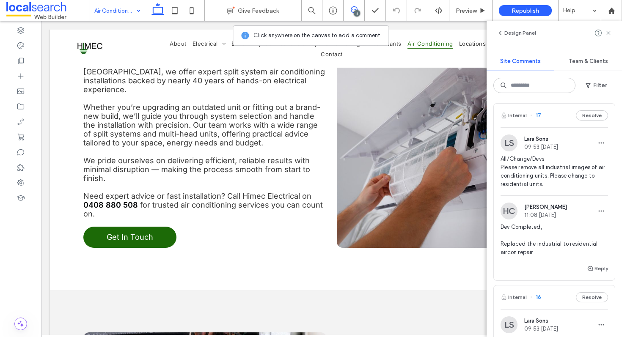
scroll to position [229, 0]
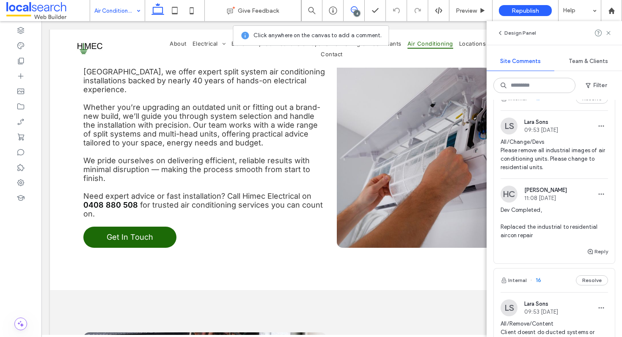
click at [547, 110] on div "Internal 17 Resolve" at bounding box center [554, 99] width 121 height 24
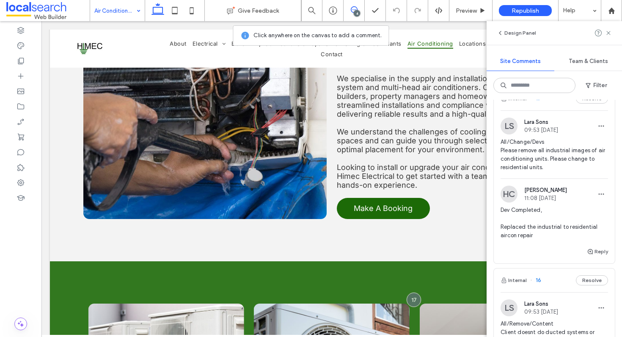
scroll to position [943, 0]
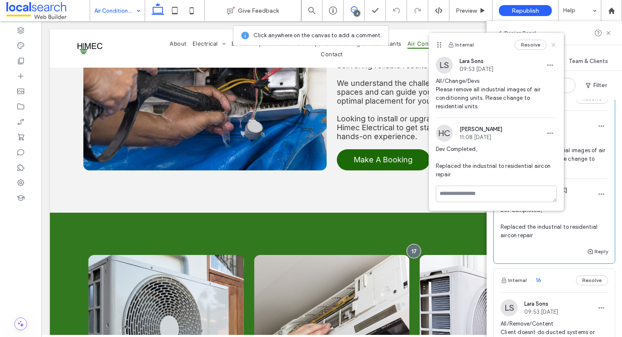
click at [551, 45] on icon at bounding box center [553, 44] width 7 height 7
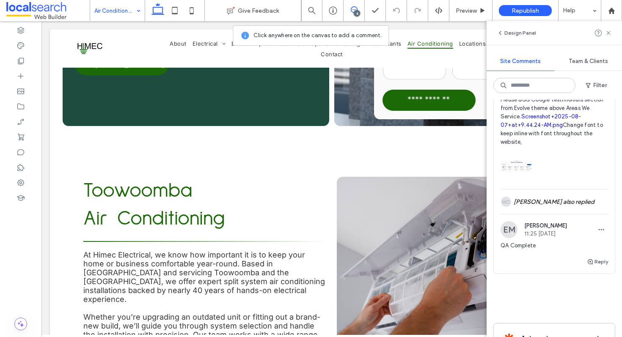
scroll to position [0, 0]
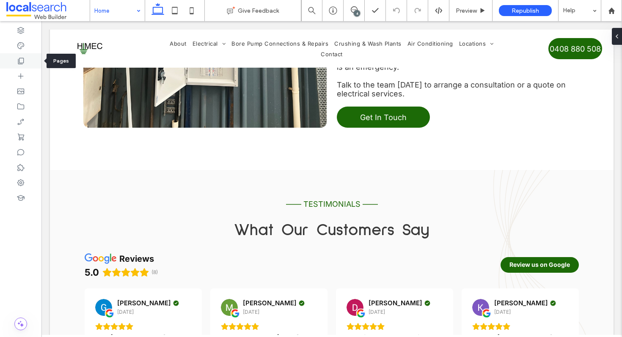
click at [22, 63] on icon at bounding box center [21, 61] width 8 height 8
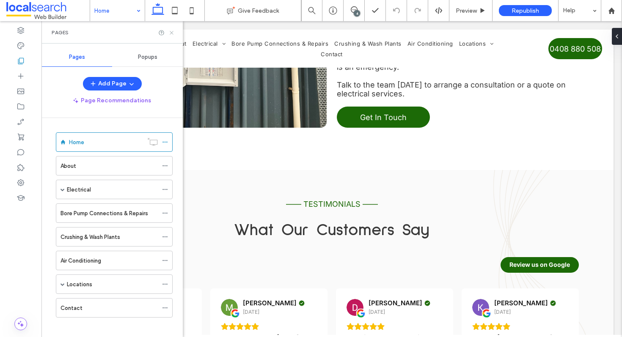
click at [174, 33] on icon at bounding box center [171, 33] width 6 height 6
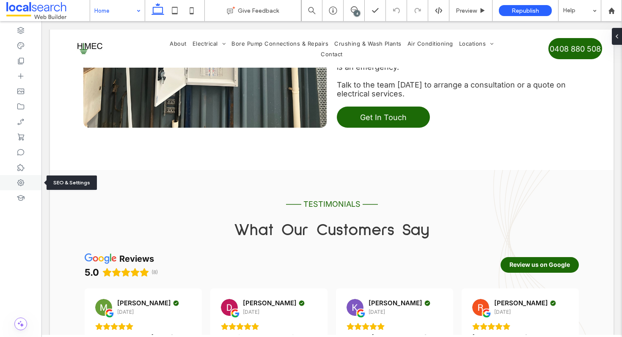
click at [18, 181] on use at bounding box center [20, 182] width 7 height 7
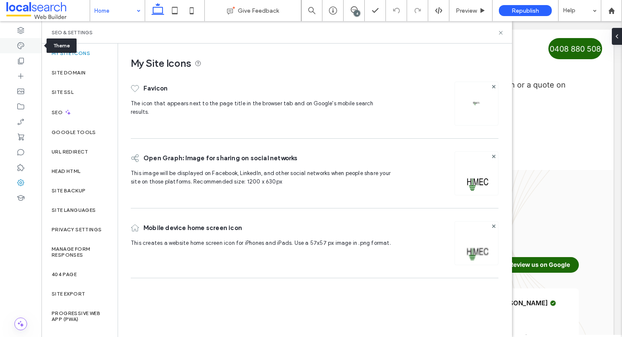
click at [21, 46] on icon at bounding box center [21, 45] width 8 height 8
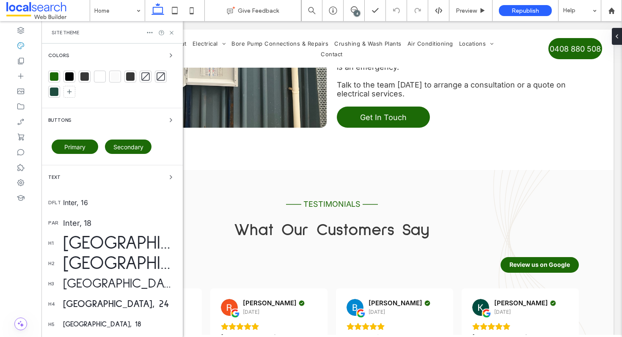
scroll to position [1635, 0]
click at [171, 34] on icon at bounding box center [171, 33] width 6 height 6
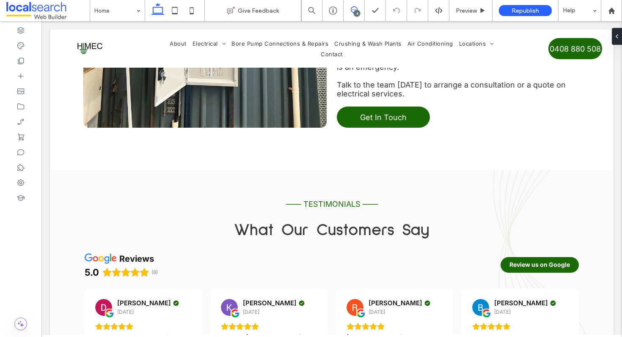
click at [356, 10] on icon at bounding box center [354, 9] width 7 height 7
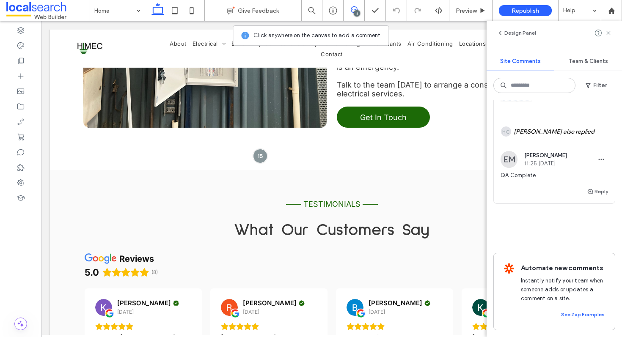
scroll to position [708, 0]
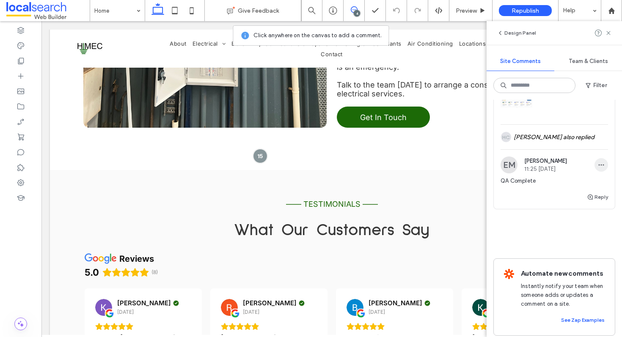
click at [599, 166] on use "button" at bounding box center [602, 165] width 6 height 1
click at [578, 207] on div "Edit" at bounding box center [563, 212] width 75 height 16
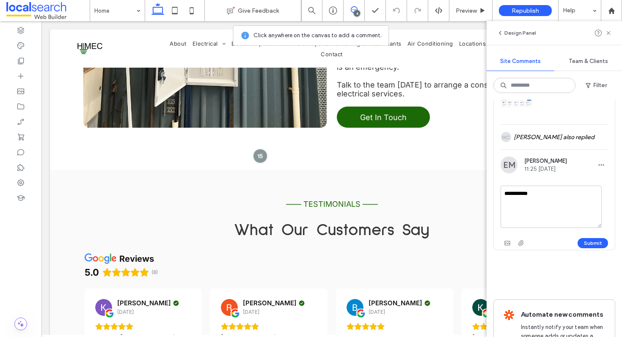
click at [557, 217] on textarea "**********" at bounding box center [551, 207] width 101 height 42
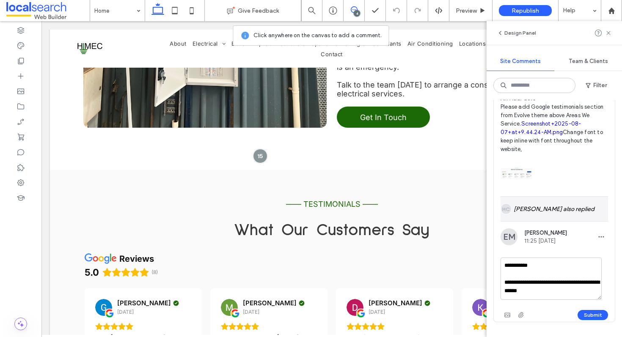
scroll to position [674, 0]
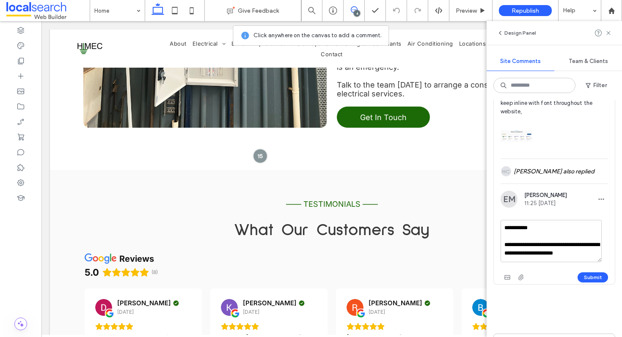
drag, startPoint x: 584, startPoint y: 279, endPoint x: 536, endPoint y: 279, distance: 48.2
click at [536, 262] on textarea "**********" at bounding box center [551, 241] width 101 height 42
type textarea "**********"
click at [590, 283] on button "Submit" at bounding box center [593, 277] width 30 height 10
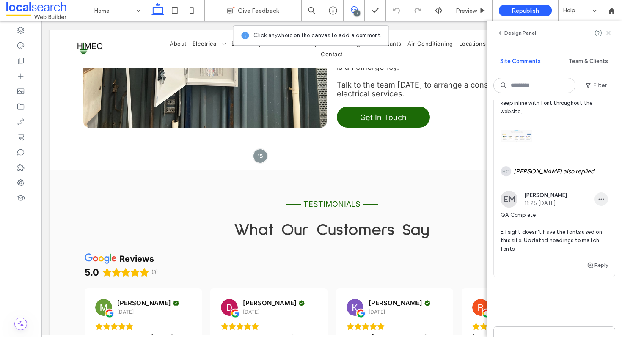
click at [598, 203] on icon "button" at bounding box center [601, 199] width 7 height 7
click at [577, 239] on div "Edit" at bounding box center [563, 247] width 75 height 16
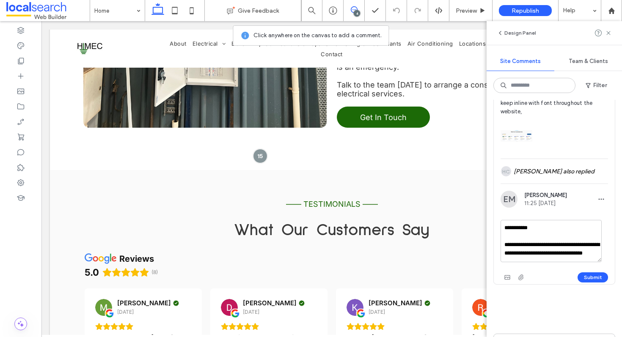
scroll to position [8, 0]
drag, startPoint x: 578, startPoint y: 283, endPoint x: 530, endPoint y: 283, distance: 47.8
click at [530, 262] on textarea "**********" at bounding box center [551, 241] width 101 height 42
type textarea "**********"
click at [582, 283] on button "Submit" at bounding box center [593, 277] width 30 height 10
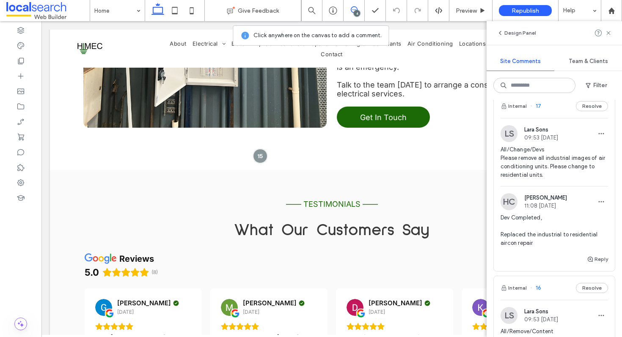
scroll to position [209, 0]
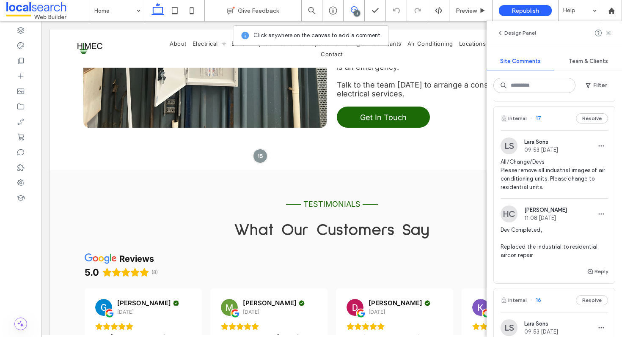
click at [551, 130] on div "Internal 17 Resolve" at bounding box center [554, 119] width 121 height 24
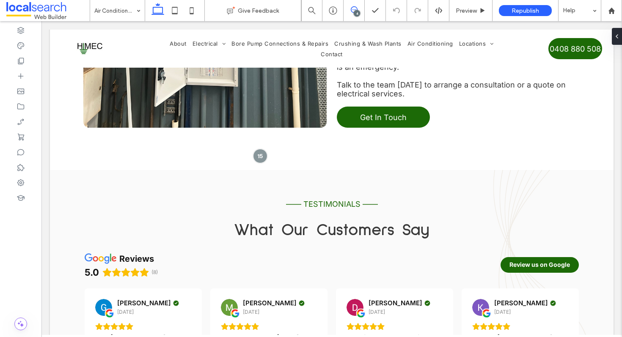
click at [353, 10] on icon at bounding box center [354, 9] width 7 height 7
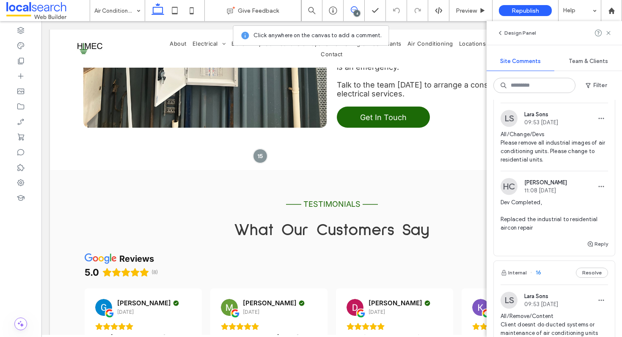
scroll to position [238, 0]
click at [591, 248] on button "Reply" at bounding box center [597, 243] width 21 height 10
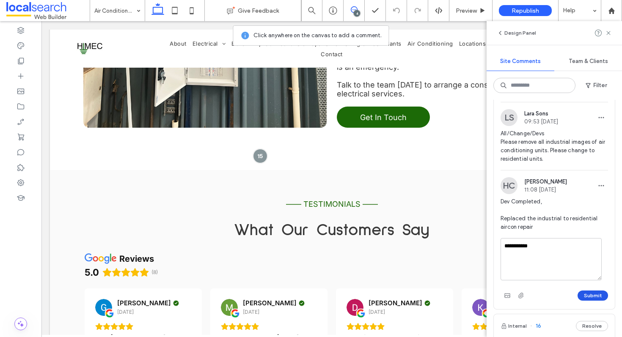
type textarea "**********"
click at [589, 301] on button "Submit" at bounding box center [593, 296] width 30 height 10
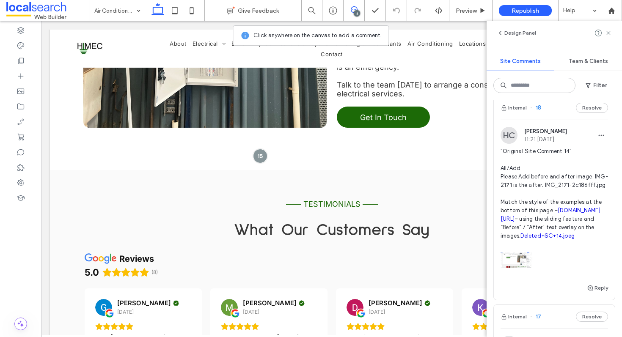
scroll to position [14, 0]
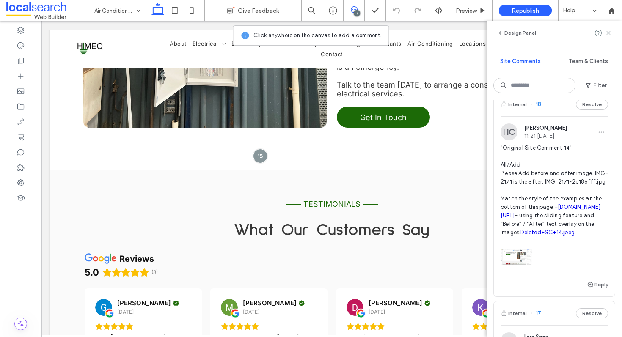
click at [550, 97] on div "Design Panel Site Comments Team & Clients Filter Internal 18 Resolve HC Haizel …" at bounding box center [554, 179] width 135 height 316
click at [548, 103] on div "Internal 18 Resolve" at bounding box center [554, 105] width 121 height 24
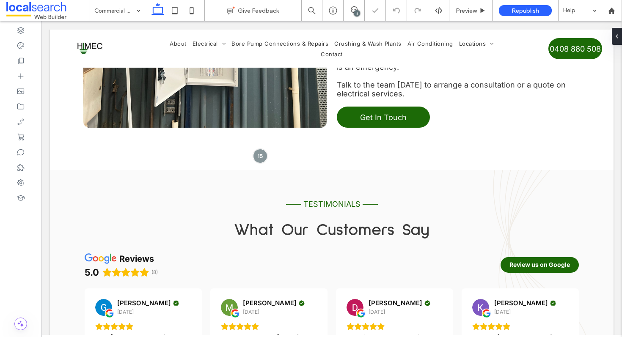
click at [355, 12] on div "4" at bounding box center [357, 13] width 6 height 6
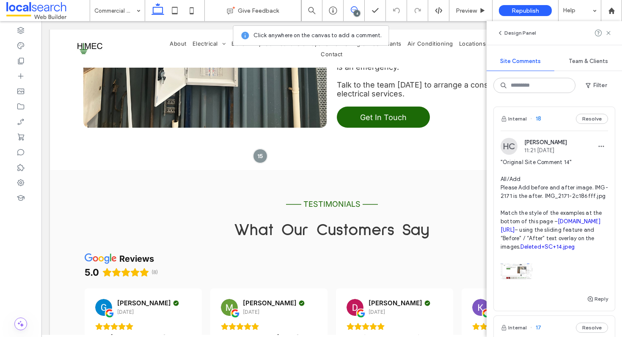
click at [550, 233] on link "jwcr.com.au/home-renovations" at bounding box center [551, 225] width 100 height 15
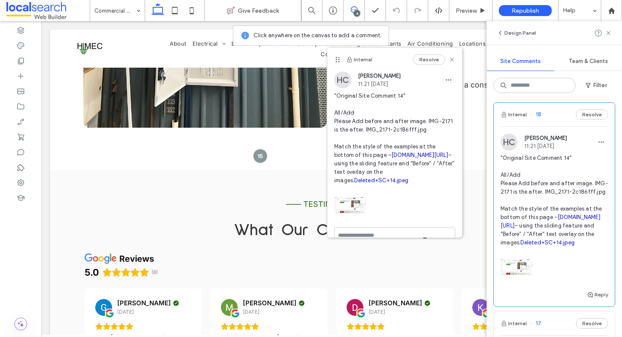
scroll to position [6, 0]
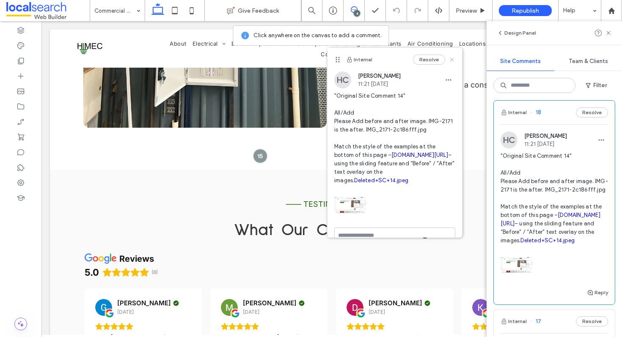
click at [449, 59] on icon at bounding box center [452, 59] width 7 height 7
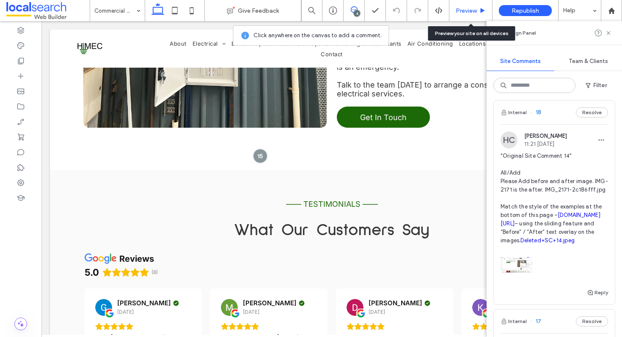
click at [473, 10] on span "Preview" at bounding box center [466, 10] width 21 height 7
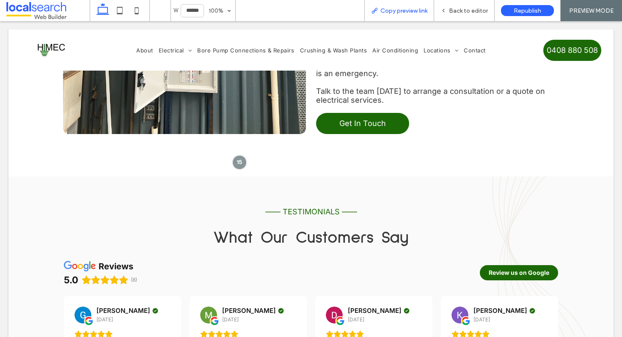
click at [417, 14] on span "Copy preview link" at bounding box center [403, 10] width 47 height 7
click at [451, 8] on span "Back to editor" at bounding box center [468, 10] width 39 height 7
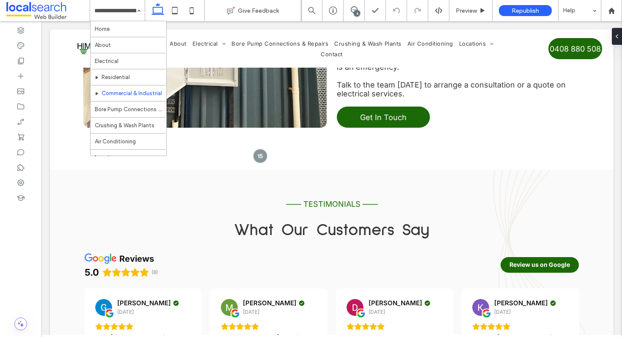
click at [355, 13] on div "4" at bounding box center [357, 13] width 6 height 6
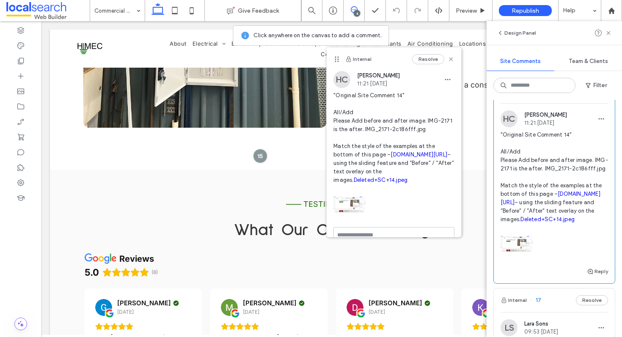
scroll to position [29, 0]
click at [534, 221] on link "Deleted+SC+14.jpeg" at bounding box center [547, 218] width 54 height 6
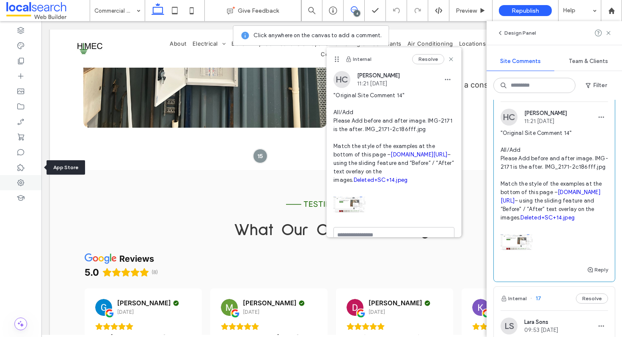
click at [20, 178] on div at bounding box center [20, 182] width 41 height 15
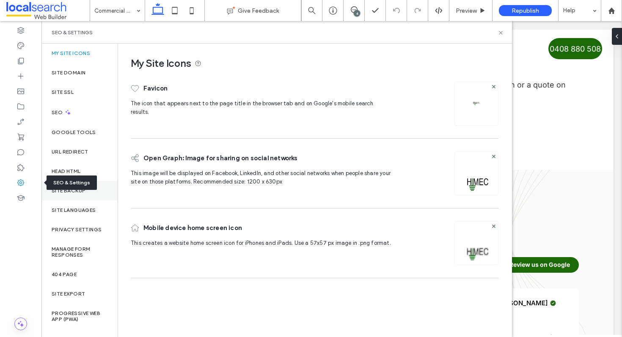
scroll to position [0, 0]
click at [70, 192] on label "Site Backup" at bounding box center [69, 191] width 34 height 6
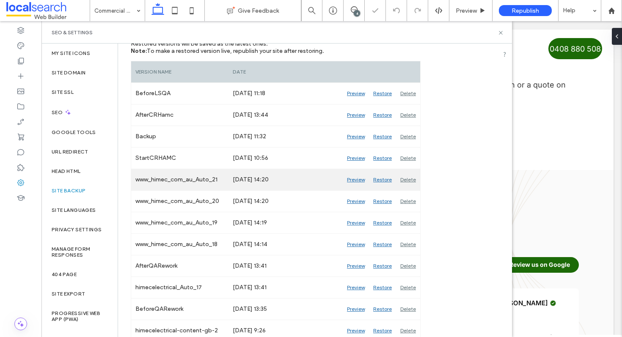
scroll to position [164, 0]
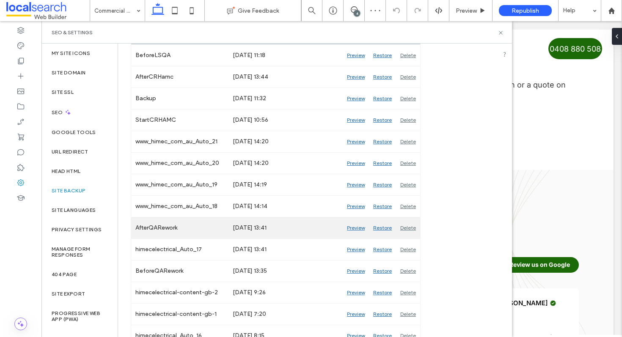
click at [347, 227] on div "Preview" at bounding box center [356, 227] width 26 height 21
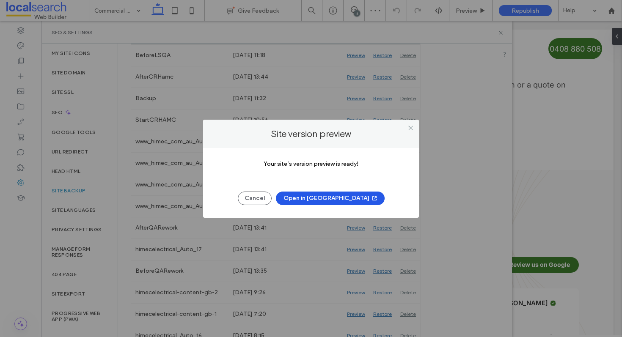
click at [321, 201] on button "Open in New Tab" at bounding box center [330, 199] width 109 height 14
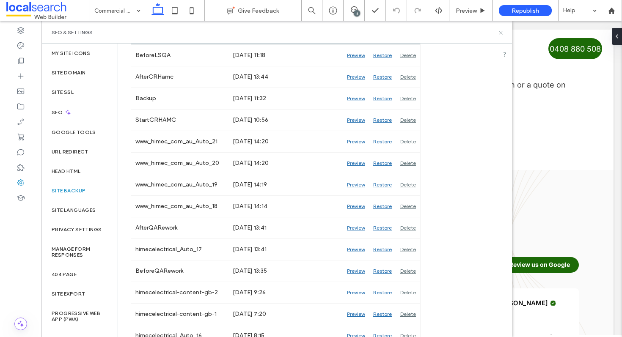
click at [498, 33] on icon at bounding box center [501, 33] width 6 height 6
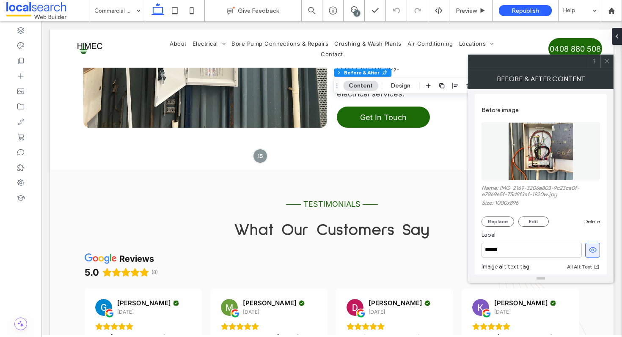
scroll to position [0, 0]
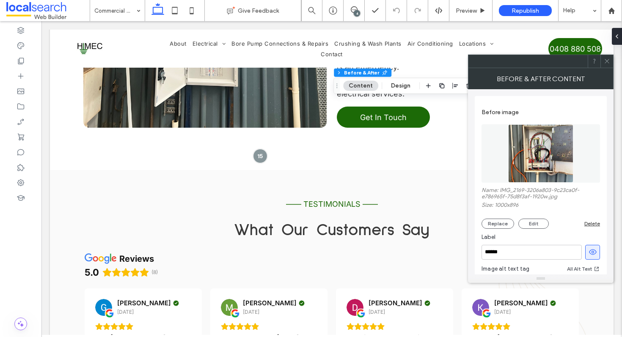
click at [604, 63] on icon at bounding box center [607, 61] width 6 height 6
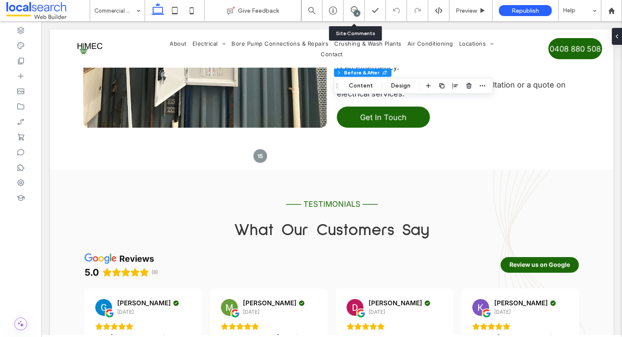
click at [357, 15] on div "4" at bounding box center [357, 13] width 6 height 6
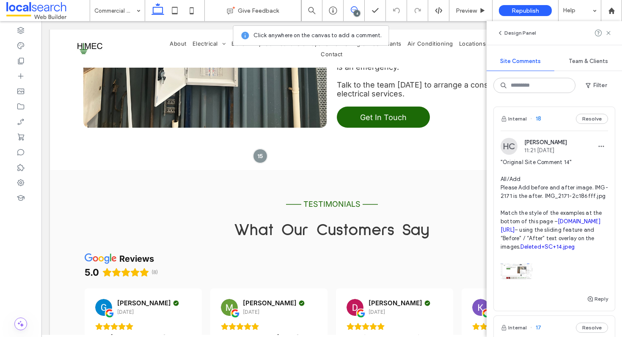
click at [523, 250] on link "Deleted+SC+14.jpeg" at bounding box center [547, 247] width 54 height 6
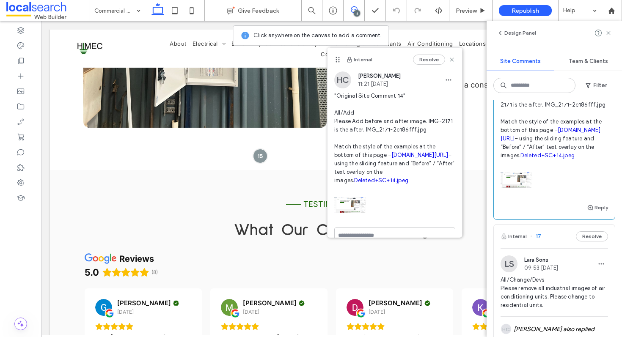
scroll to position [94, 0]
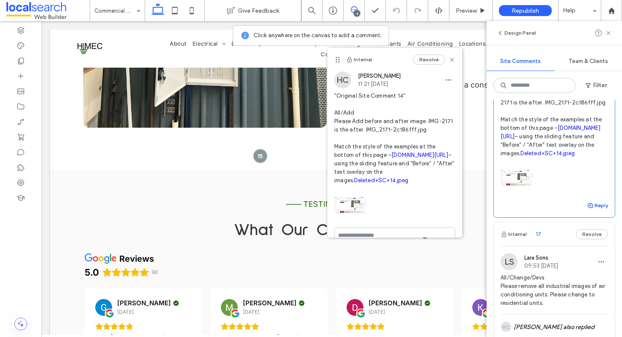
click at [594, 211] on button "Reply" at bounding box center [597, 206] width 21 height 10
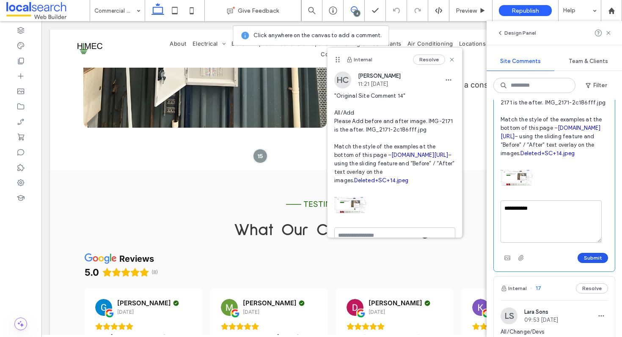
type textarea "**********"
click at [587, 263] on button "Submit" at bounding box center [593, 258] width 30 height 10
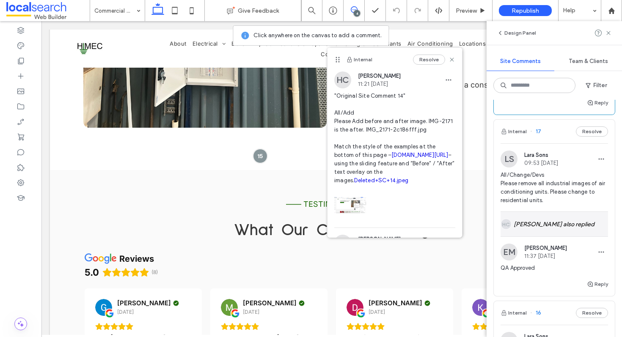
scroll to position [256, 0]
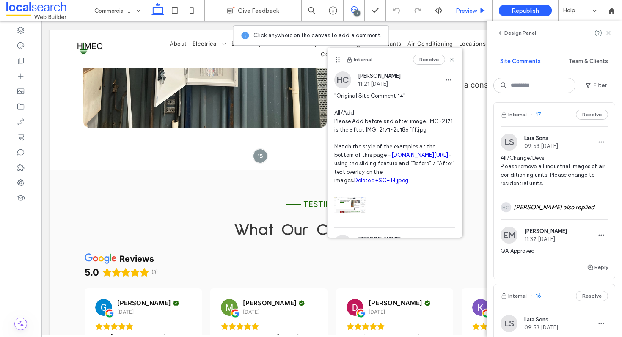
click at [478, 14] on div "Preview" at bounding box center [470, 10] width 43 height 7
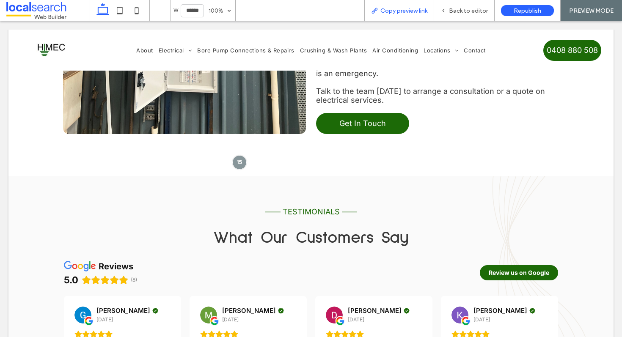
click at [424, 9] on span "Copy preview link" at bounding box center [403, 10] width 47 height 7
click at [457, 9] on span "Back to editor" at bounding box center [468, 10] width 39 height 7
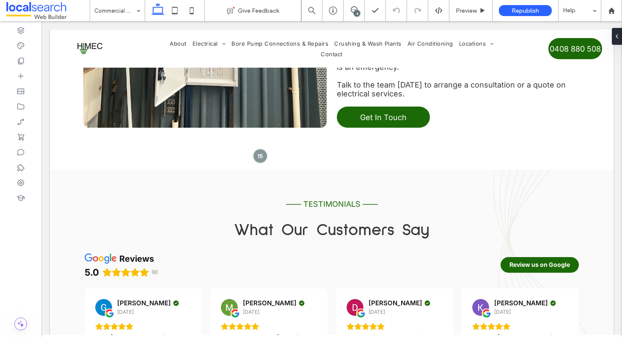
click at [355, 11] on div "4" at bounding box center [357, 13] width 6 height 6
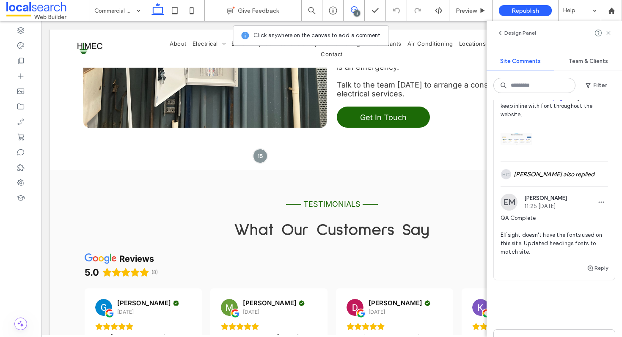
scroll to position [713, 0]
click at [539, 101] on link "Screenshot+2025-08-07+at+9.44.24-AM.png" at bounding box center [541, 93] width 80 height 15
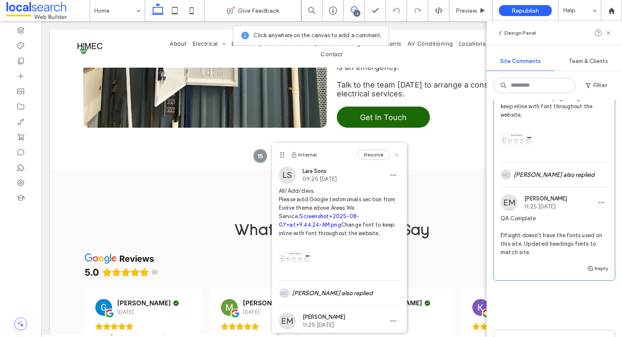
click at [394, 154] on use at bounding box center [396, 155] width 4 height 4
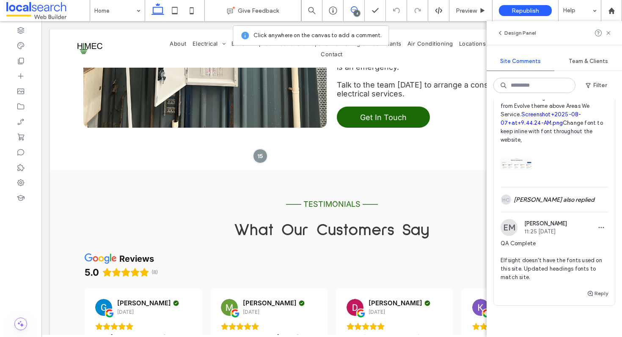
scroll to position [684, 0]
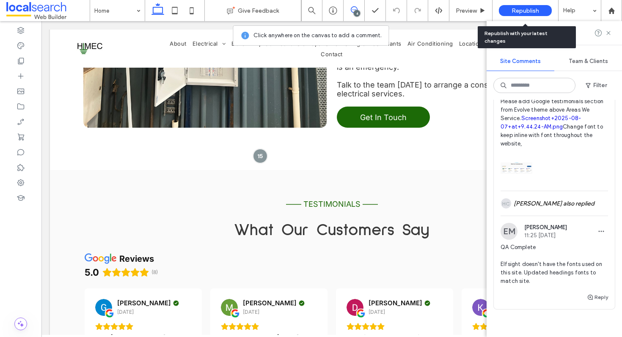
click at [521, 7] on span "Republish" at bounding box center [526, 10] width 28 height 7
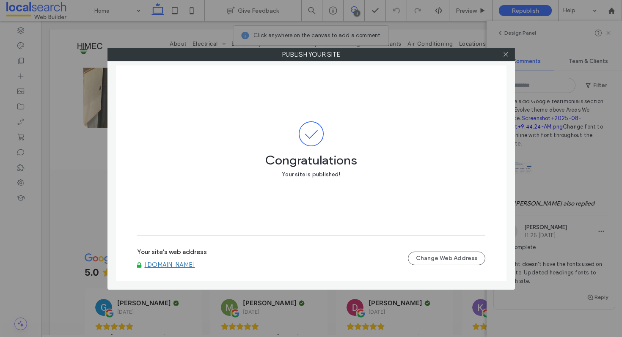
click at [171, 266] on link "www.himec.com.au" at bounding box center [170, 265] width 50 height 8
click at [507, 52] on use at bounding box center [506, 54] width 4 height 4
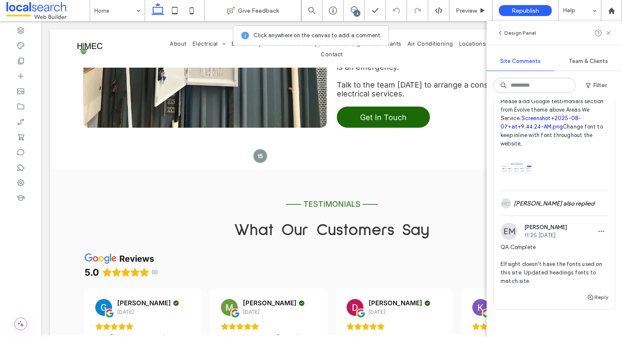
click at [545, 130] on link "Screenshot+2025-08-07+at+9.44.24-AM.png" at bounding box center [541, 122] width 80 height 15
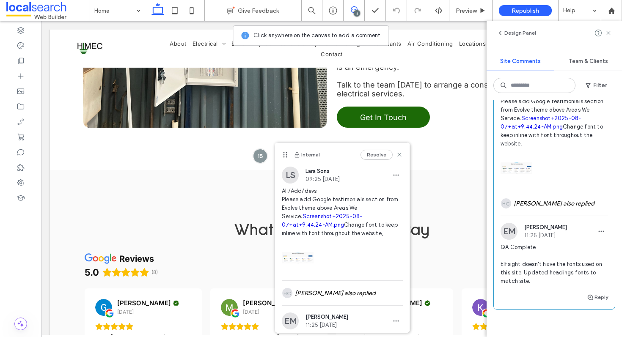
click at [531, 130] on link "Screenshot+2025-08-07+at+9.44.24-AM.png" at bounding box center [541, 122] width 80 height 15
click at [397, 155] on use at bounding box center [399, 155] width 4 height 4
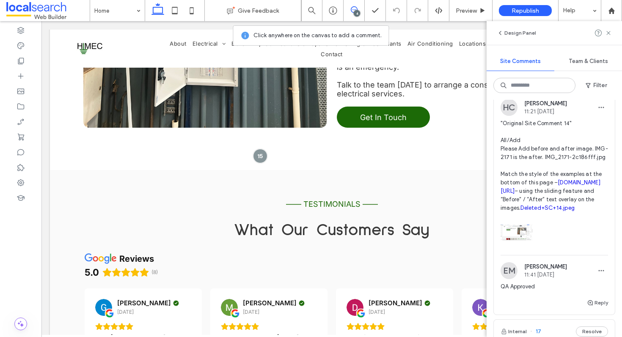
scroll to position [0, 0]
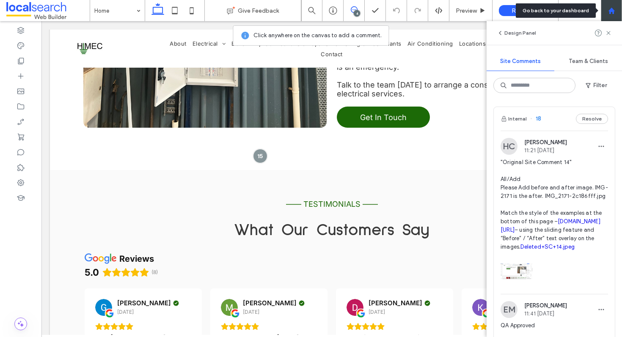
click at [615, 10] on icon at bounding box center [611, 10] width 7 height 7
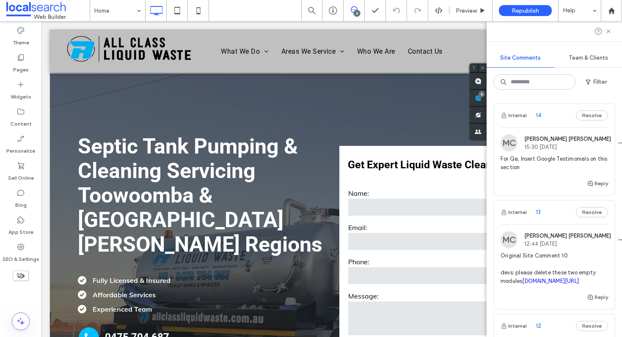
scroll to position [2, 0]
click at [552, 121] on div "Internal 14 Resolve" at bounding box center [554, 114] width 121 height 24
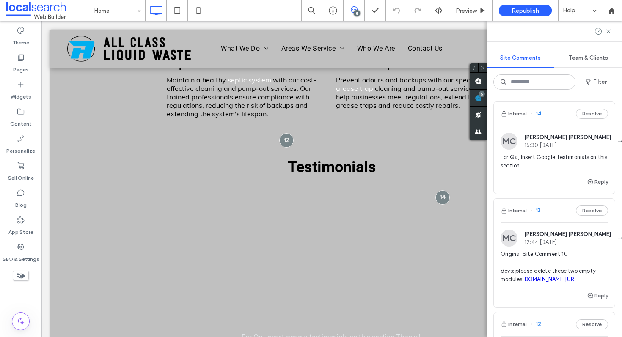
scroll to position [0, 0]
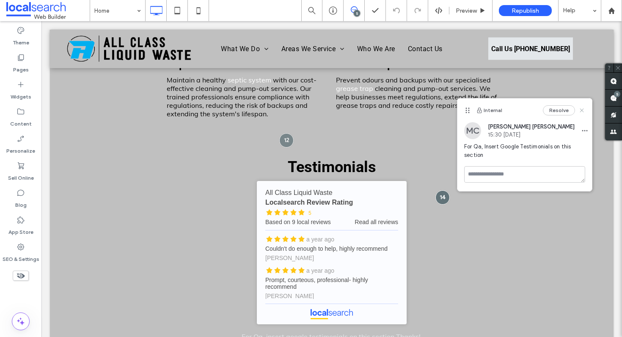
click at [583, 108] on icon at bounding box center [581, 110] width 7 height 7
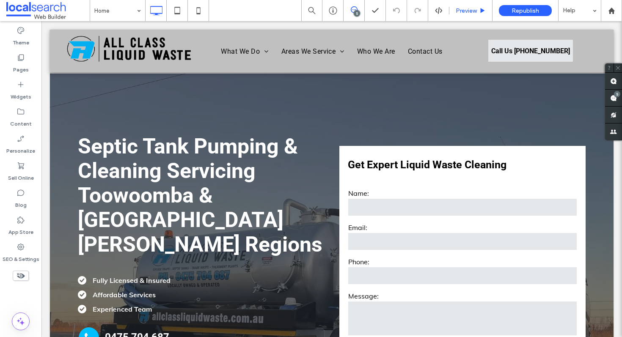
click at [474, 9] on span "Preview" at bounding box center [466, 10] width 21 height 7
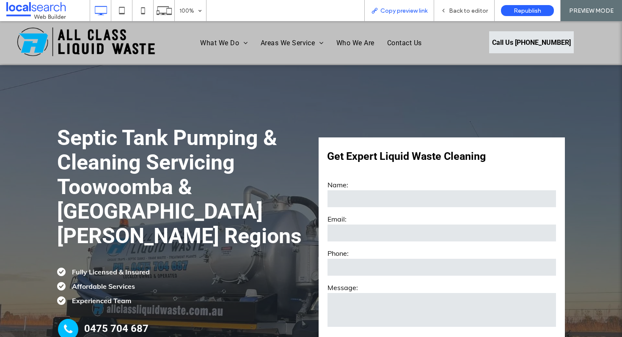
click at [385, 13] on span "Copy preview link" at bounding box center [403, 10] width 47 height 7
click at [457, 16] on div "Back to editor" at bounding box center [464, 10] width 61 height 21
click at [451, 11] on span "Back to editor" at bounding box center [468, 10] width 39 height 7
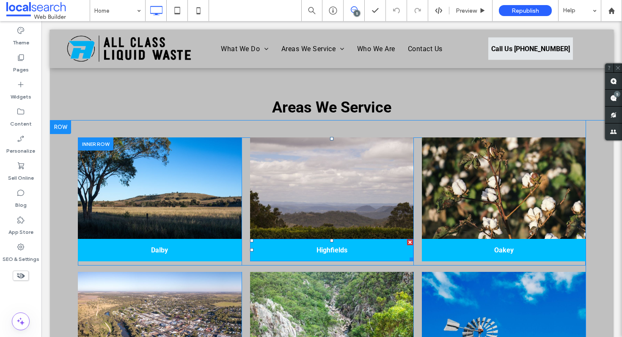
scroll to position [1585, 0]
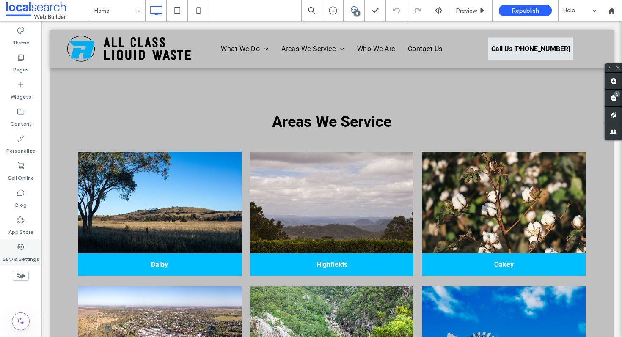
click at [20, 247] on icon at bounding box center [21, 247] width 8 height 8
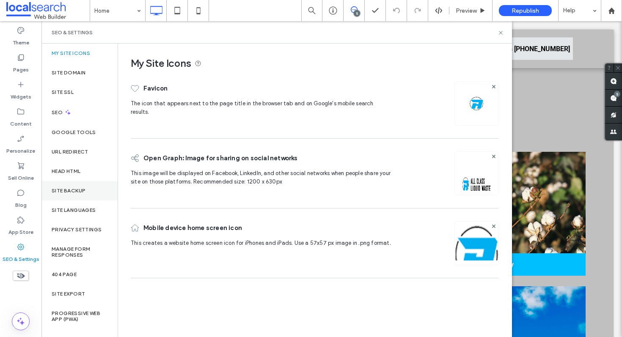
click at [83, 194] on div "Site Backup" at bounding box center [79, 190] width 76 height 19
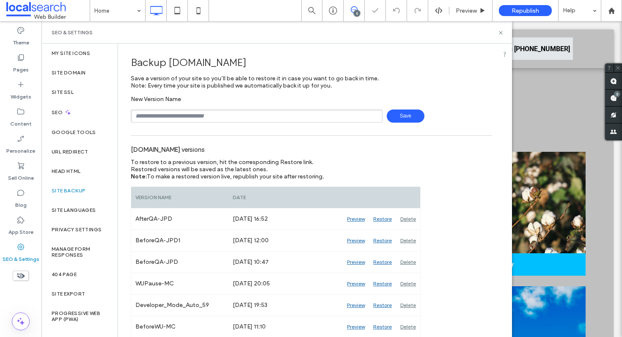
click at [174, 115] on input "text" at bounding box center [257, 116] width 252 height 13
type input "**********"
click at [402, 118] on span "Save" at bounding box center [406, 116] width 38 height 13
click at [500, 30] on icon at bounding box center [501, 33] width 6 height 6
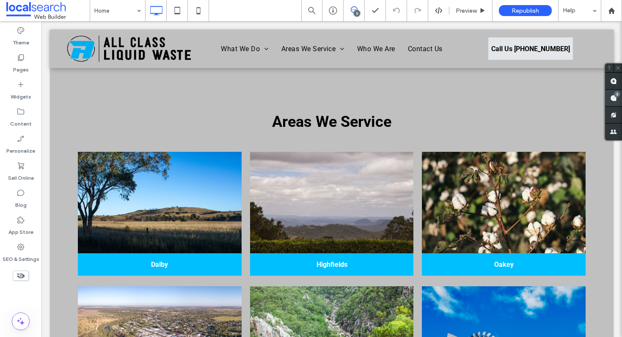
click at [614, 95] on div "5" at bounding box center [617, 94] width 6 height 6
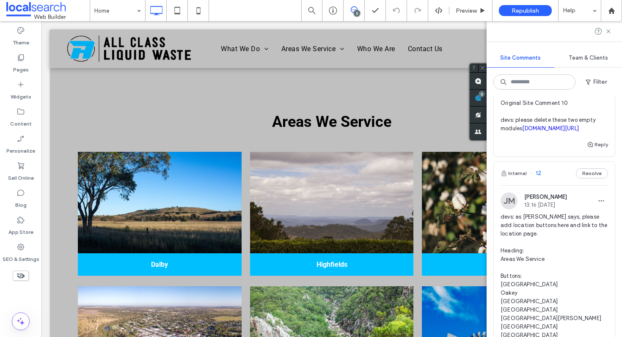
scroll to position [0, 0]
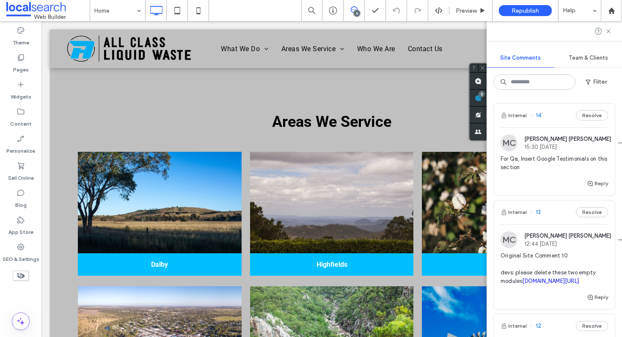
click at [552, 114] on div "Internal 14 Resolve" at bounding box center [554, 116] width 121 height 24
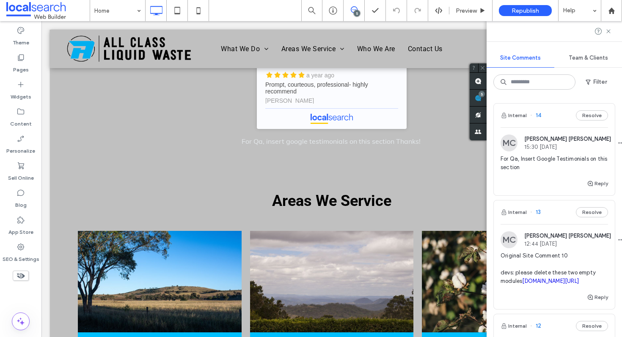
scroll to position [1310, 0]
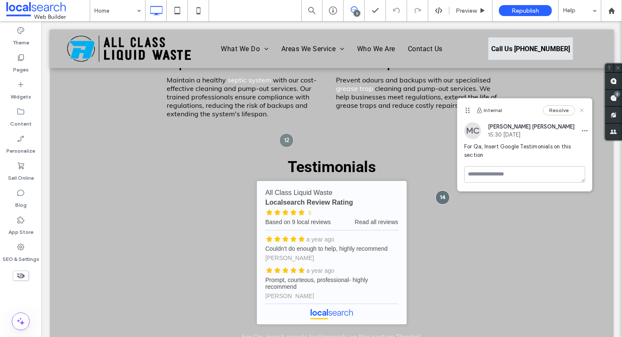
click at [580, 111] on icon at bounding box center [581, 110] width 7 height 7
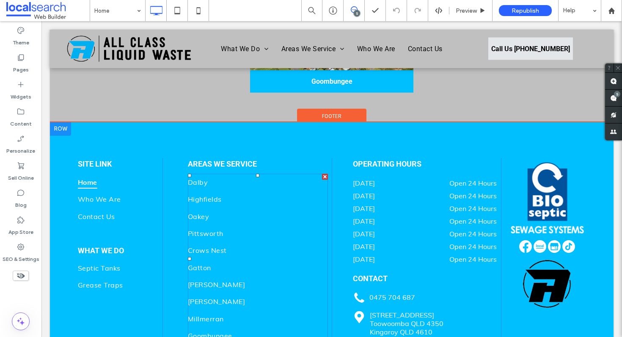
scroll to position [2255, 0]
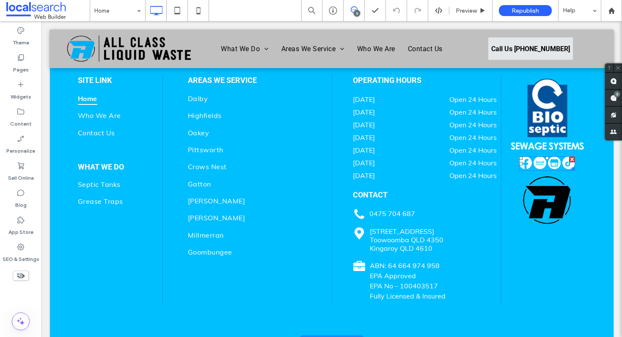
click at [549, 157] on span at bounding box center [547, 164] width 56 height 14
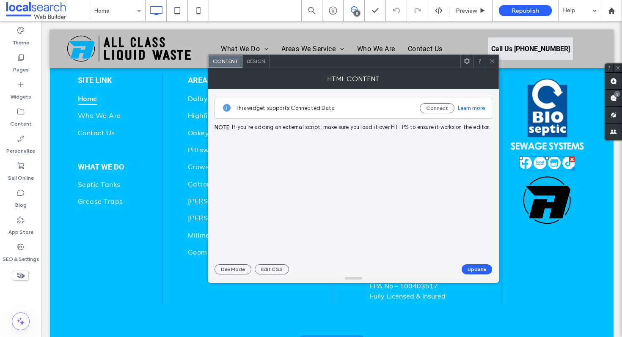
click at [549, 157] on img at bounding box center [554, 163] width 13 height 13
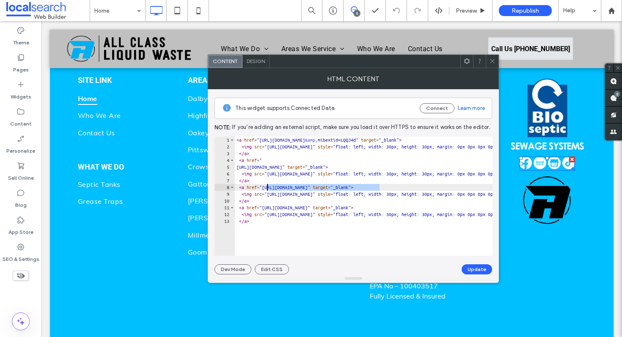
drag, startPoint x: 380, startPoint y: 185, endPoint x: 267, endPoint y: 187, distance: 113.4
type textarea "**********"
click at [469, 270] on button "Update" at bounding box center [477, 269] width 30 height 10
click at [492, 62] on icon at bounding box center [492, 61] width 6 height 6
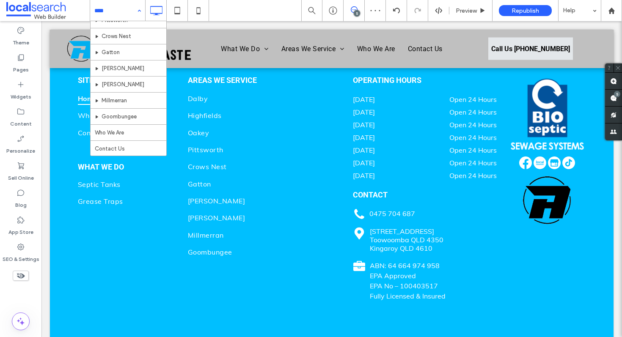
scroll to position [128, 0]
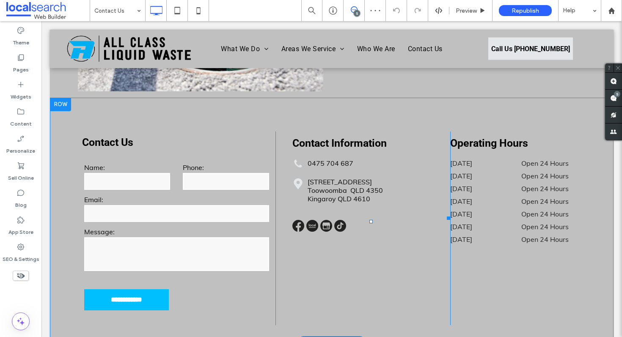
click at [322, 223] on img at bounding box center [326, 226] width 12 height 12
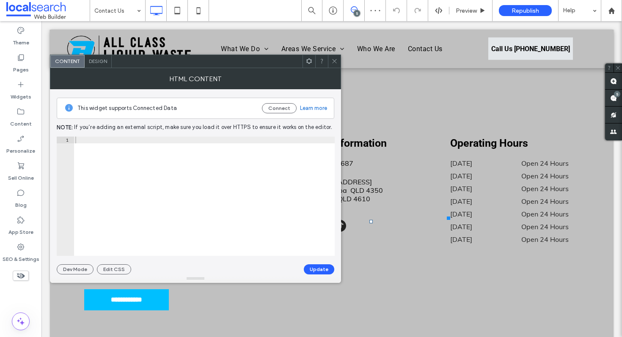
click at [322, 223] on div at bounding box center [204, 203] width 261 height 133
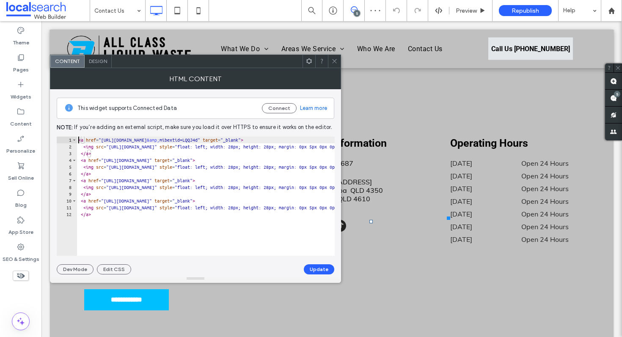
click at [145, 192] on div "< a href = "[URL][DOMAIN_NAME] &amp; mibextid=LQQJ4d" target = "_blank" > < img…" at bounding box center [577, 200] width 1000 height 127
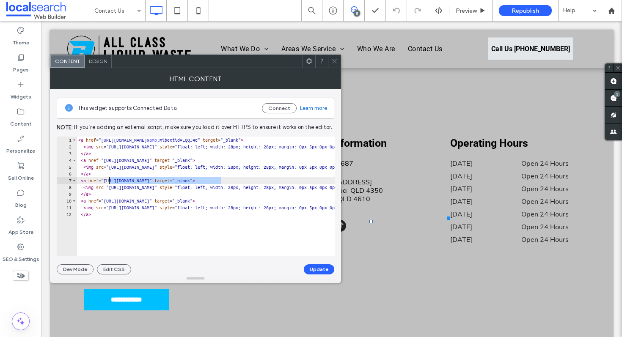
drag, startPoint x: 222, startPoint y: 180, endPoint x: 110, endPoint y: 179, distance: 112.6
click at [110, 179] on div "< a href = "[URL][DOMAIN_NAME] &amp; mibextid=LQQJ4d" target = "_blank" > < img…" at bounding box center [577, 200] width 1000 height 127
paste textarea "****"
type textarea "**********"
click at [317, 264] on button "Update" at bounding box center [319, 269] width 30 height 10
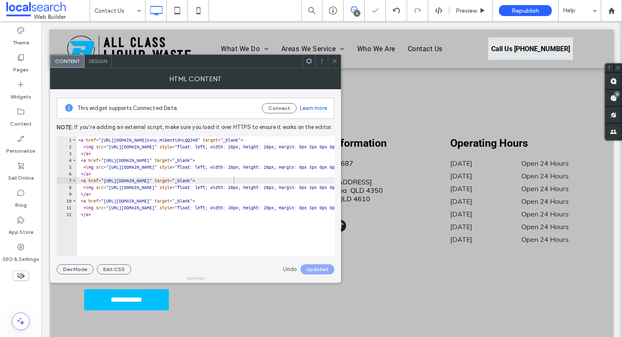
click at [333, 57] on span at bounding box center [334, 61] width 6 height 13
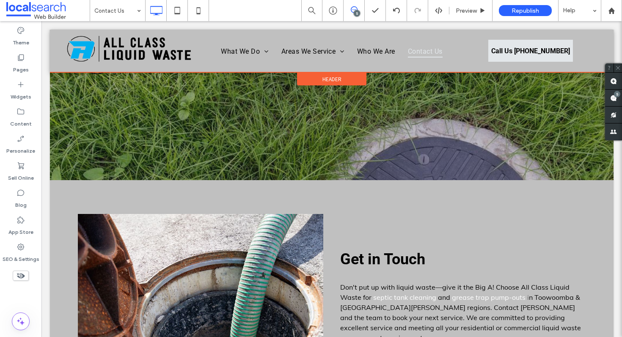
scroll to position [201, 0]
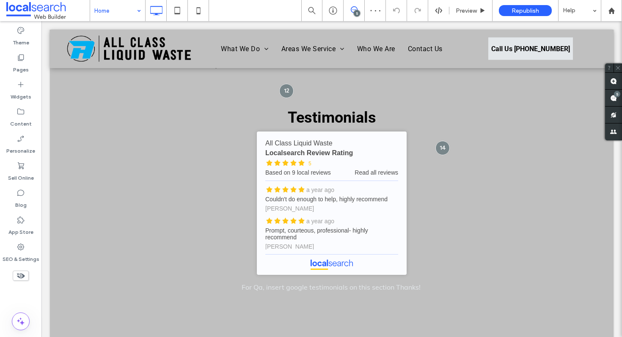
scroll to position [1406, 0]
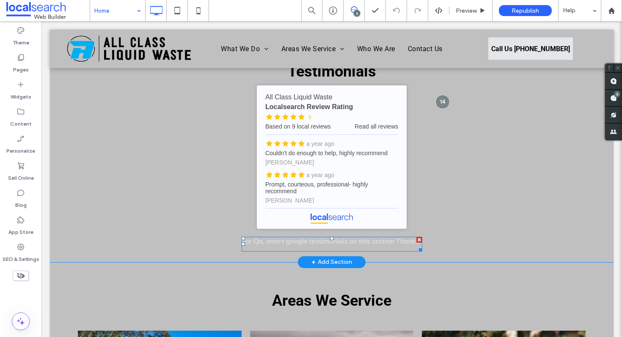
click at [296, 237] on span at bounding box center [332, 244] width 181 height 15
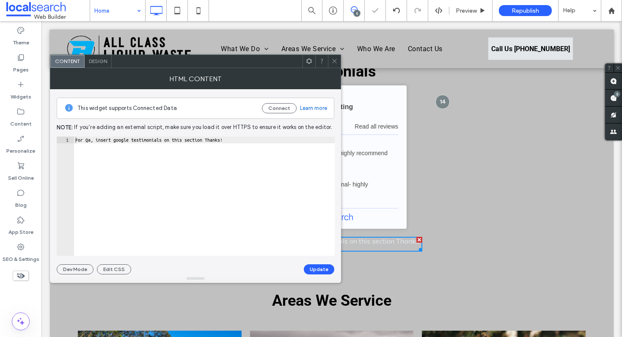
click at [248, 151] on div "For Qa, insert google testimonials on this section Thanks!" at bounding box center [204, 203] width 261 height 133
click at [248, 150] on div "For Qa, insert google testimonials on this section Thanks!" at bounding box center [204, 203] width 261 height 133
paste textarea "**********"
type textarea "**********"
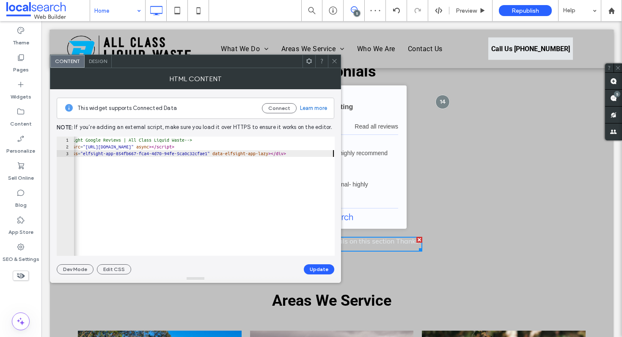
scroll to position [0, 23]
click at [318, 270] on button "Update" at bounding box center [319, 269] width 30 height 10
click at [335, 61] on use at bounding box center [334, 61] width 4 height 4
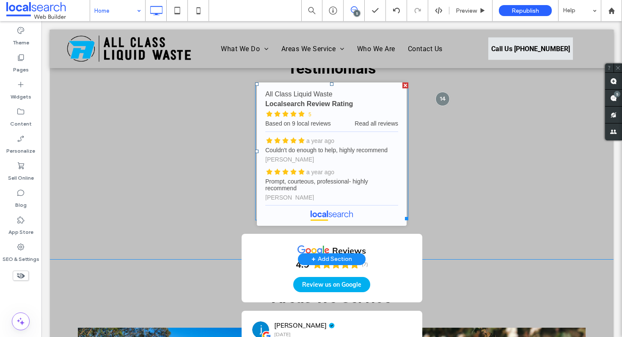
scroll to position [1428, 0]
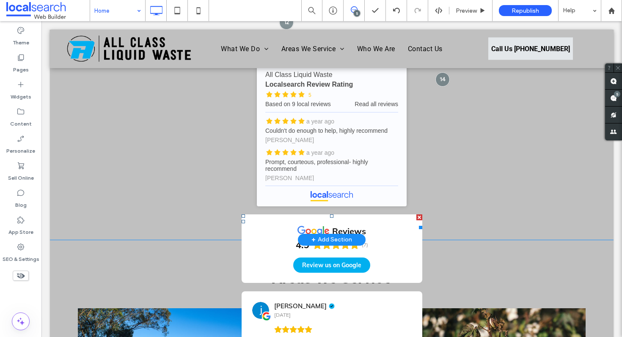
click at [416, 215] on div at bounding box center [419, 218] width 6 height 6
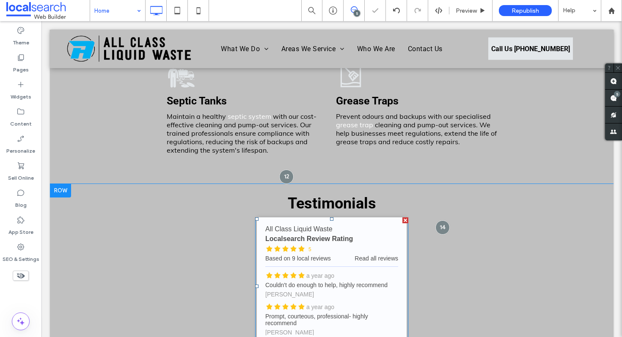
scroll to position [1238, 0]
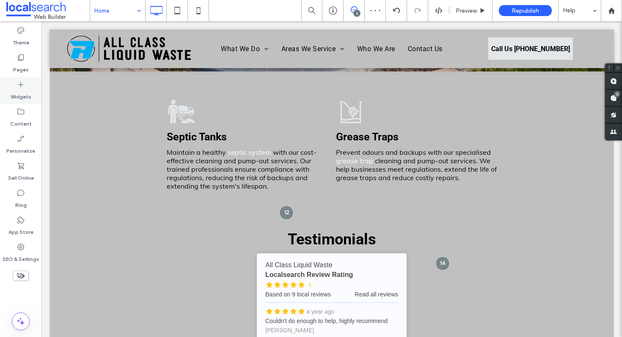
click at [20, 86] on icon at bounding box center [21, 84] width 8 height 8
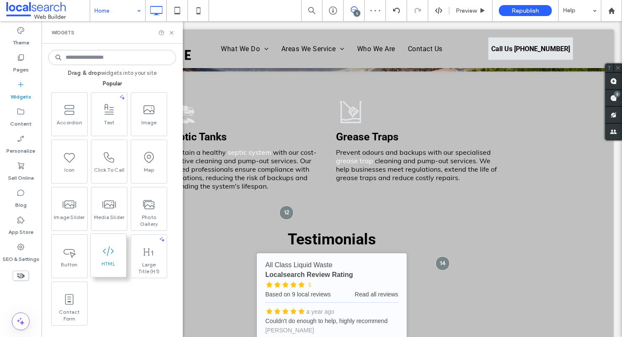
scroll to position [15, 0]
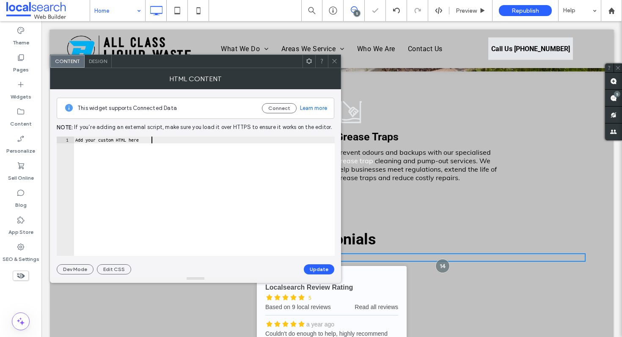
click at [259, 179] on div "Add your custom HTML here" at bounding box center [204, 203] width 261 height 133
paste textarea "**********"
type textarea "**********"
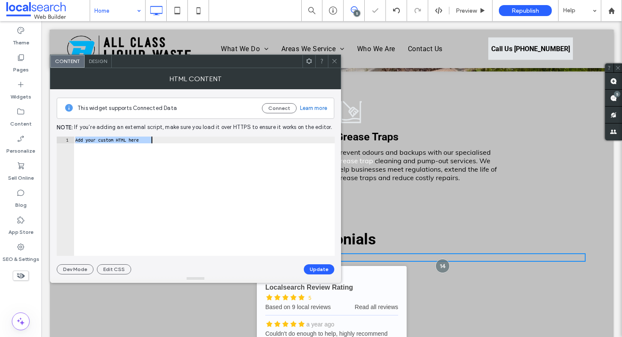
scroll to position [0, 23]
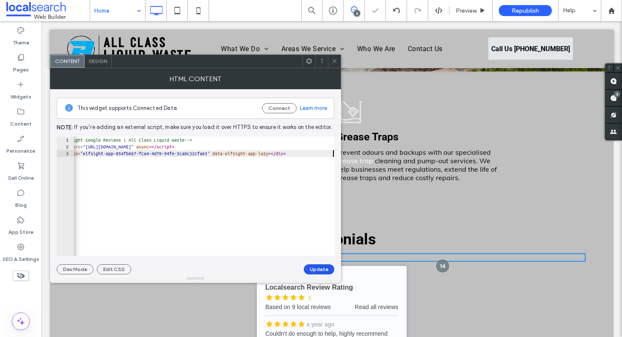
click at [321, 265] on button "Update" at bounding box center [319, 269] width 30 height 10
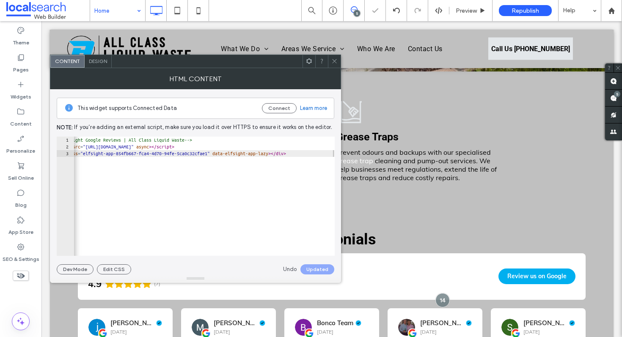
click at [334, 62] on icon at bounding box center [334, 61] width 6 height 6
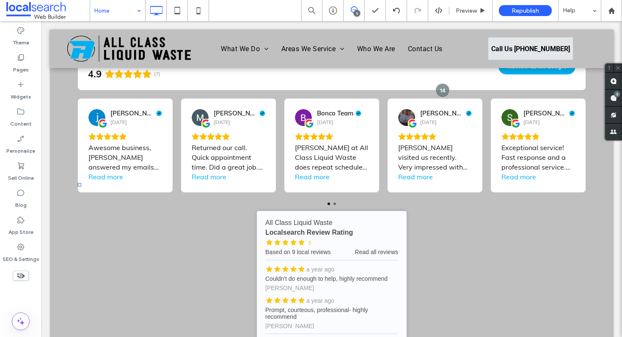
scroll to position [1461, 0]
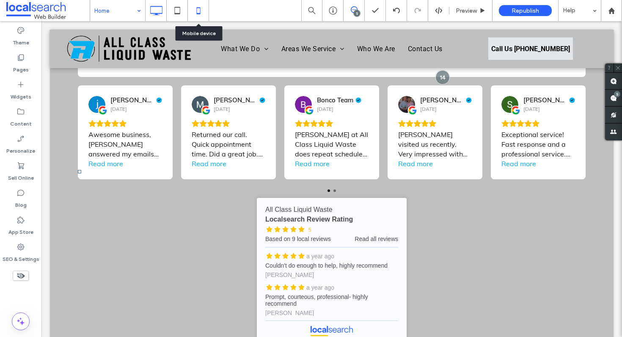
click at [202, 17] on icon at bounding box center [198, 10] width 17 height 17
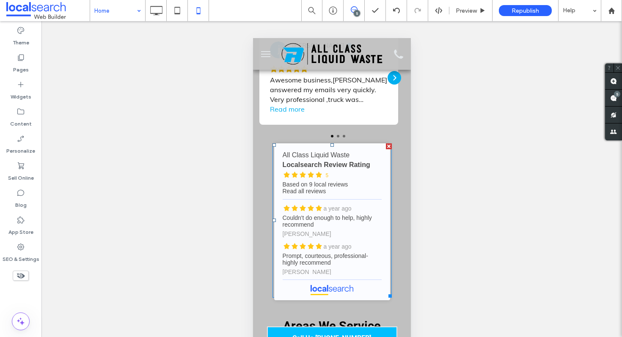
scroll to position [1852, 0]
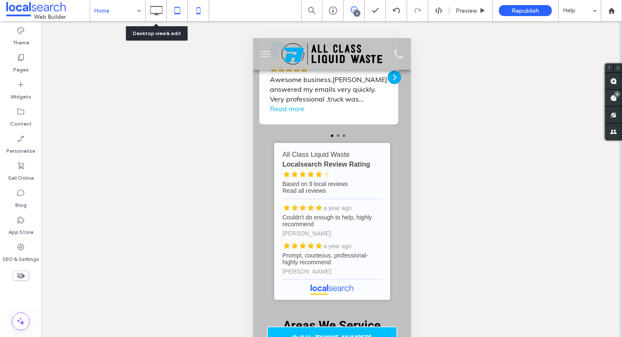
click at [178, 10] on icon at bounding box center [177, 10] width 17 height 17
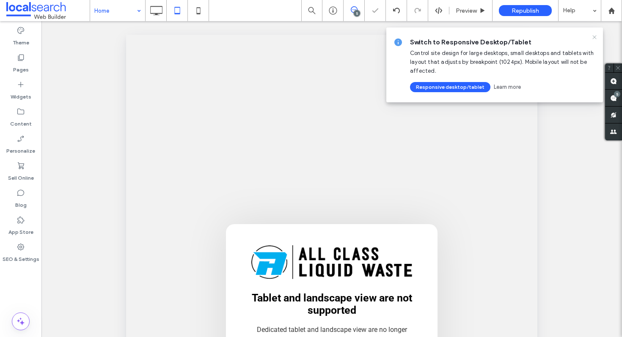
scroll to position [0, 0]
click at [154, 9] on icon at bounding box center [156, 10] width 17 height 17
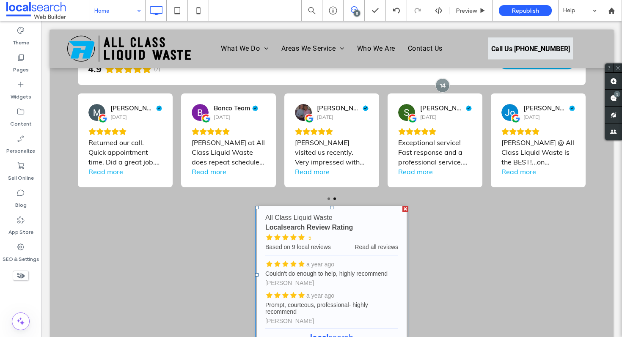
scroll to position [1407, 0]
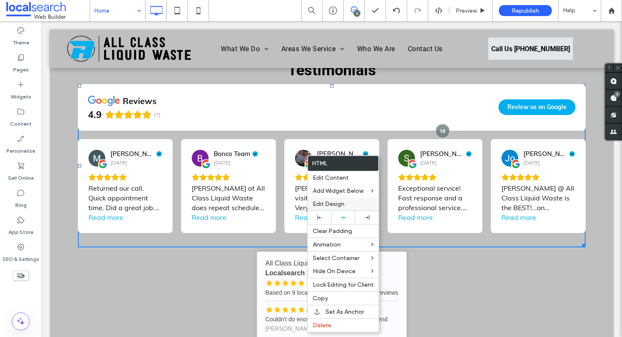
click at [326, 203] on span "Edit Design" at bounding box center [329, 204] width 32 height 7
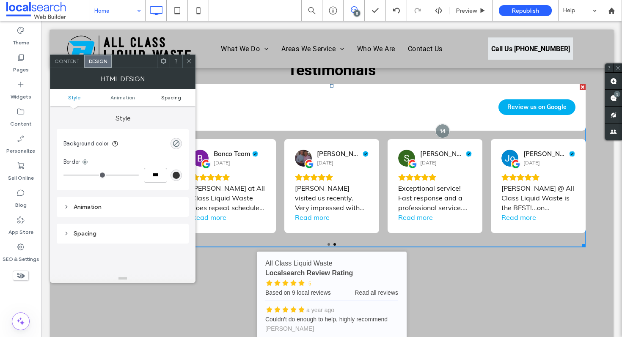
click at [177, 99] on span "Spacing" at bounding box center [171, 97] width 20 height 6
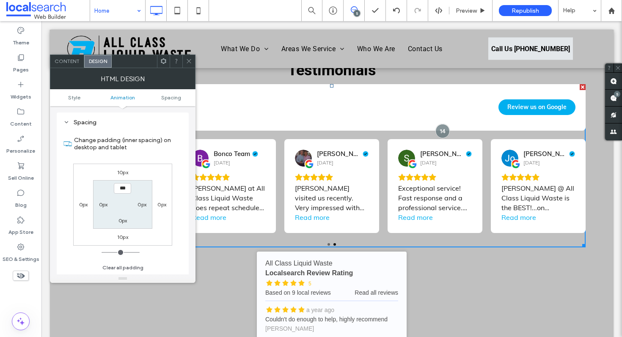
scroll to position [111, 0]
click at [122, 236] on label "10px" at bounding box center [122, 237] width 11 height 6
type input "**"
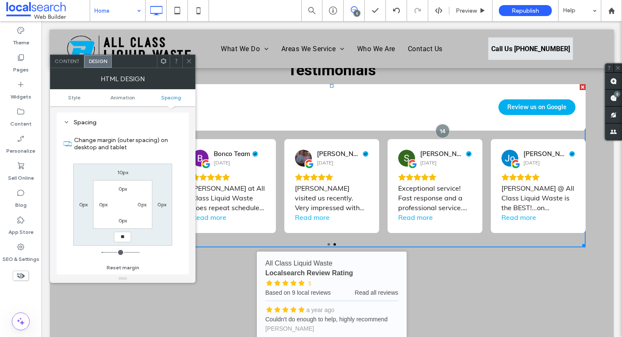
type input "**"
type input "****"
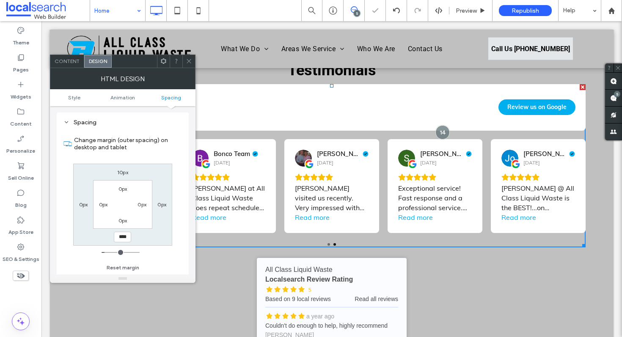
click at [190, 60] on icon at bounding box center [189, 61] width 6 height 6
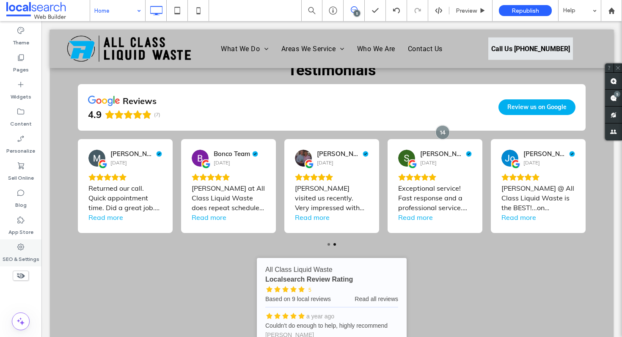
click at [27, 250] on div "SEO & Settings" at bounding box center [20, 252] width 41 height 27
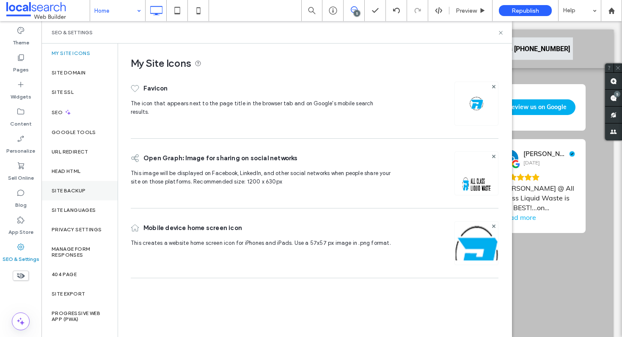
click at [88, 195] on div "Site Backup" at bounding box center [79, 190] width 76 height 19
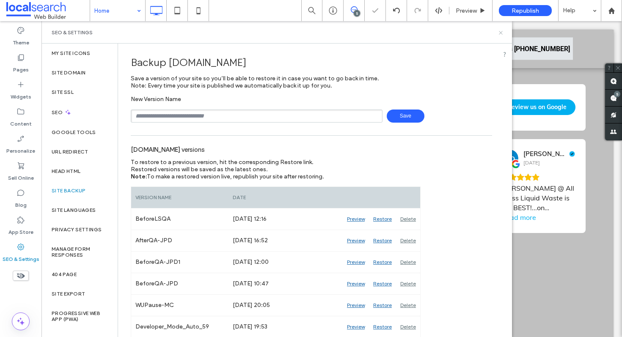
click at [501, 32] on use at bounding box center [500, 32] width 3 height 3
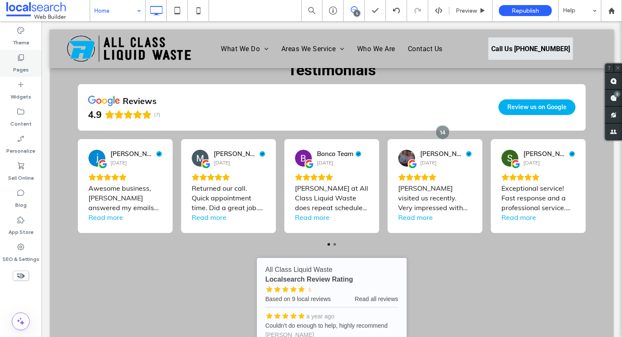
click at [24, 61] on icon at bounding box center [21, 57] width 8 height 8
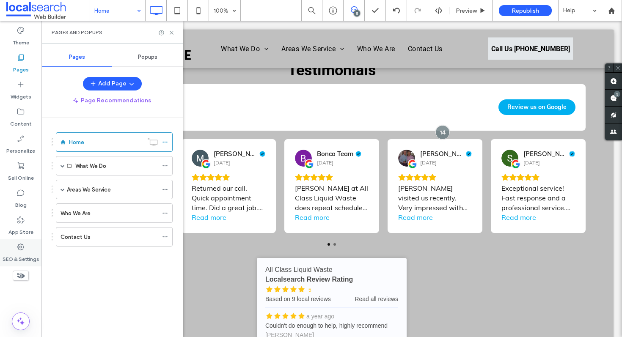
click at [24, 259] on label "SEO & Settings" at bounding box center [21, 257] width 37 height 12
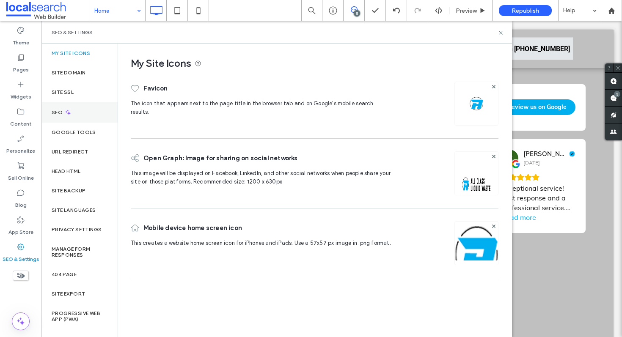
click at [80, 110] on div "SEO" at bounding box center [79, 112] width 76 height 21
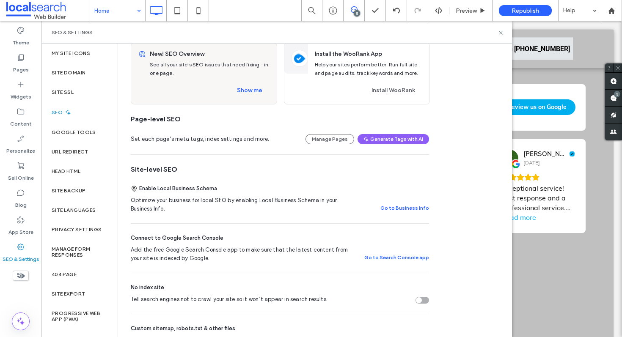
scroll to position [0, 0]
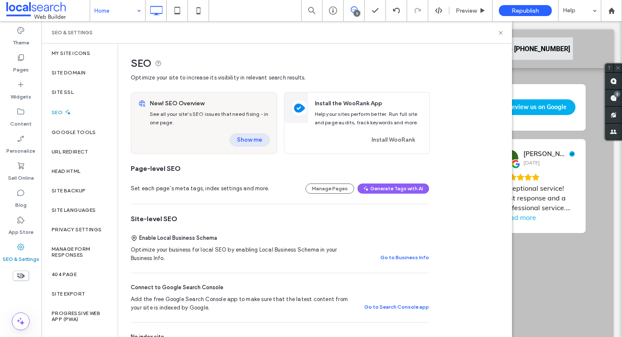
click at [241, 138] on button "Show me" at bounding box center [249, 140] width 41 height 14
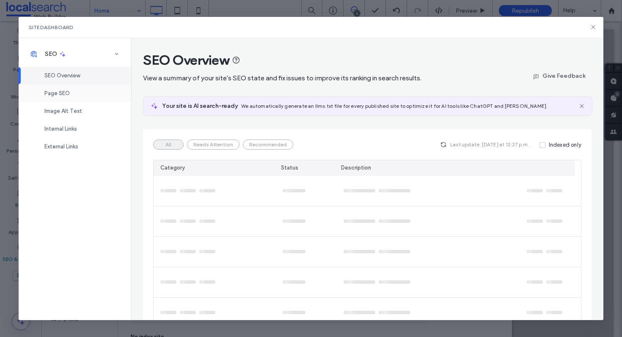
click at [72, 98] on div "Page SEO" at bounding box center [75, 94] width 113 height 18
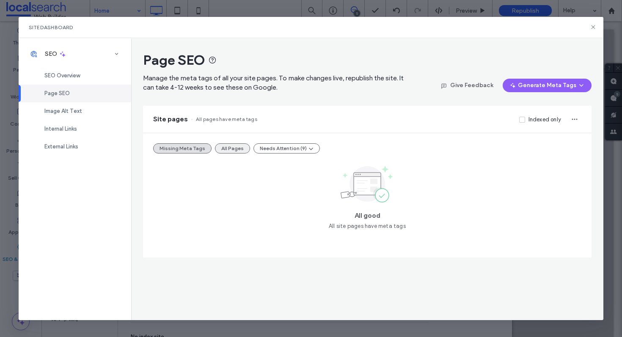
click at [220, 149] on button "All Pages" at bounding box center [232, 148] width 35 height 10
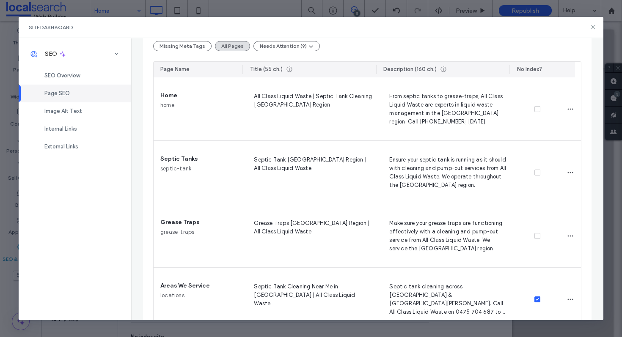
scroll to position [97, 0]
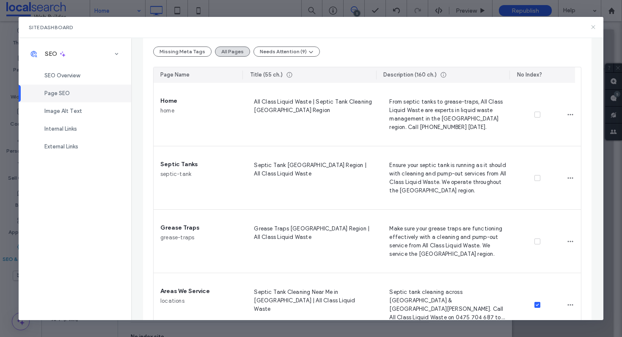
click at [596, 28] on icon at bounding box center [593, 27] width 7 height 7
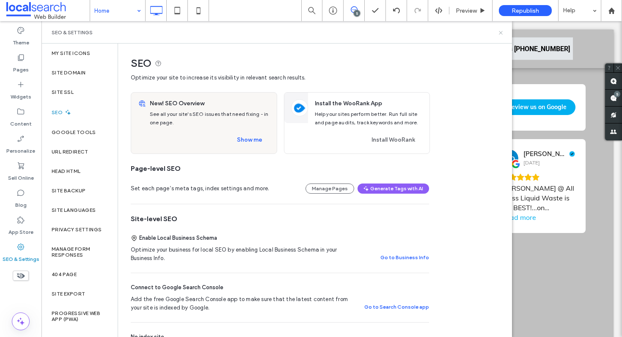
click at [501, 32] on icon at bounding box center [501, 33] width 6 height 6
